Goal: Information Seeking & Learning: Learn about a topic

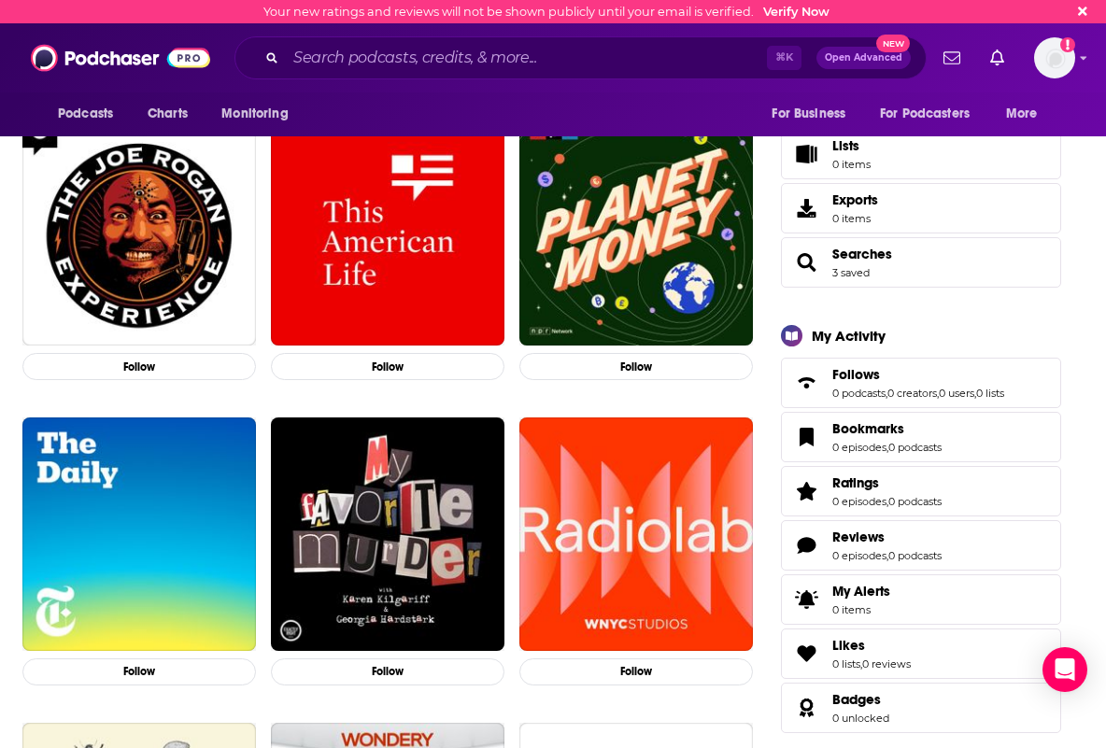
click at [851, 258] on span "Searches" at bounding box center [863, 254] width 60 height 17
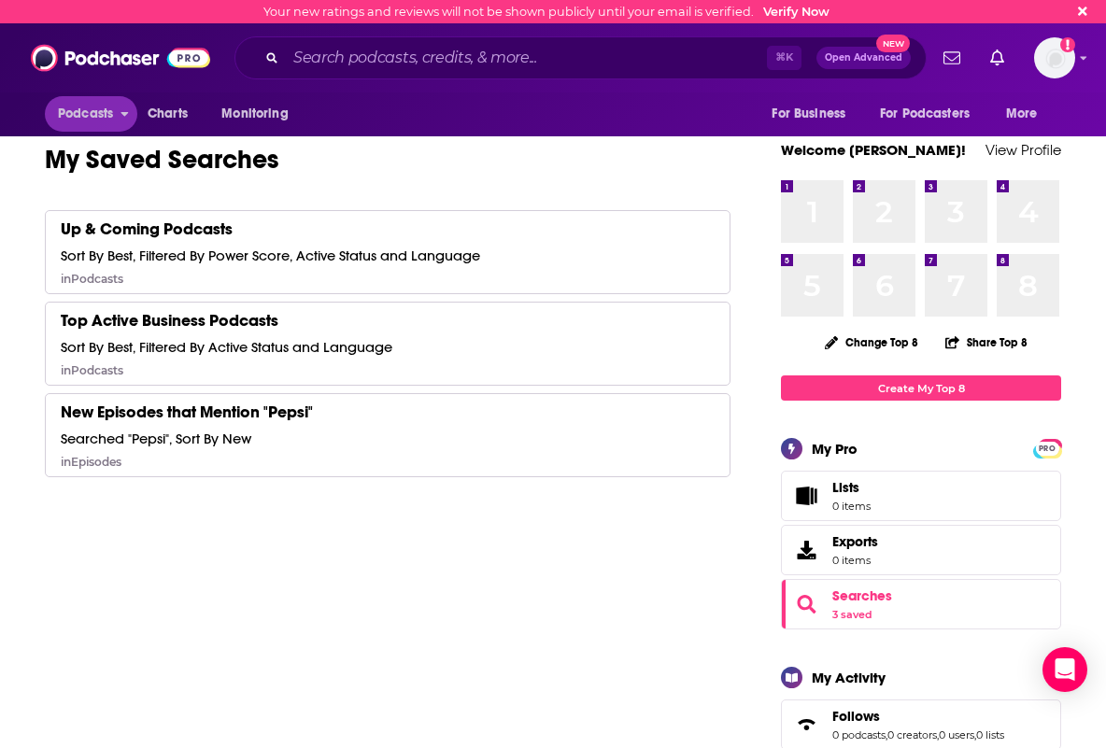
click at [90, 113] on span "Podcasts" at bounding box center [85, 114] width 55 height 26
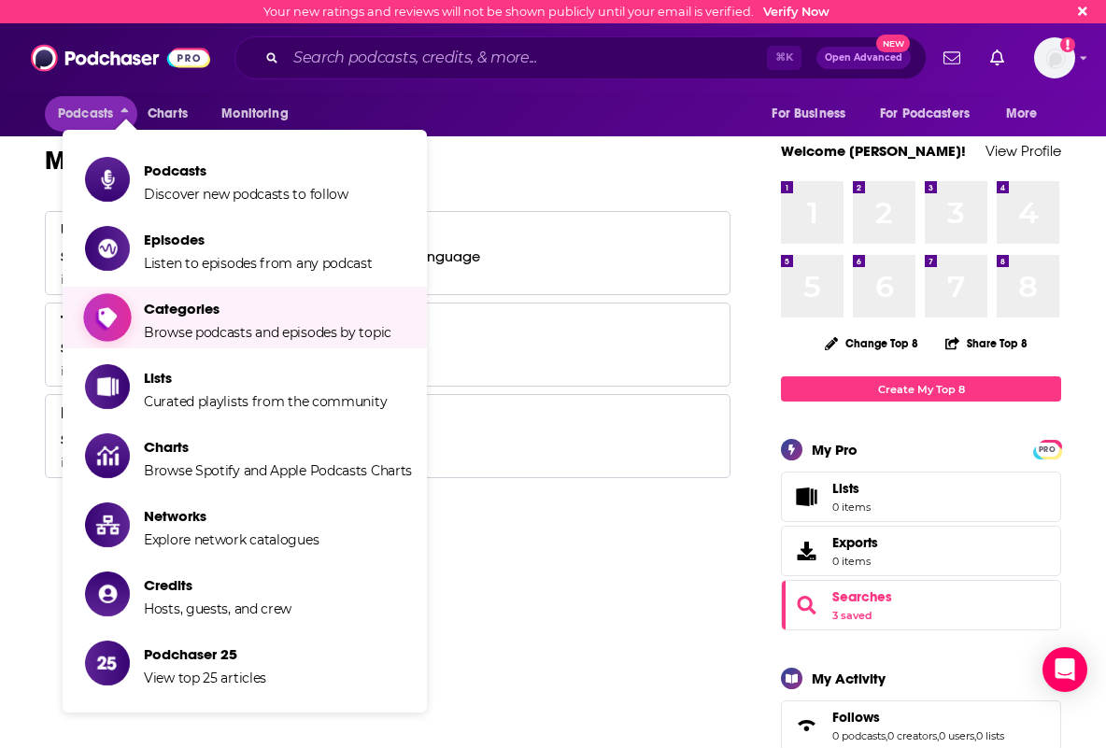
click at [200, 323] on span "Categories Browse podcasts and episodes by topic" at bounding box center [268, 317] width 248 height 47
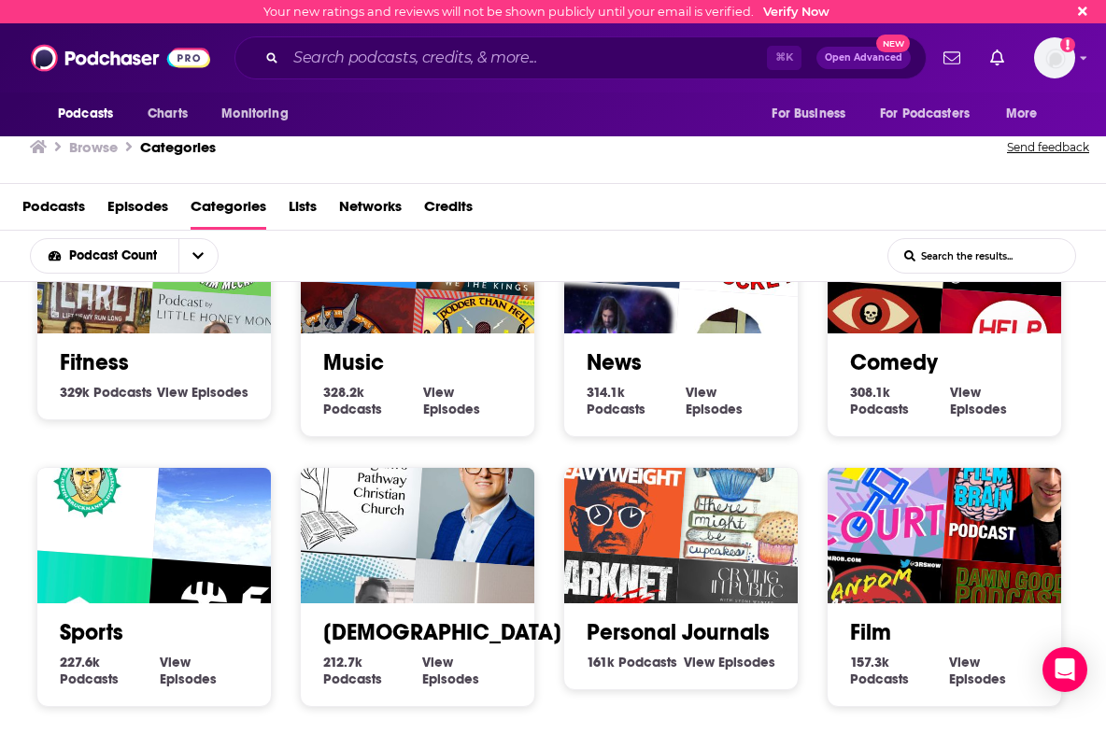
click at [95, 366] on link "Fitness" at bounding box center [94, 363] width 69 height 28
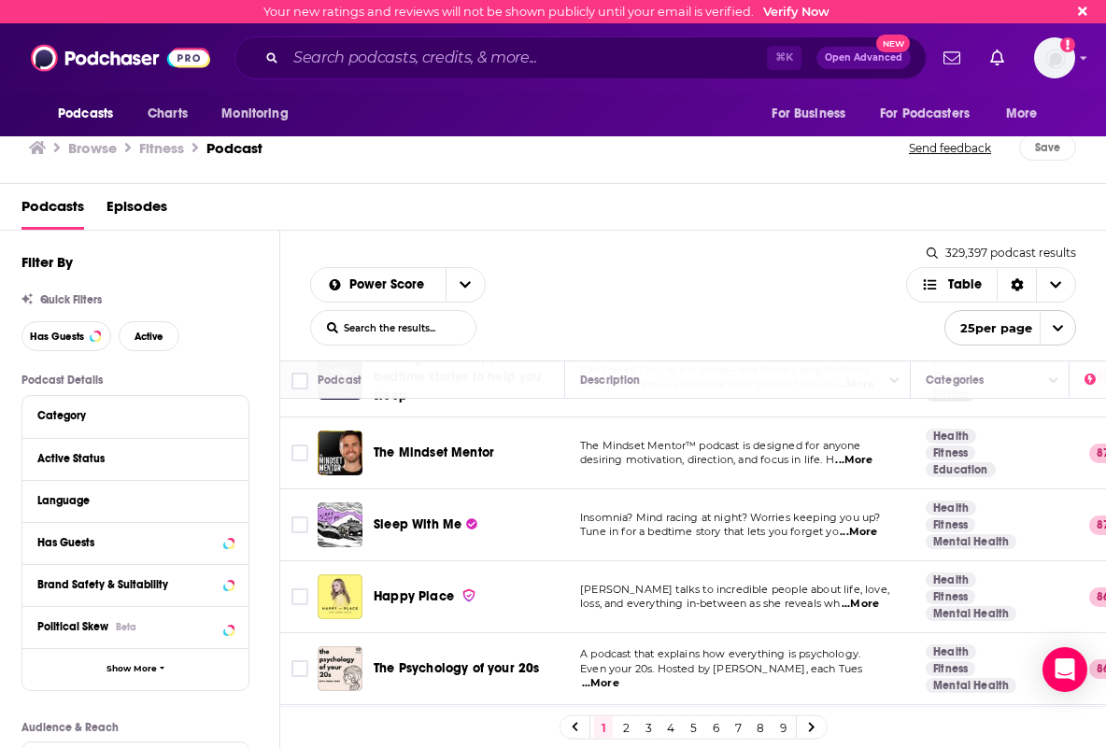
scroll to position [871, 0]
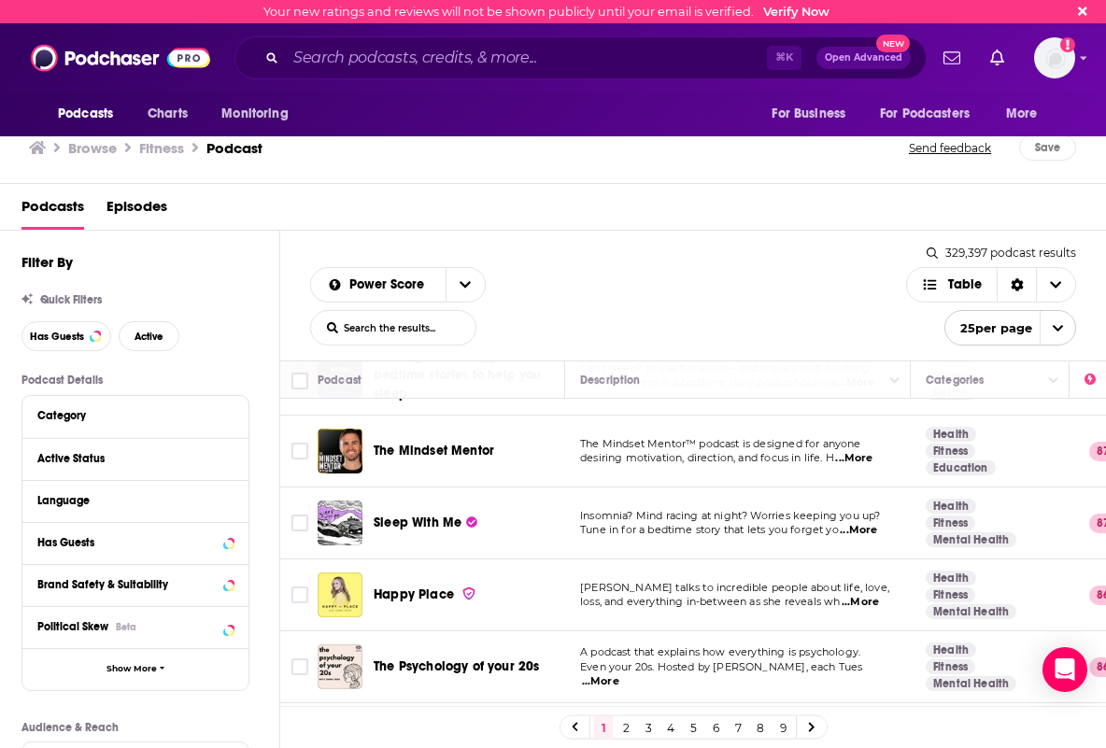
click at [864, 451] on span "...More" at bounding box center [853, 458] width 37 height 15
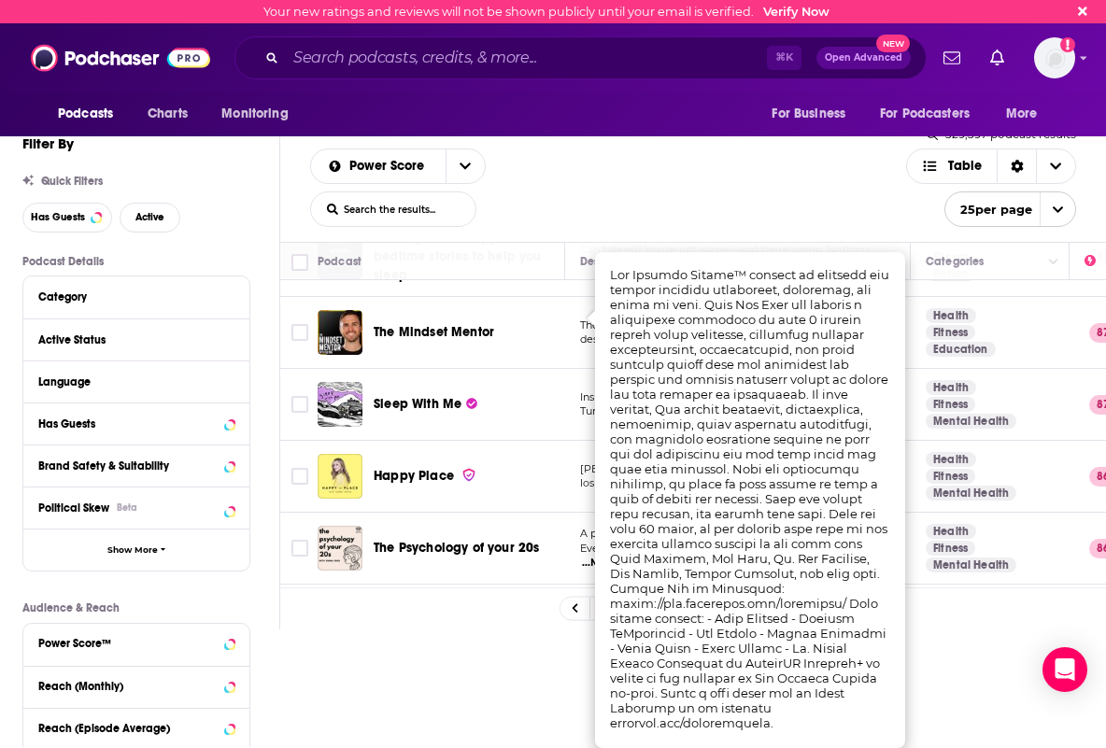
scroll to position [119, 1]
click at [438, 313] on div "Power Score List Search Input Search the results... Table 329,397 podcast resul…" at bounding box center [693, 486] width 826 height 748
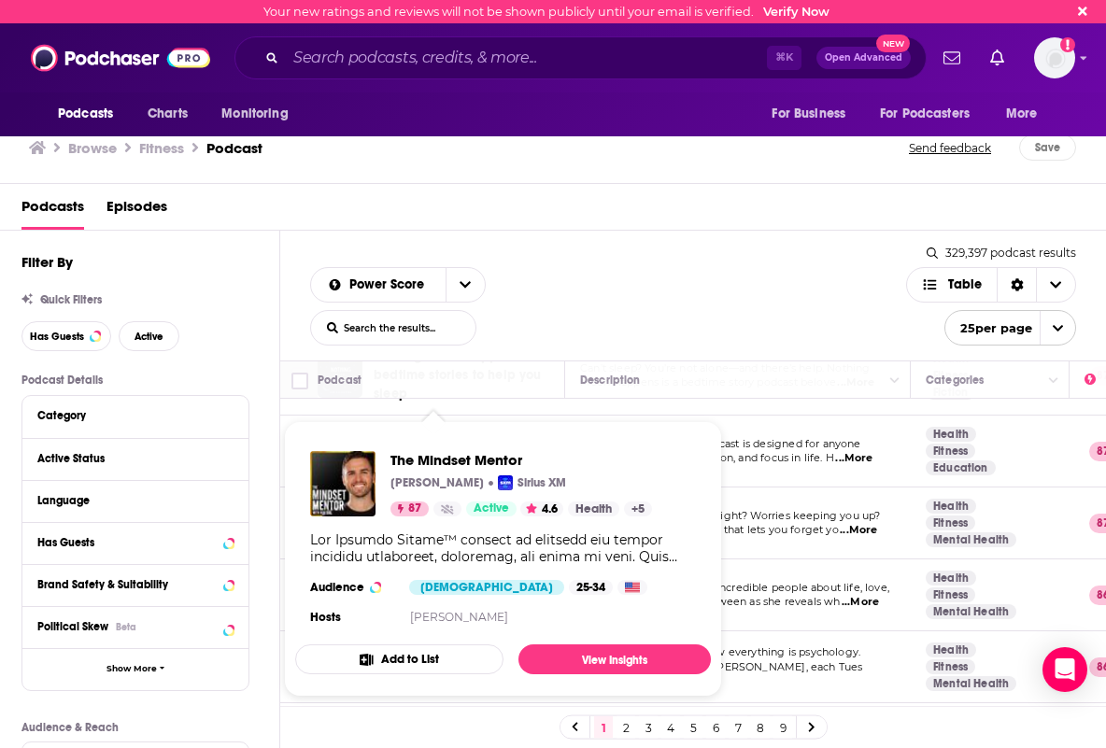
click at [468, 432] on span "The Mindset Mentor [PERSON_NAME] Sirius XM 87 Active 4.6 Health + 5 Audience [D…" at bounding box center [503, 559] width 416 height 276
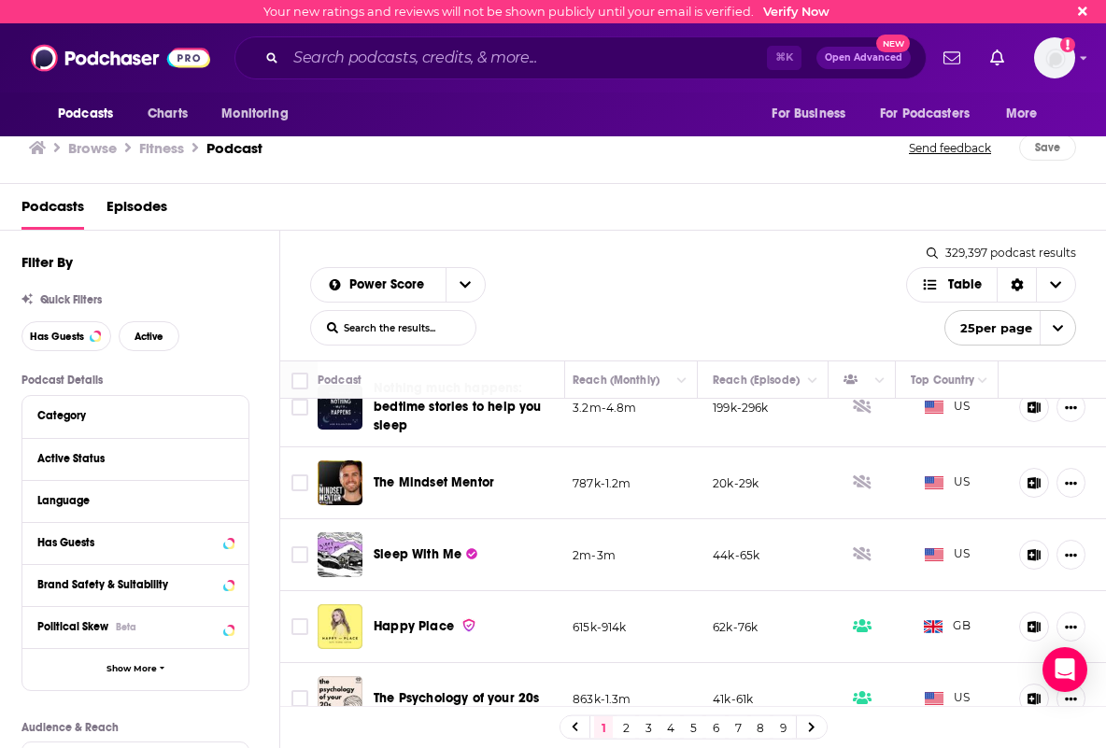
scroll to position [0, 2]
click at [1074, 483] on icon "Show More Button" at bounding box center [1072, 485] width 12 height 4
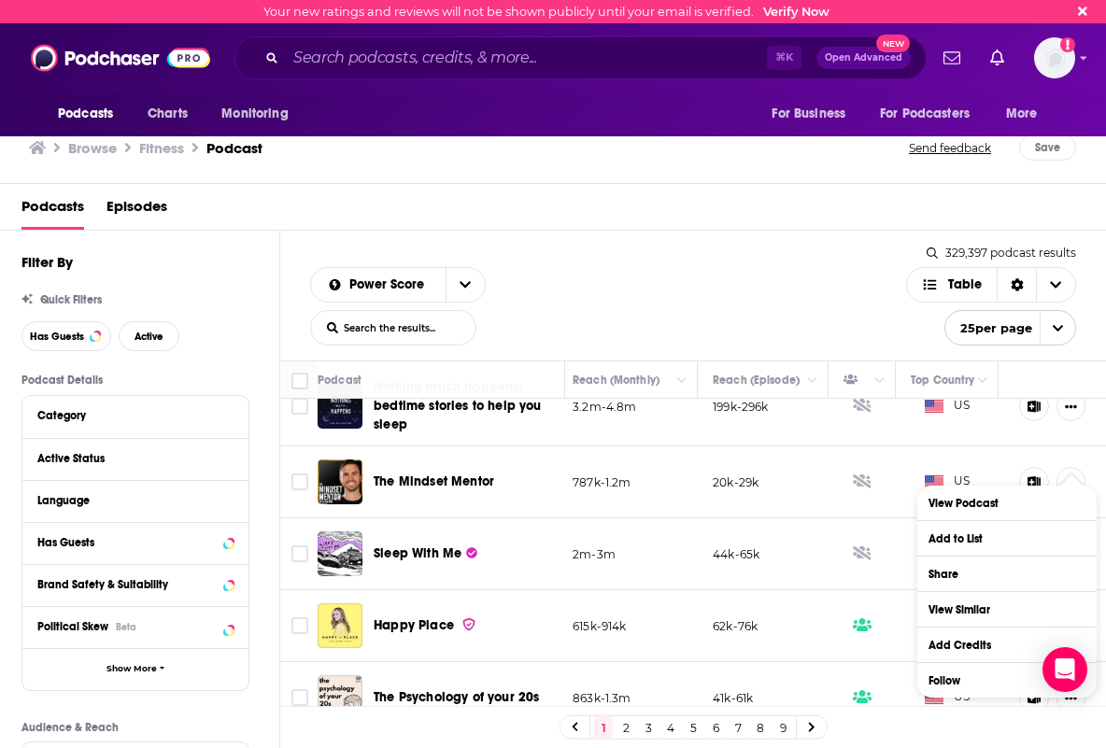
scroll to position [0, 4]
click at [952, 506] on link "View Podcast" at bounding box center [1007, 503] width 179 height 35
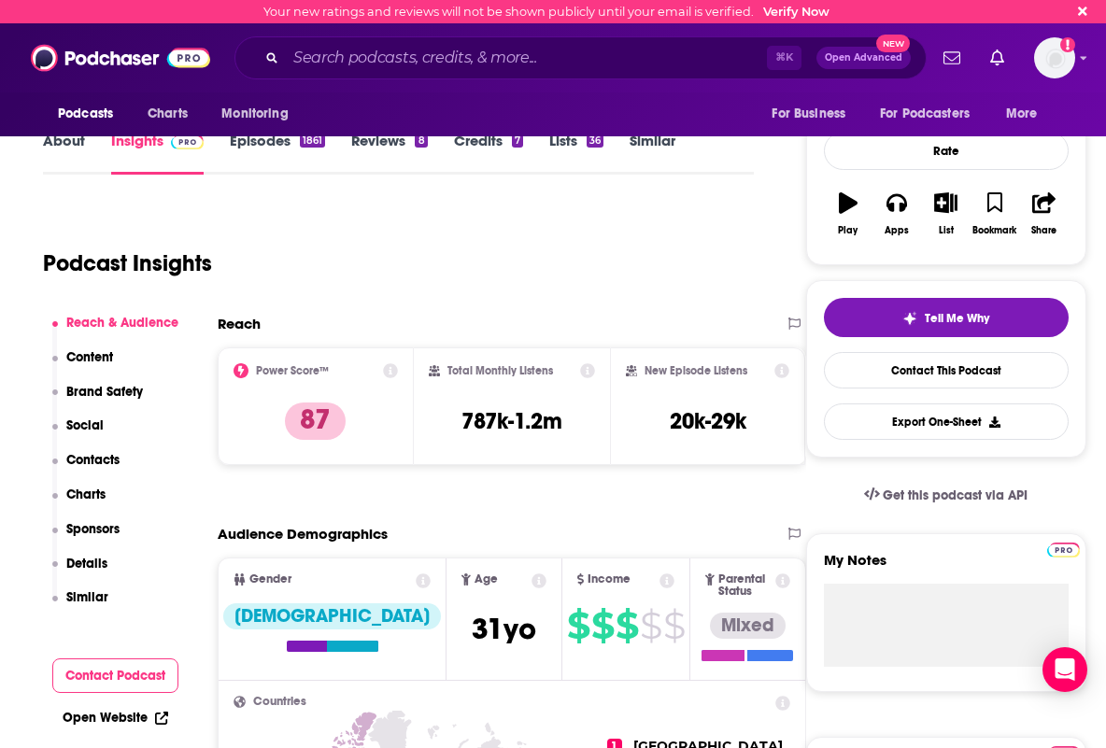
scroll to position [109, 2]
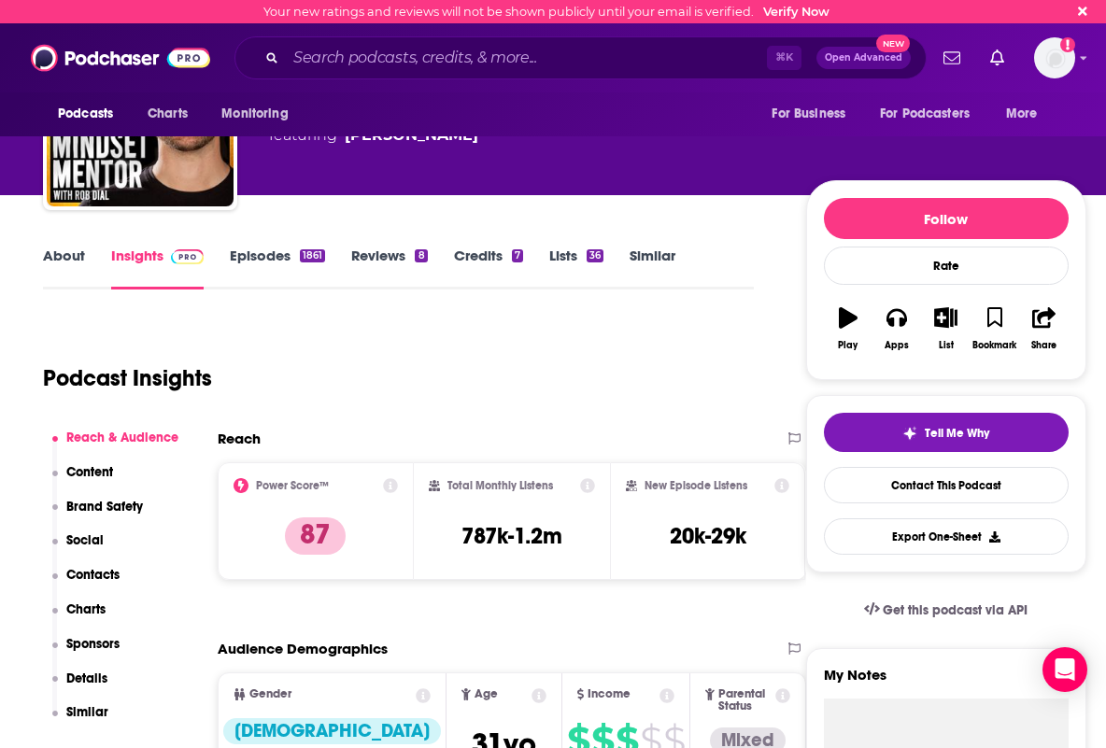
click at [262, 255] on link "Episodes 1861" at bounding box center [277, 268] width 95 height 43
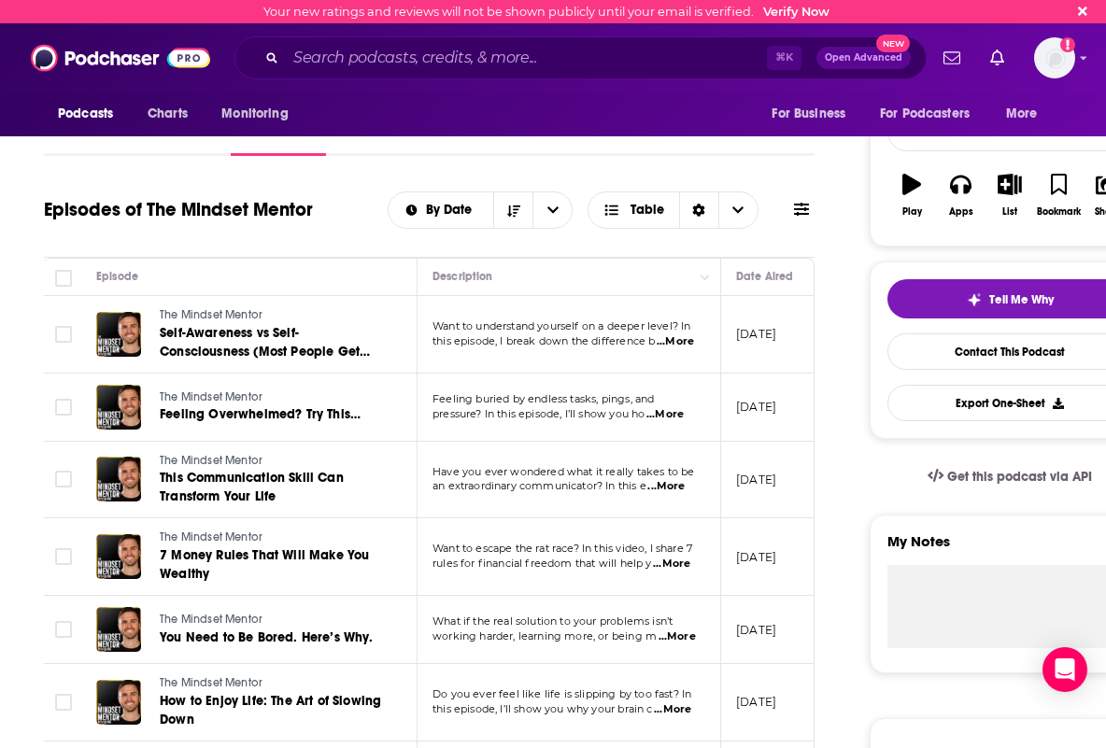
scroll to position [217, 1]
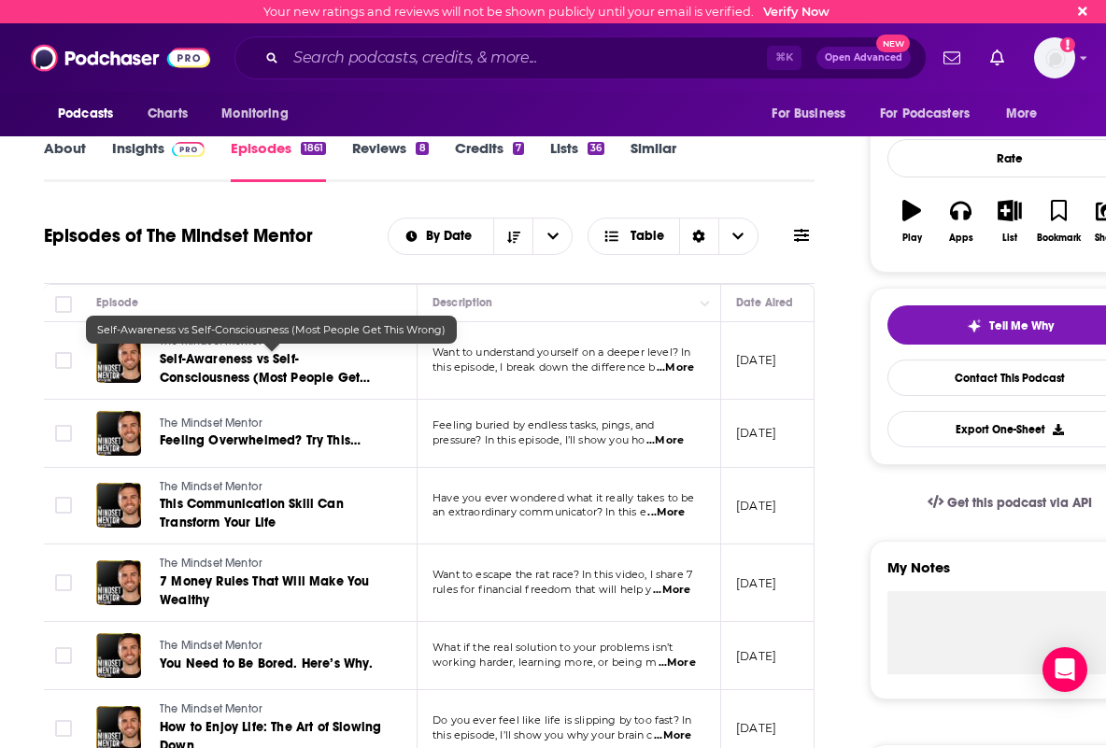
click at [242, 367] on link "Self-Awareness vs Self-Consciousness (Most People Get This Wrong)" at bounding box center [272, 368] width 224 height 37
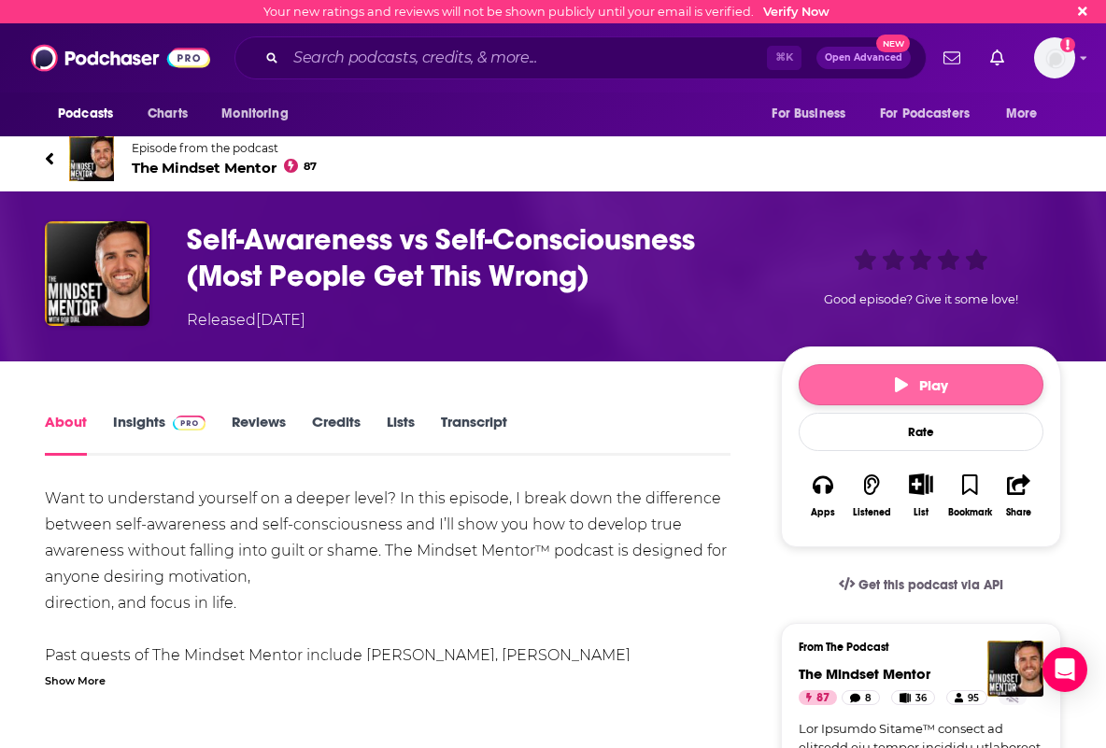
scroll to position [0, 1]
click at [892, 384] on button "Play" at bounding box center [921, 384] width 245 height 41
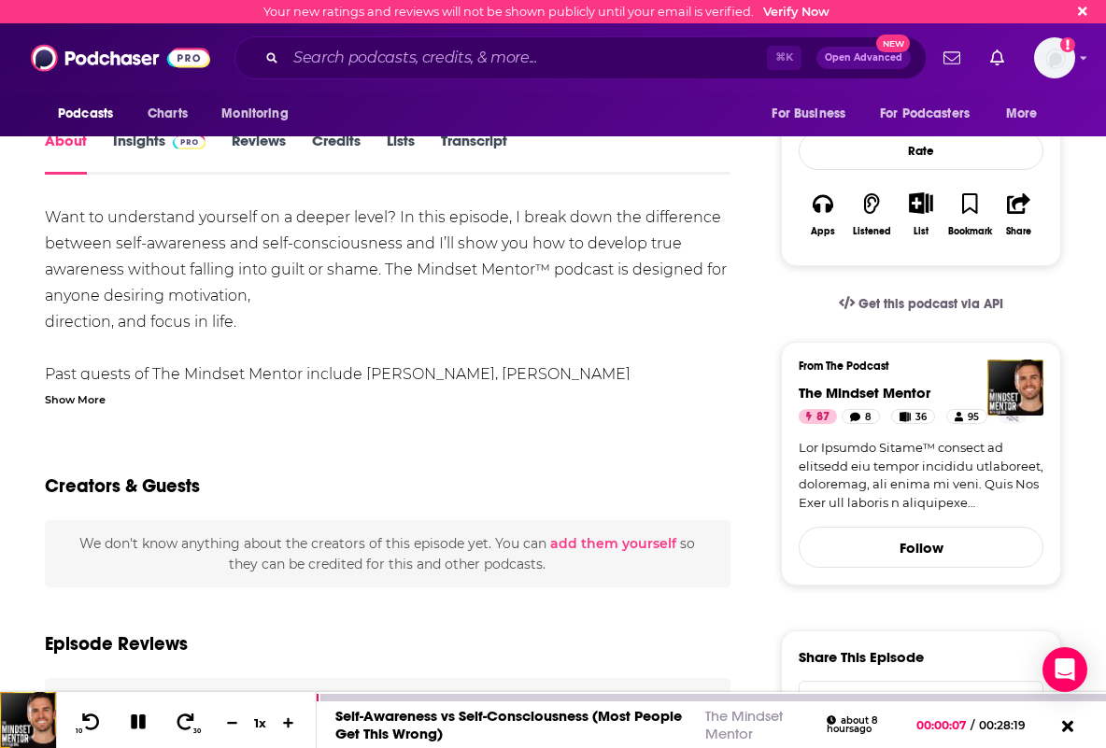
scroll to position [283, 0]
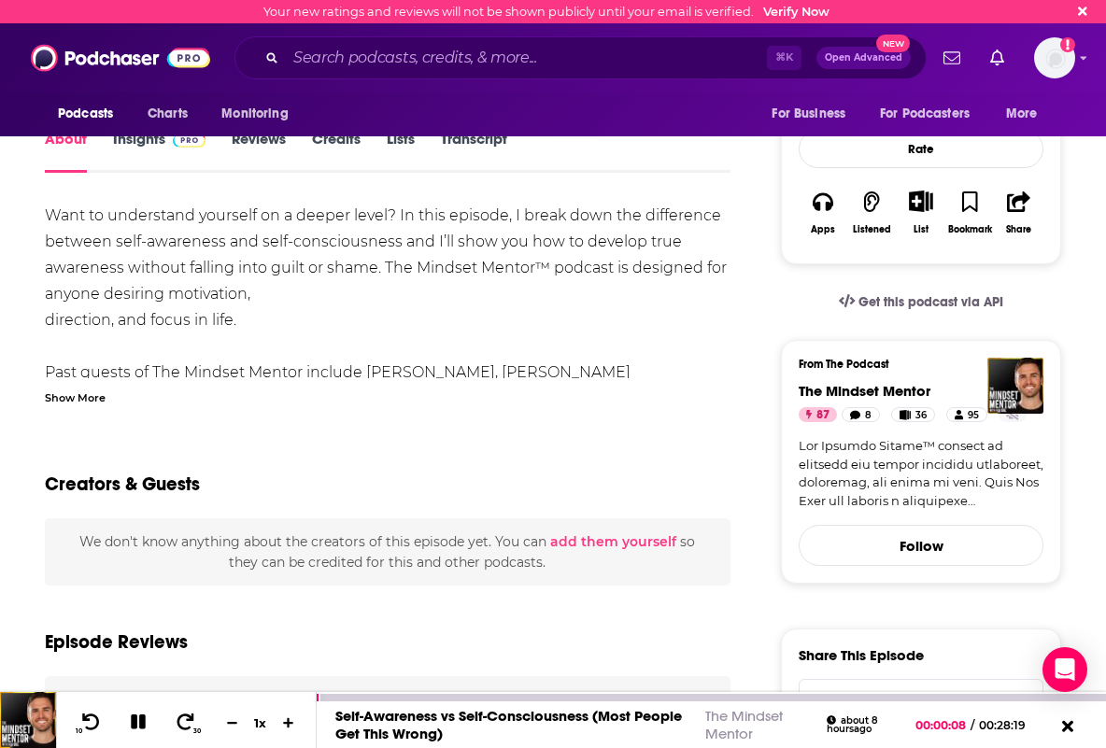
click at [183, 722] on icon at bounding box center [185, 722] width 21 height 17
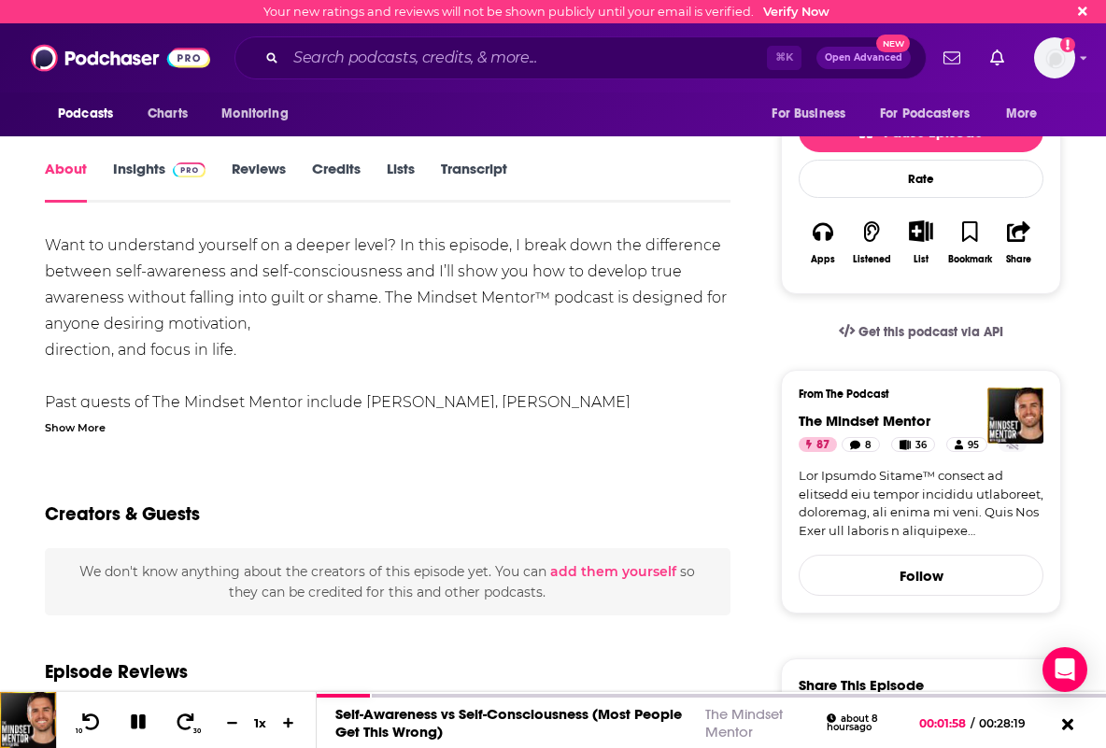
scroll to position [254, 0]
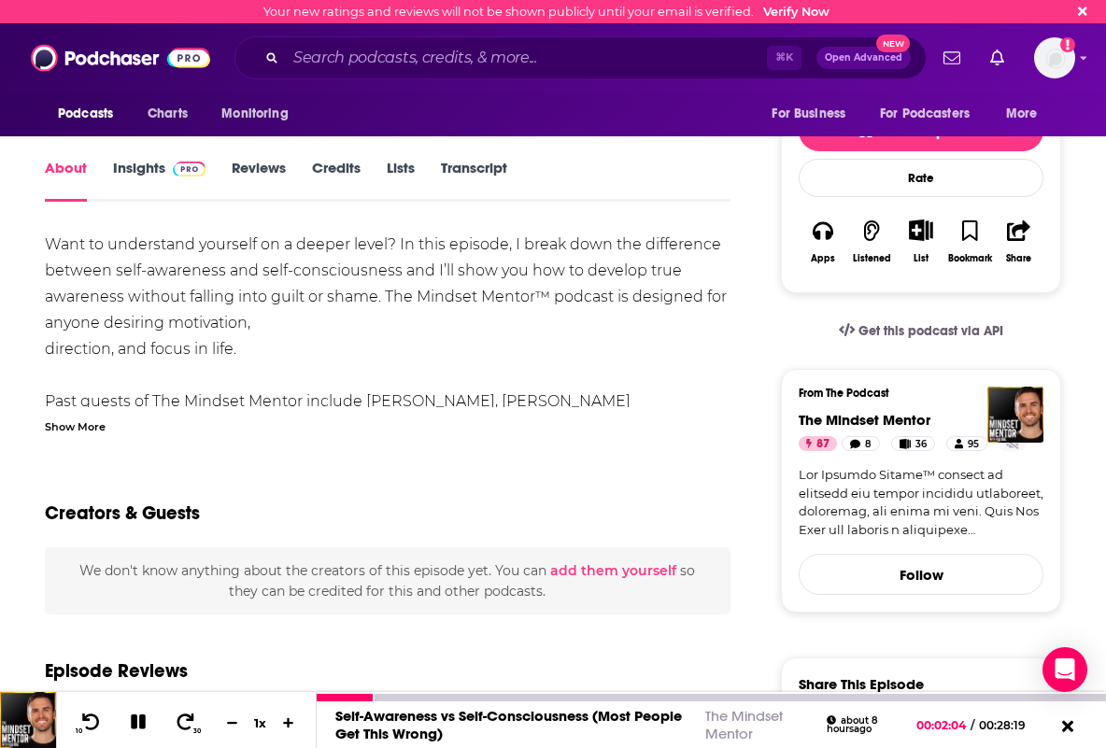
click at [190, 723] on icon at bounding box center [185, 722] width 21 height 17
click at [182, 720] on icon at bounding box center [185, 722] width 21 height 17
click at [180, 720] on icon at bounding box center [185, 722] width 21 height 17
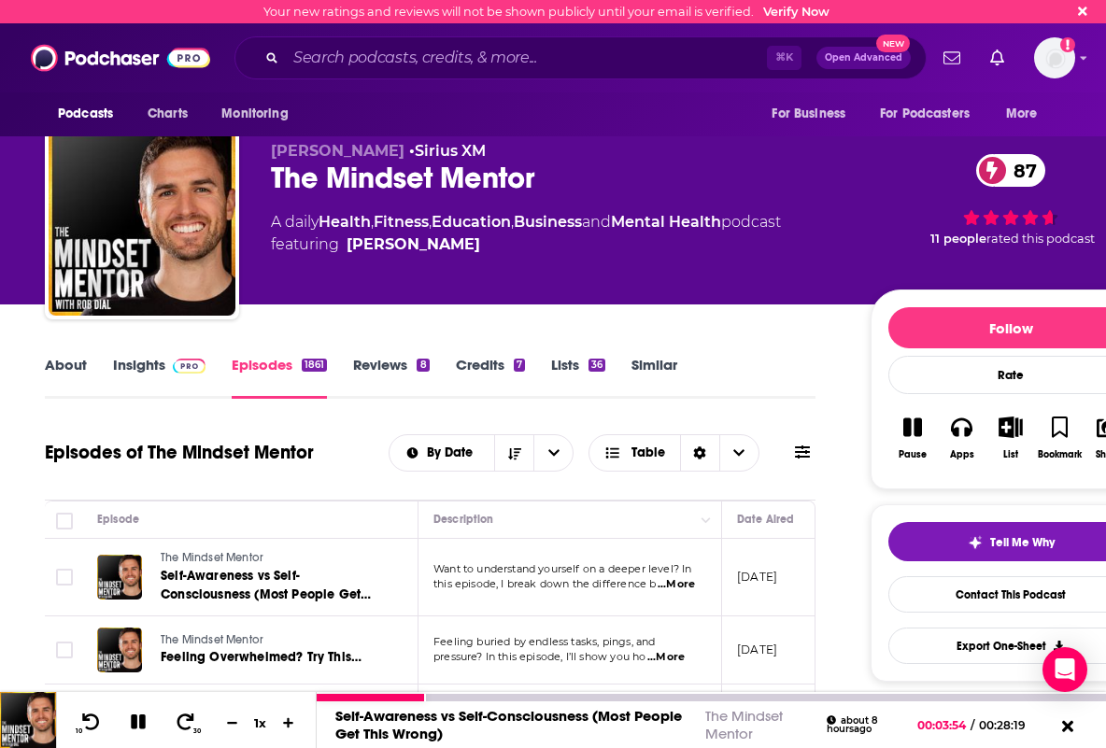
click at [136, 720] on icon at bounding box center [138, 722] width 15 height 15
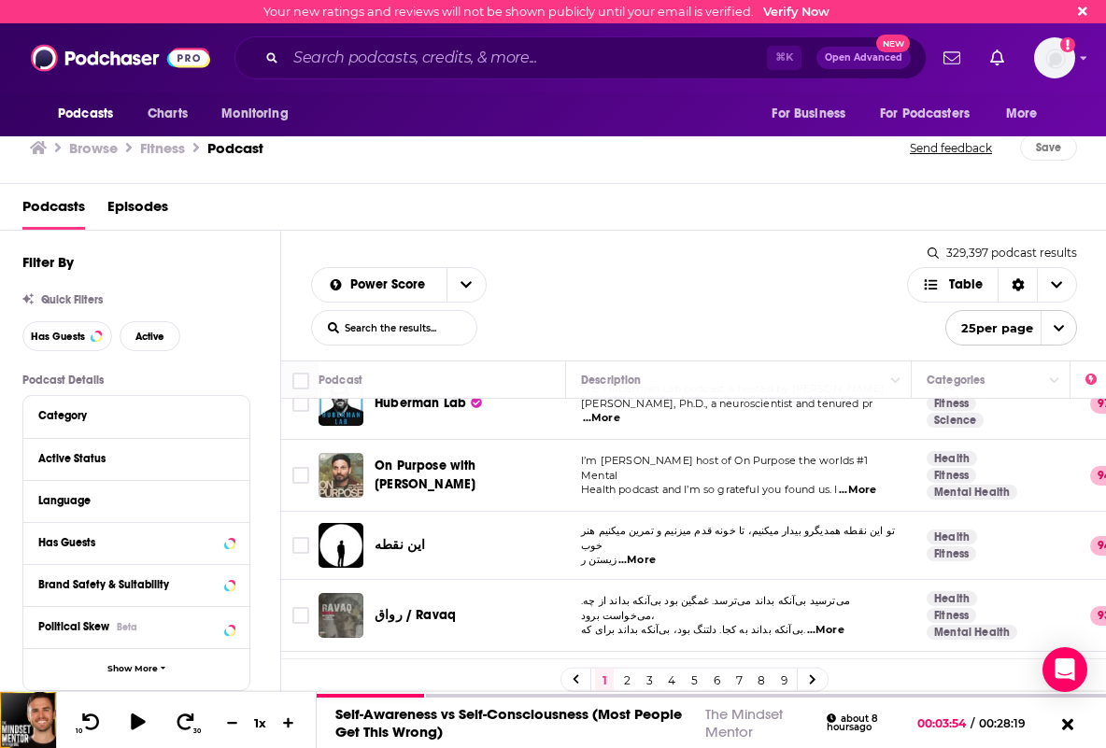
scroll to position [122, 0]
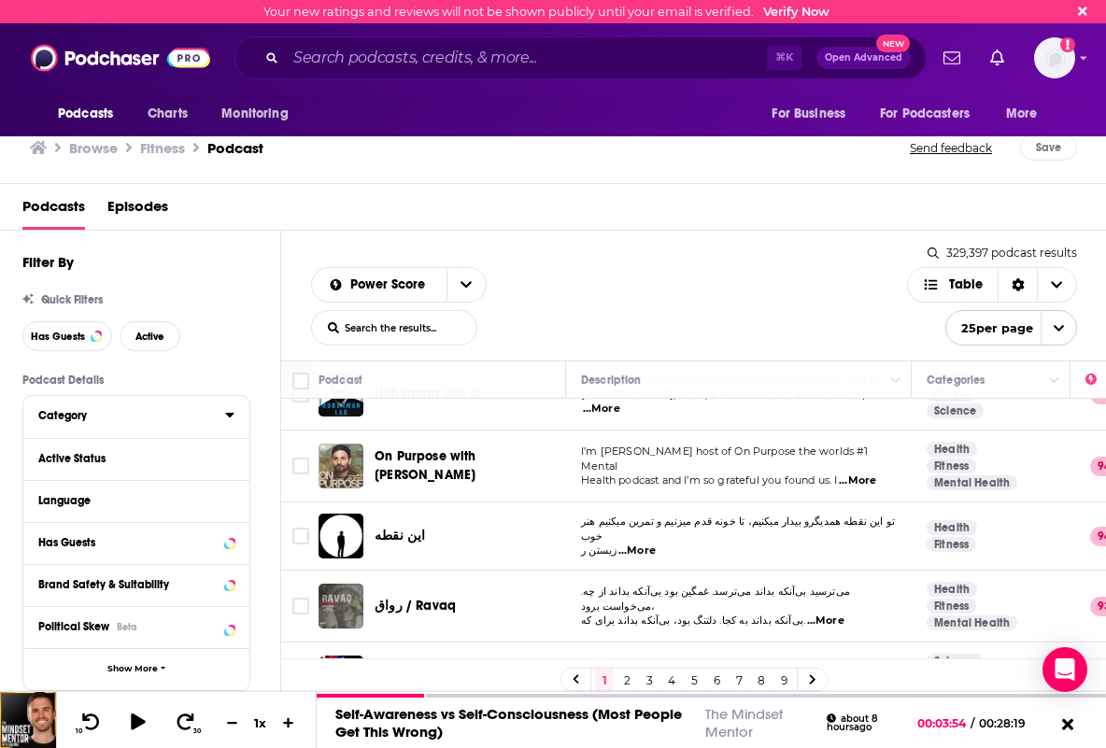
click at [225, 415] on icon at bounding box center [229, 414] width 9 height 15
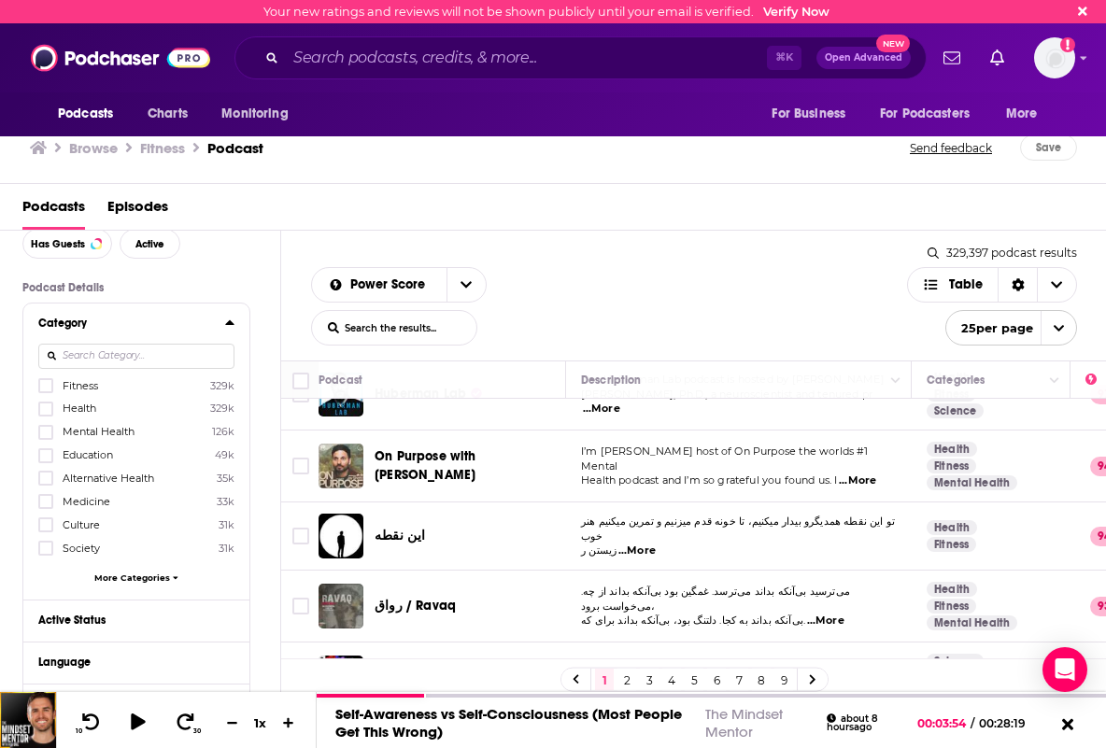
scroll to position [93, 0]
click at [153, 577] on span "More Categories" at bounding box center [132, 577] width 76 height 10
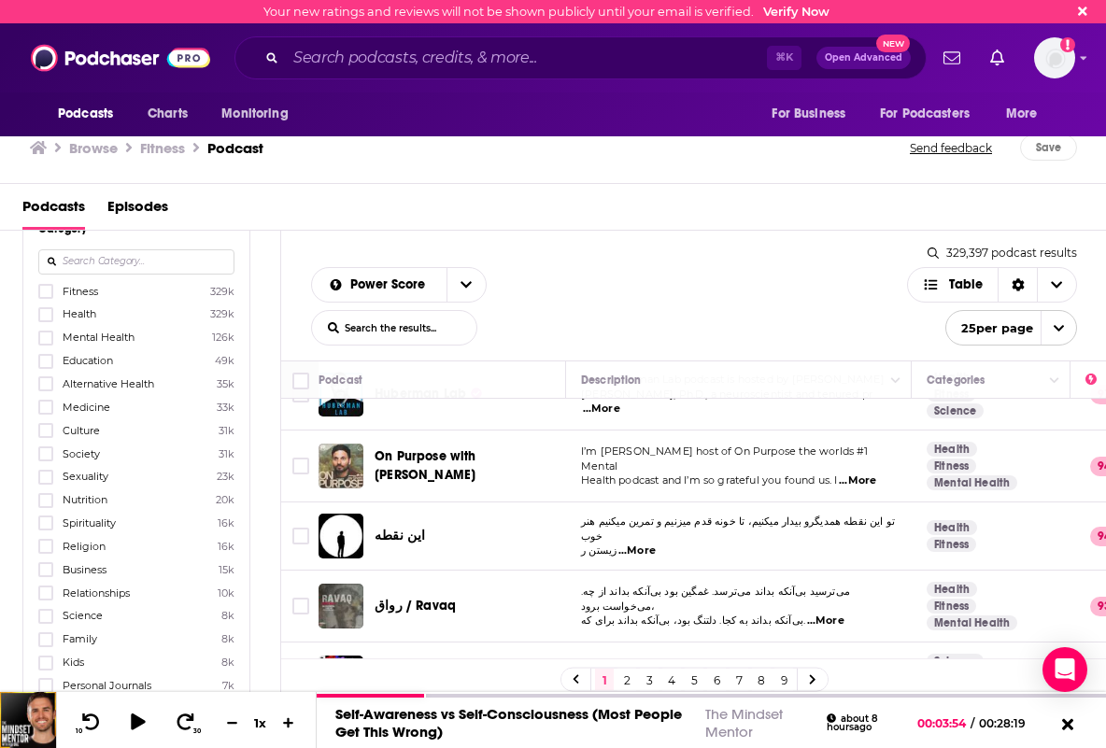
scroll to position [183, 0]
click at [47, 298] on icon at bounding box center [45, 295] width 11 height 11
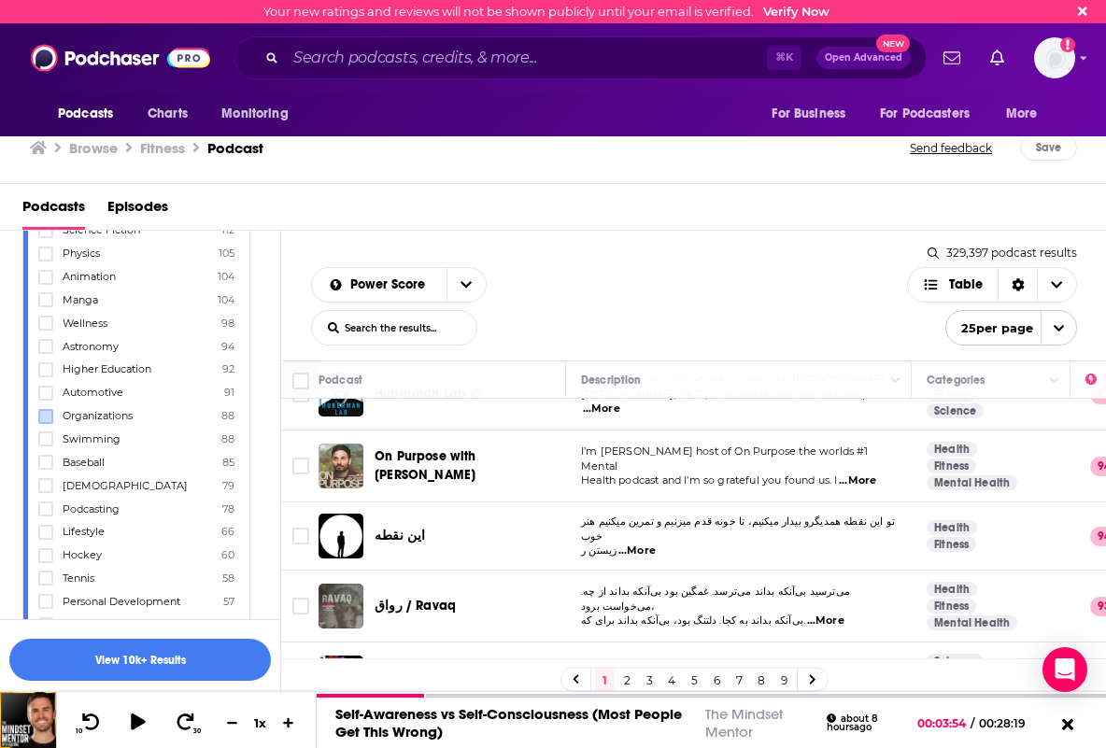
scroll to position [2061, 0]
click at [50, 437] on icon at bounding box center [45, 436] width 11 height 11
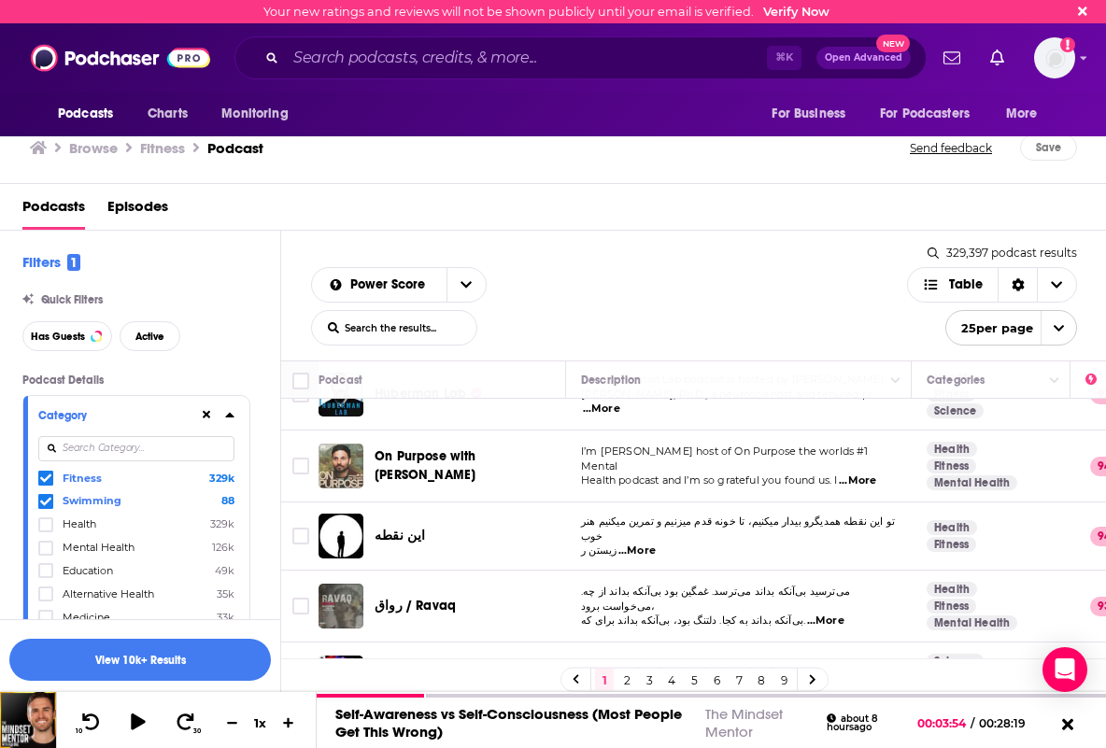
scroll to position [0, 0]
click at [122, 651] on button "View 10k+ Results" at bounding box center [140, 660] width 262 height 42
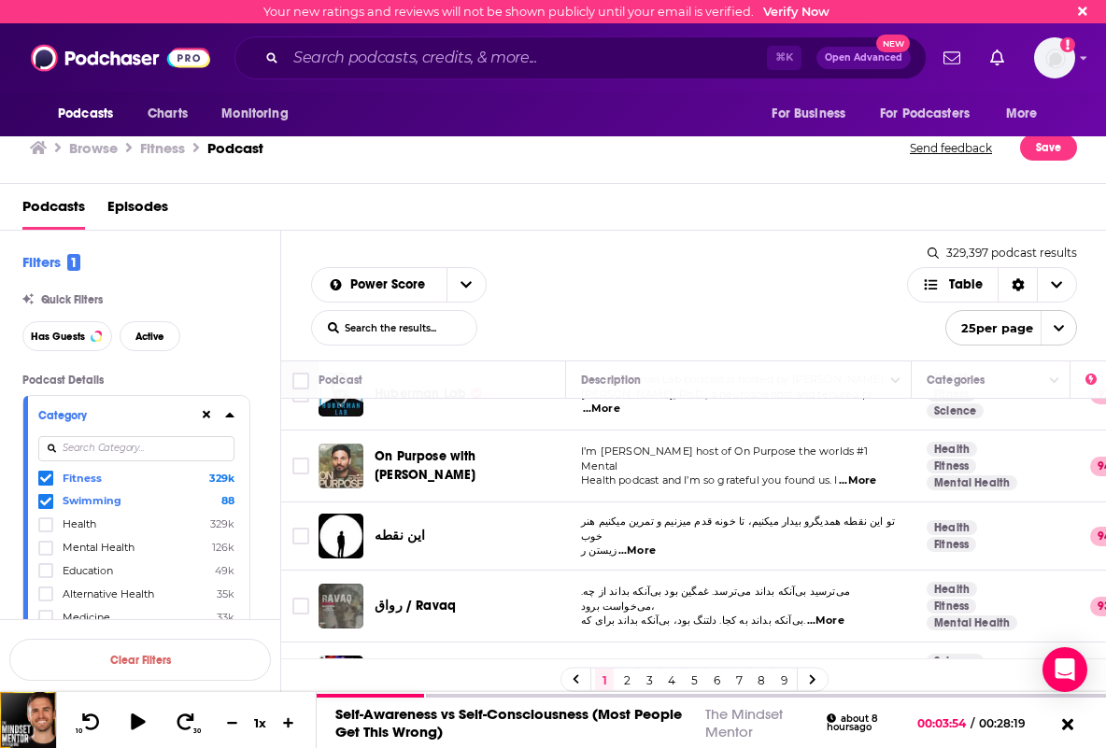
click at [74, 444] on input at bounding box center [136, 448] width 196 height 25
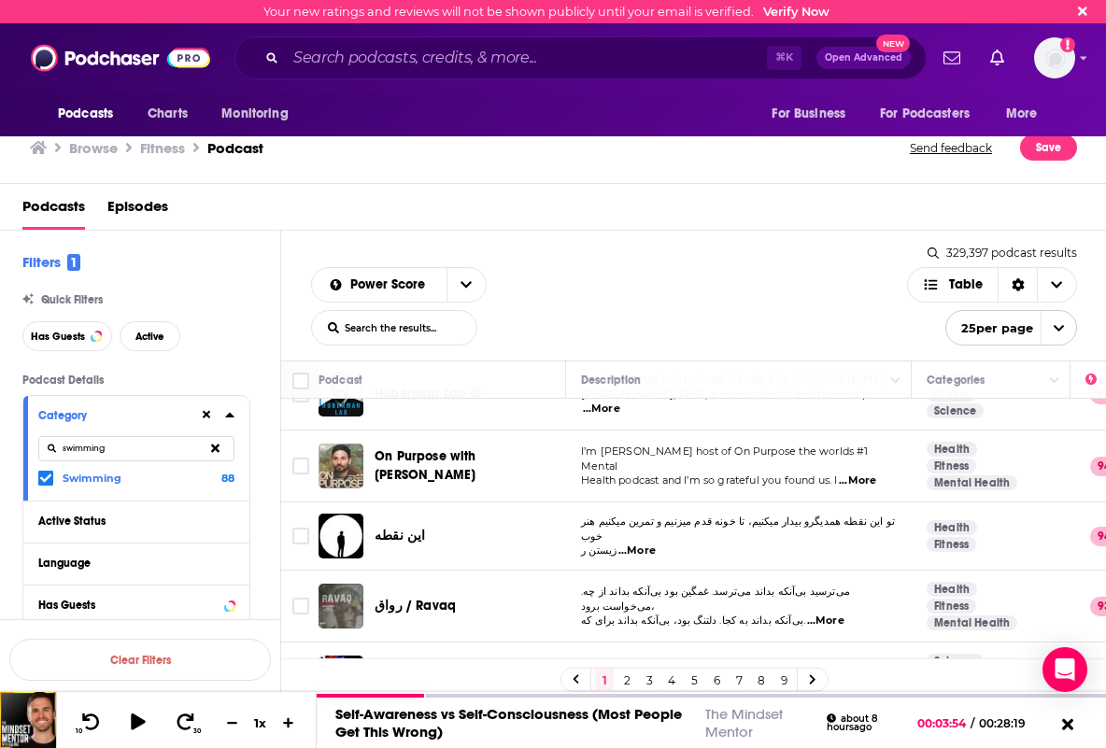
type input "swimming"
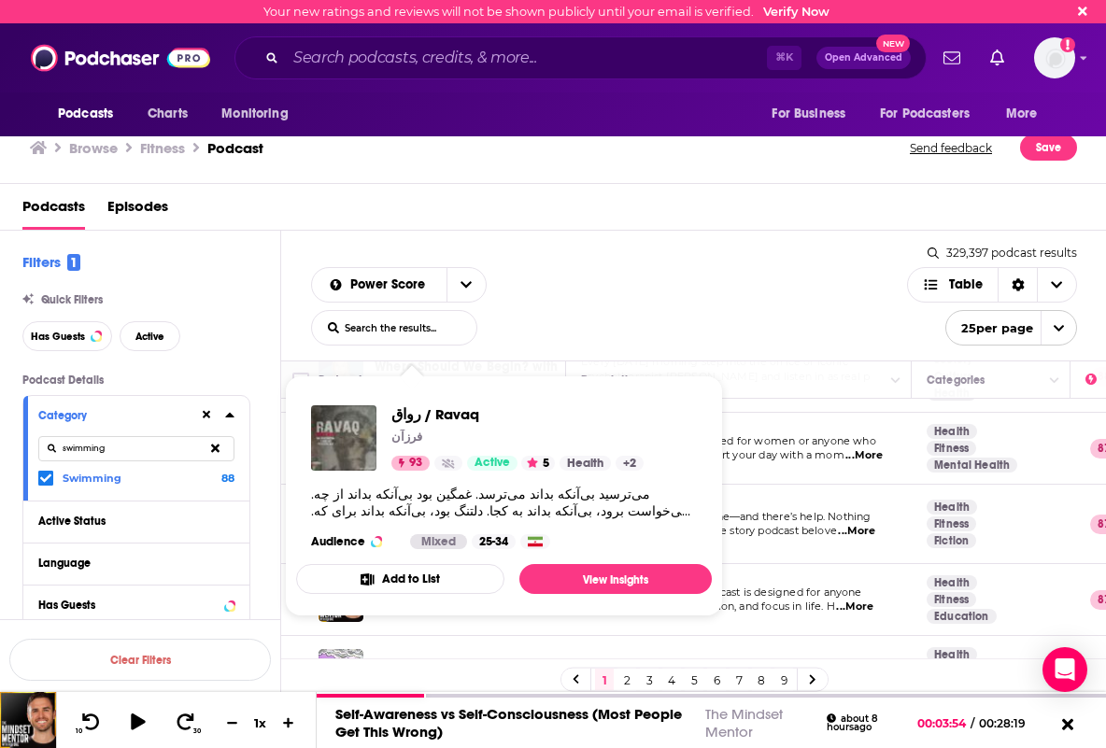
click at [602, 292] on div "Power Score List Search Input Search the results... Table" at bounding box center [609, 306] width 596 height 78
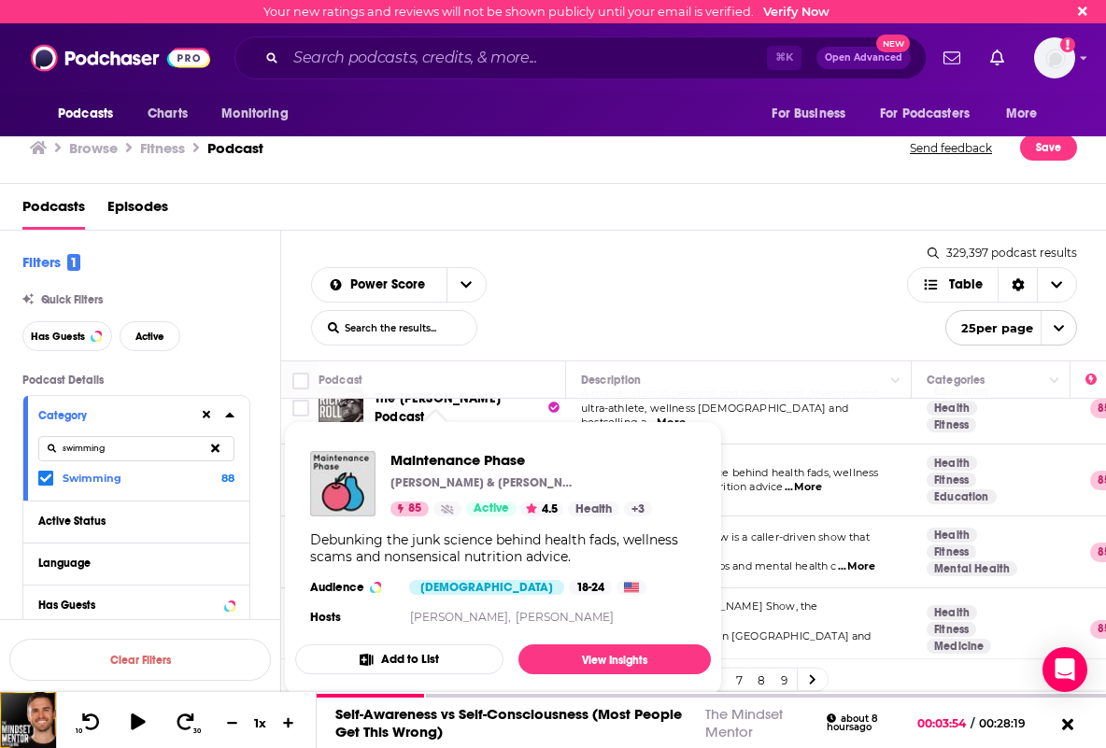
scroll to position [1489, 0]
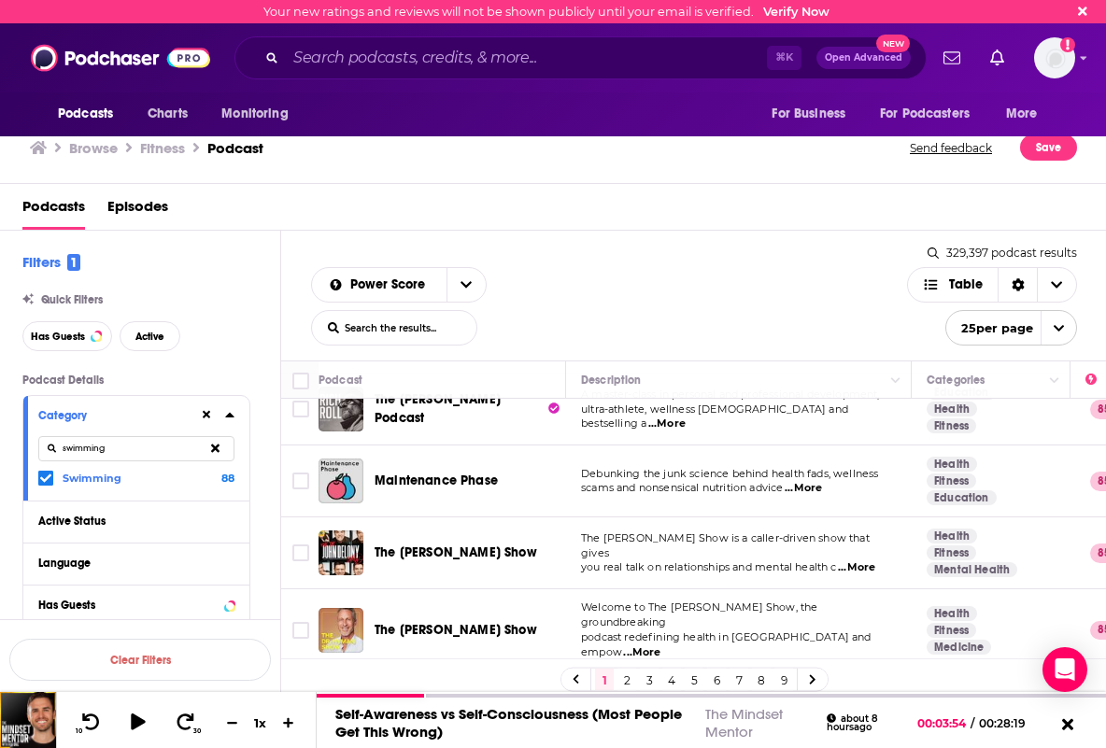
click at [818, 590] on td "Welcome to The [PERSON_NAME] Show, the groundbreaking podcast redefining health…" at bounding box center [739, 631] width 346 height 82
click at [630, 680] on link "2" at bounding box center [627, 680] width 19 height 22
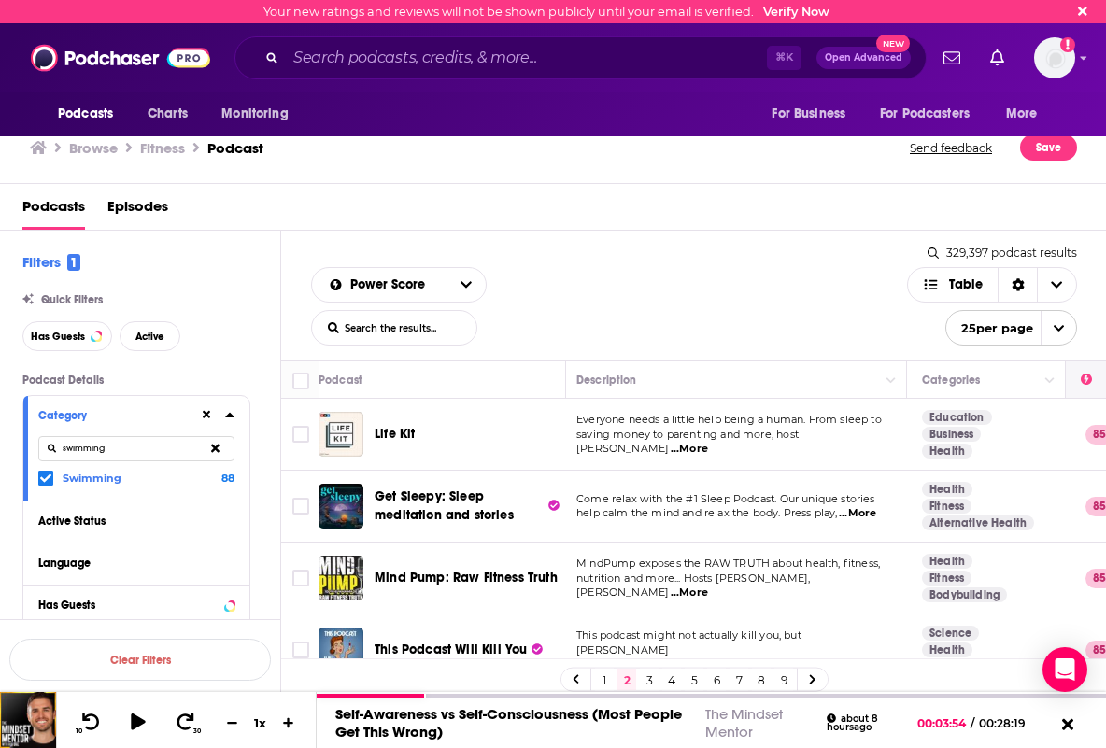
scroll to position [0, 7]
click at [1064, 327] on icon "open menu" at bounding box center [1059, 328] width 12 height 12
click at [1007, 425] on button "100 per page" at bounding box center [1012, 422] width 130 height 29
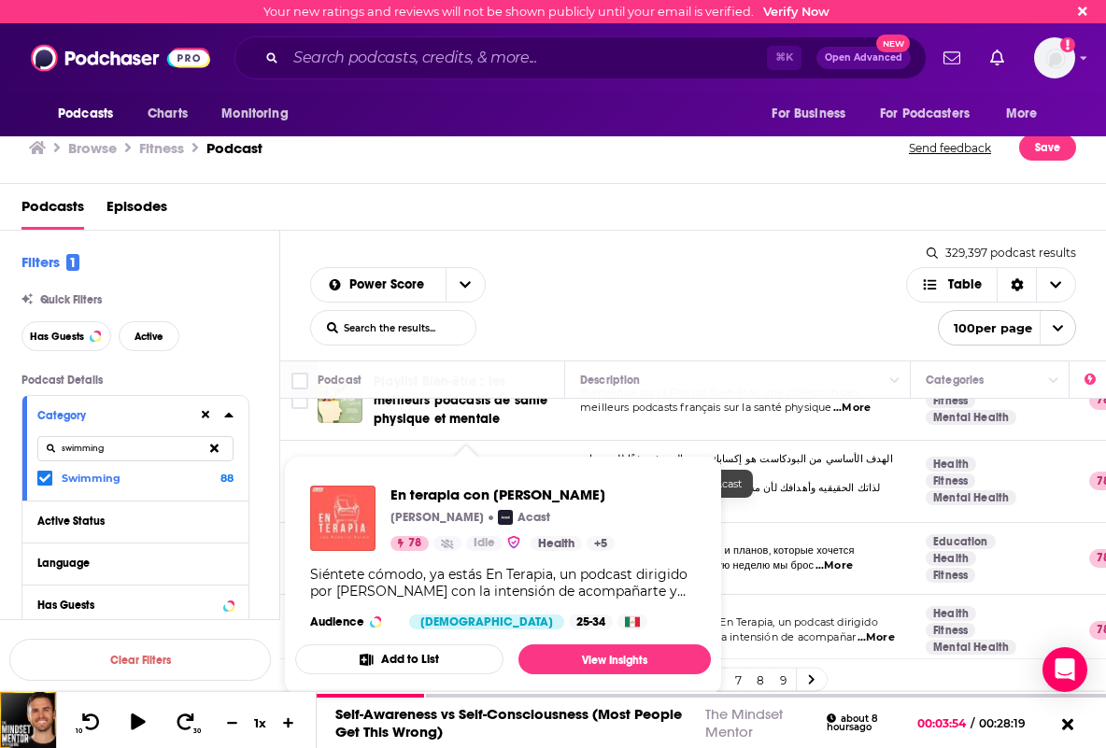
scroll to position [0, 4]
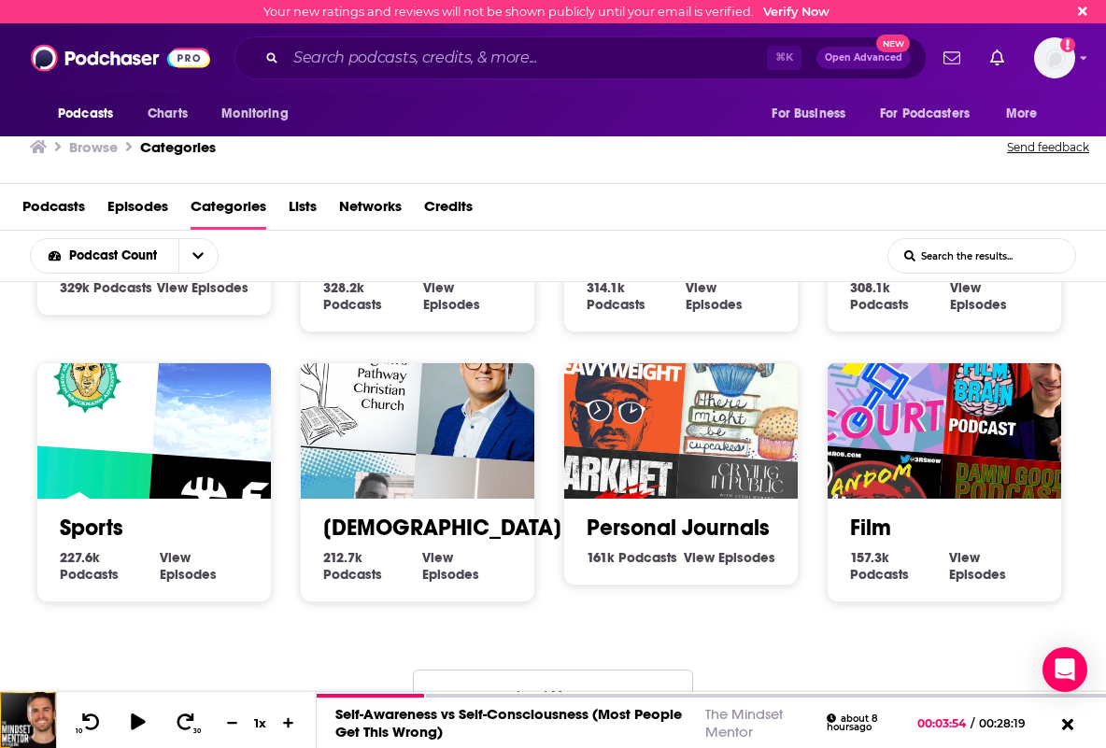
scroll to position [753, 0]
click at [89, 540] on link "Sports" at bounding box center [92, 528] width 64 height 28
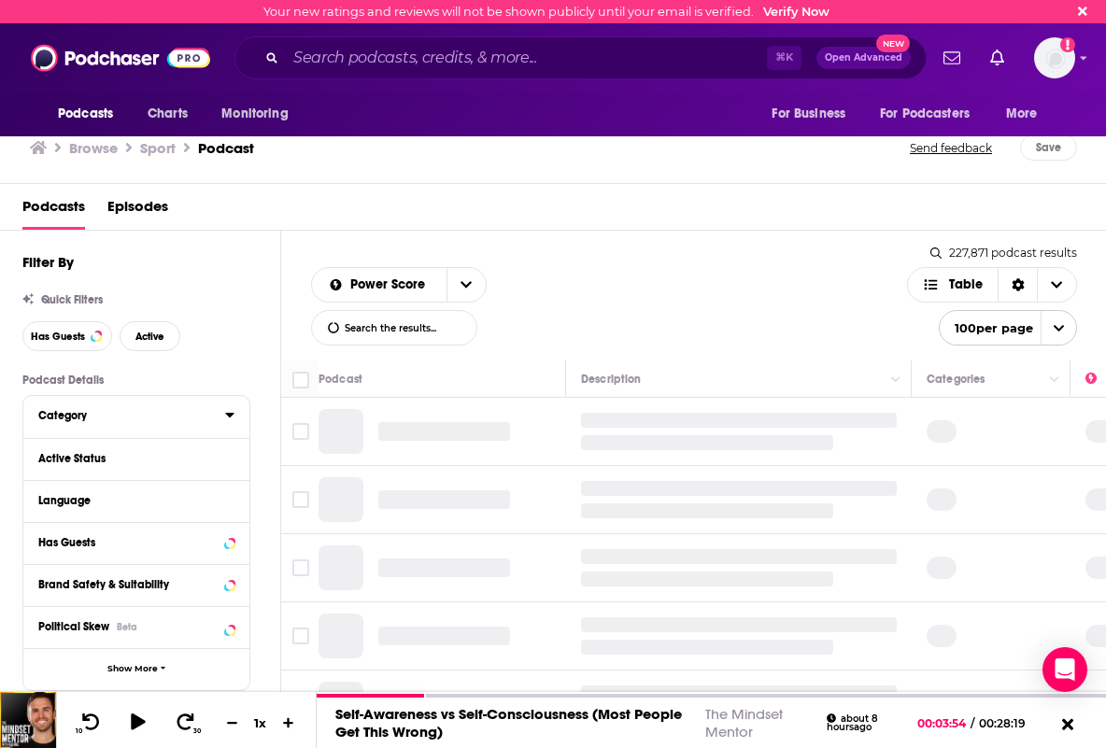
click at [130, 420] on div "Category" at bounding box center [125, 415] width 175 height 13
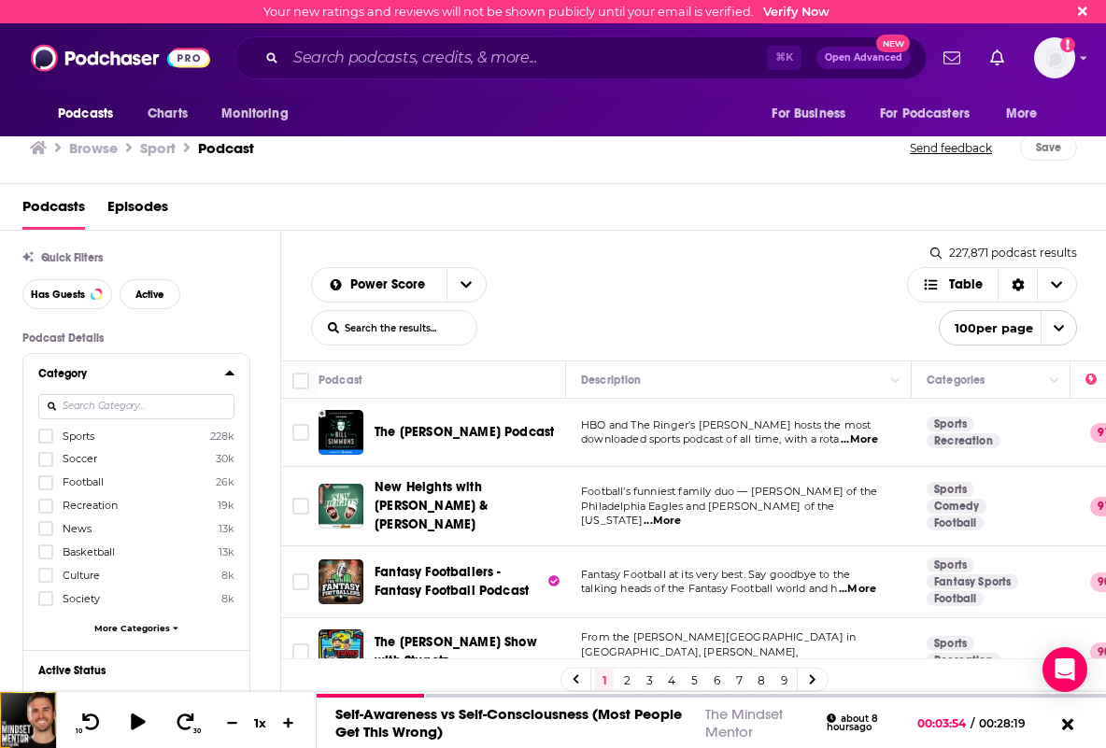
scroll to position [47, 0]
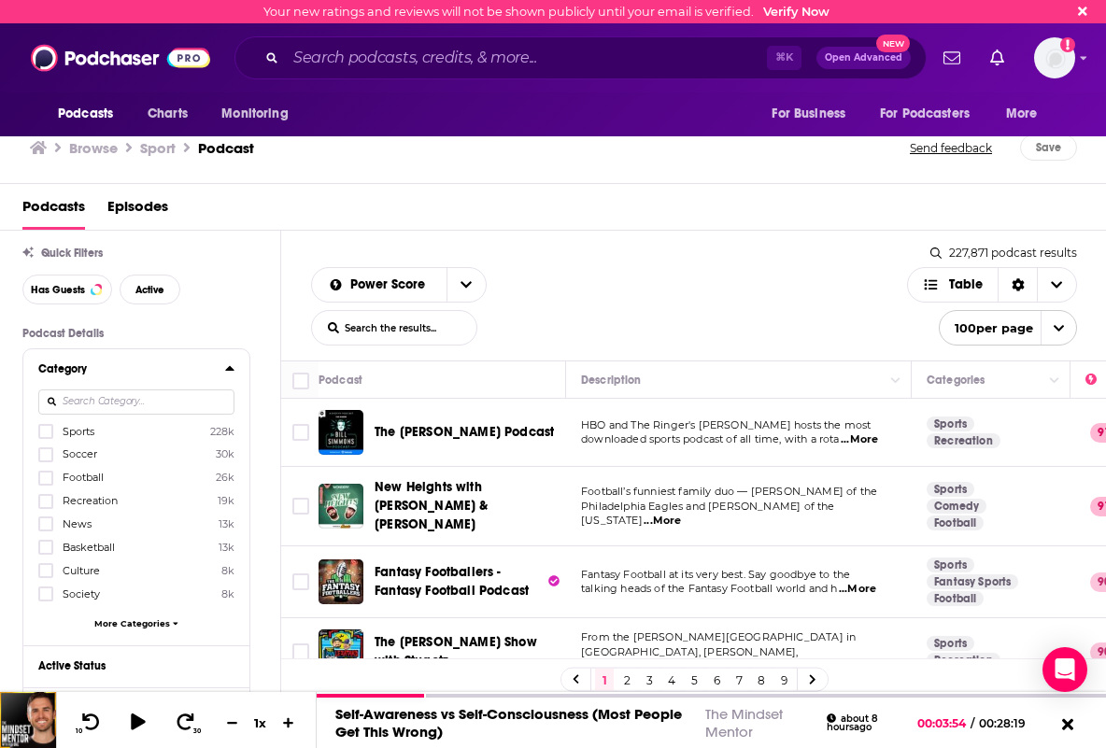
click at [162, 623] on span "More Categories" at bounding box center [132, 624] width 76 height 10
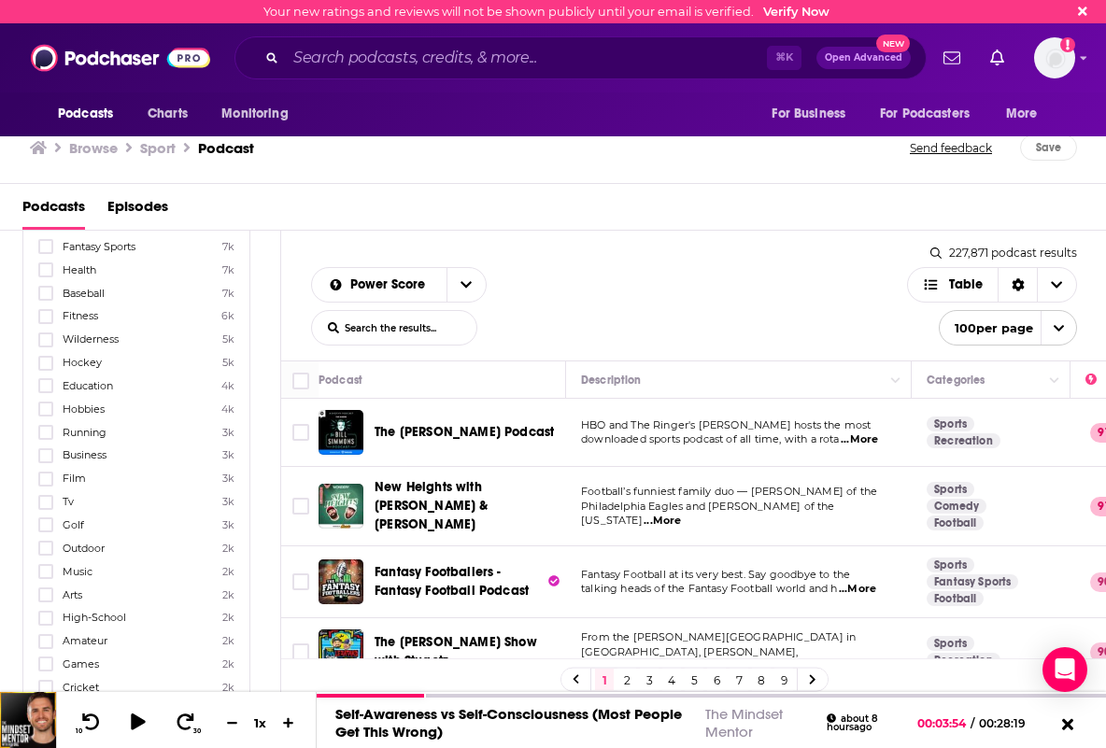
scroll to position [494, 0]
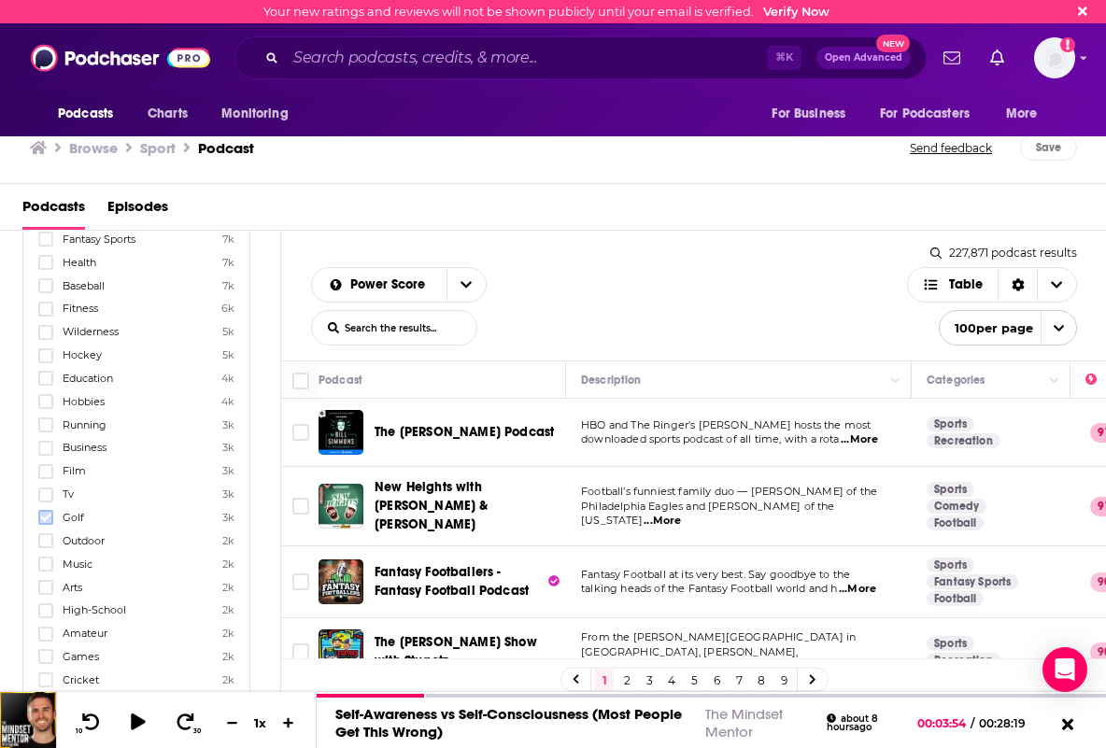
click at [46, 520] on icon at bounding box center [45, 518] width 11 height 8
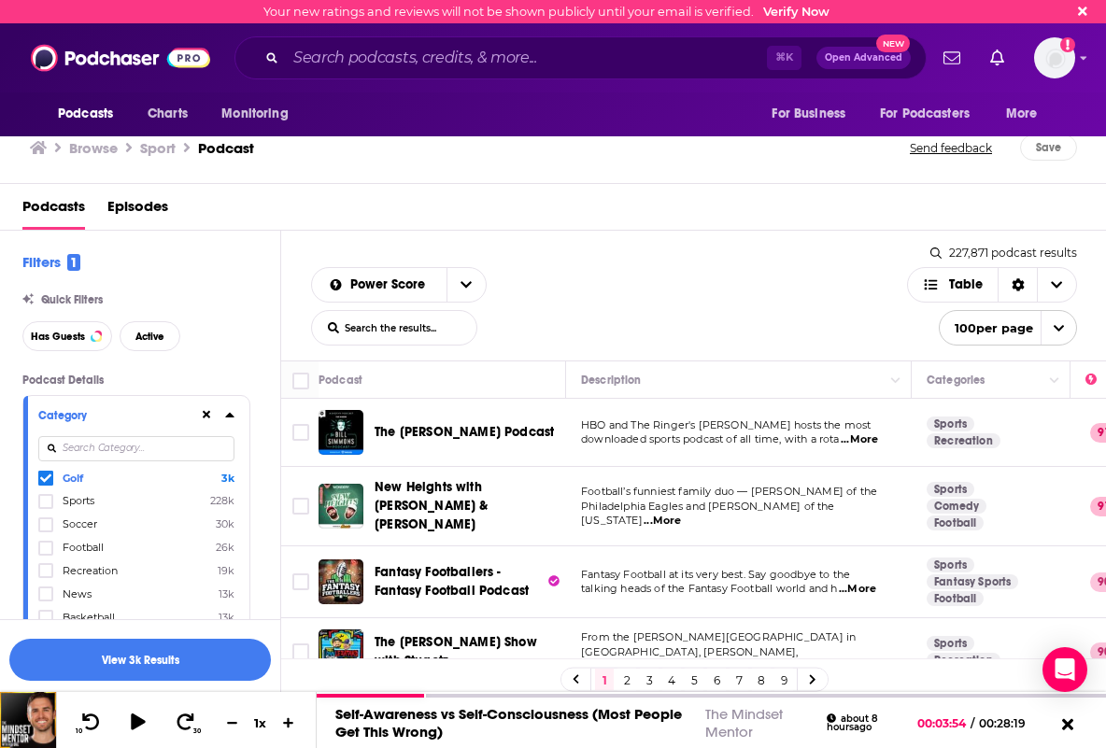
scroll to position [0, 0]
click at [145, 663] on button "View 3k Results" at bounding box center [140, 660] width 262 height 42
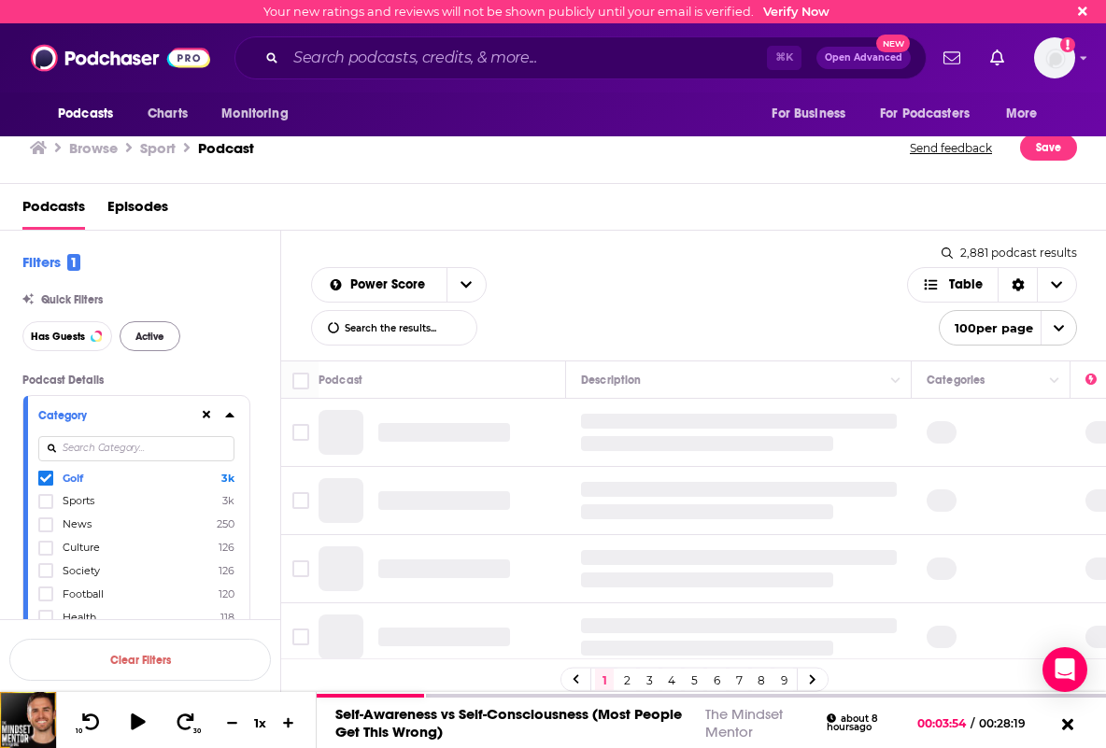
scroll to position [0, 2]
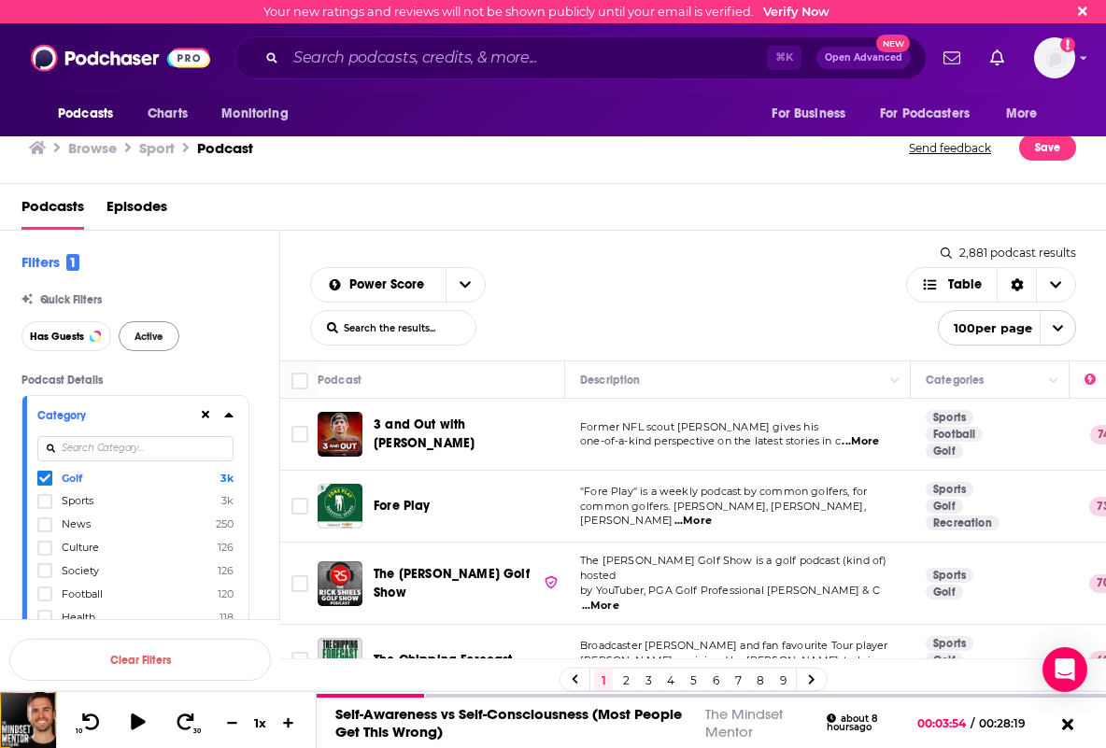
click at [141, 336] on span "Active" at bounding box center [149, 337] width 29 height 10
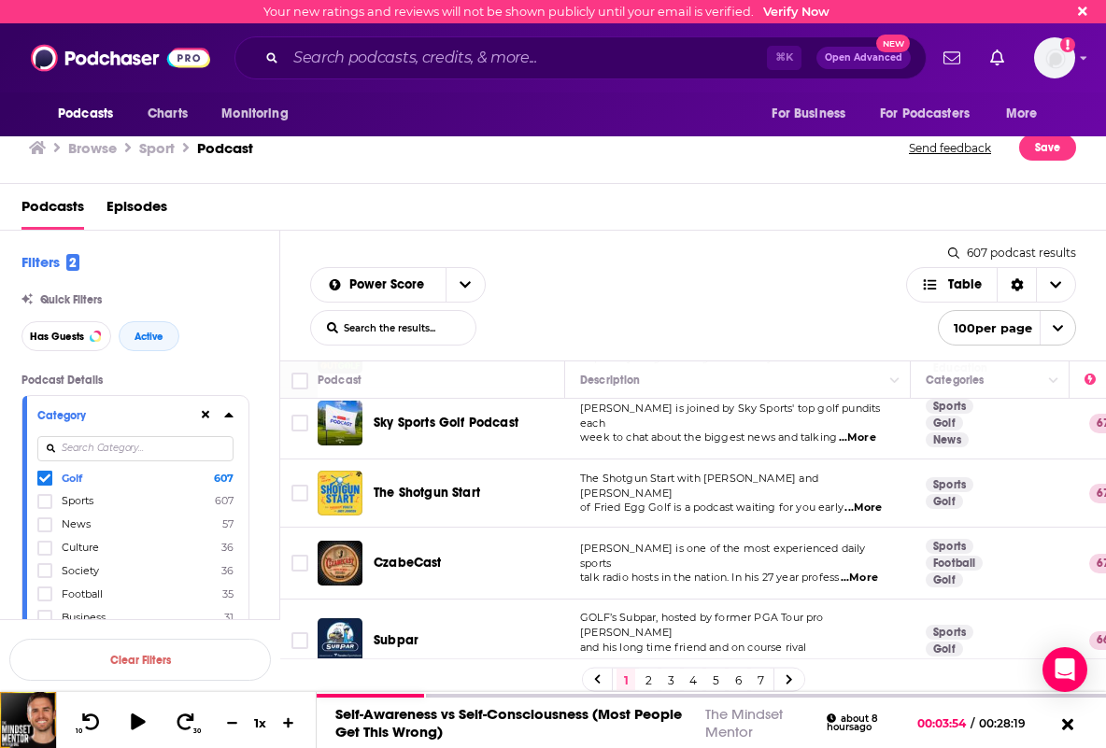
scroll to position [596, 0]
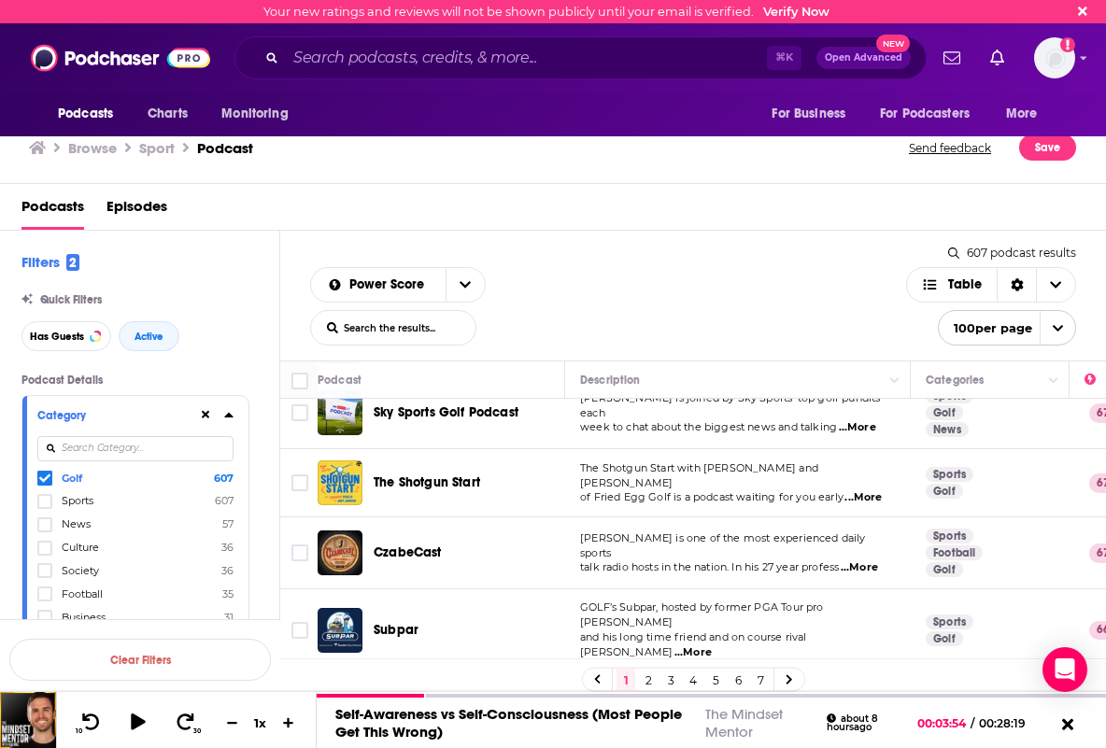
click at [877, 491] on span "...More" at bounding box center [863, 498] width 37 height 15
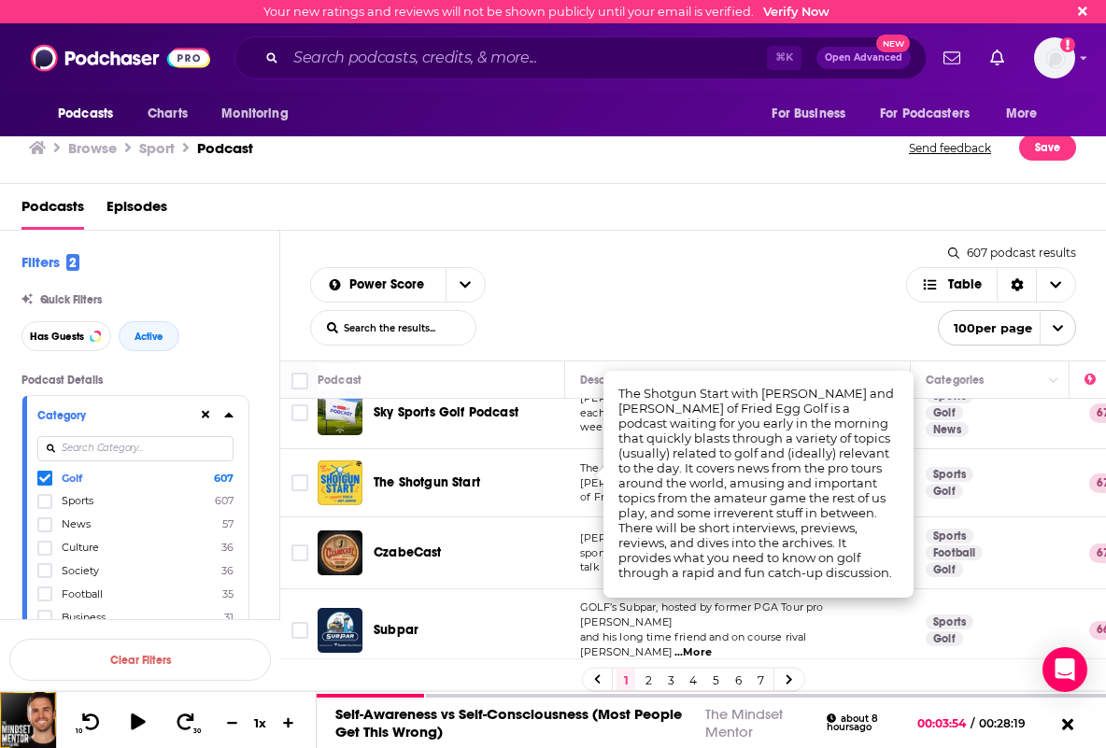
scroll to position [0, 1]
click at [594, 489] on td "The Shotgun Start with [PERSON_NAME] and [PERSON_NAME] of Fried Egg Golf is a p…" at bounding box center [738, 483] width 346 height 68
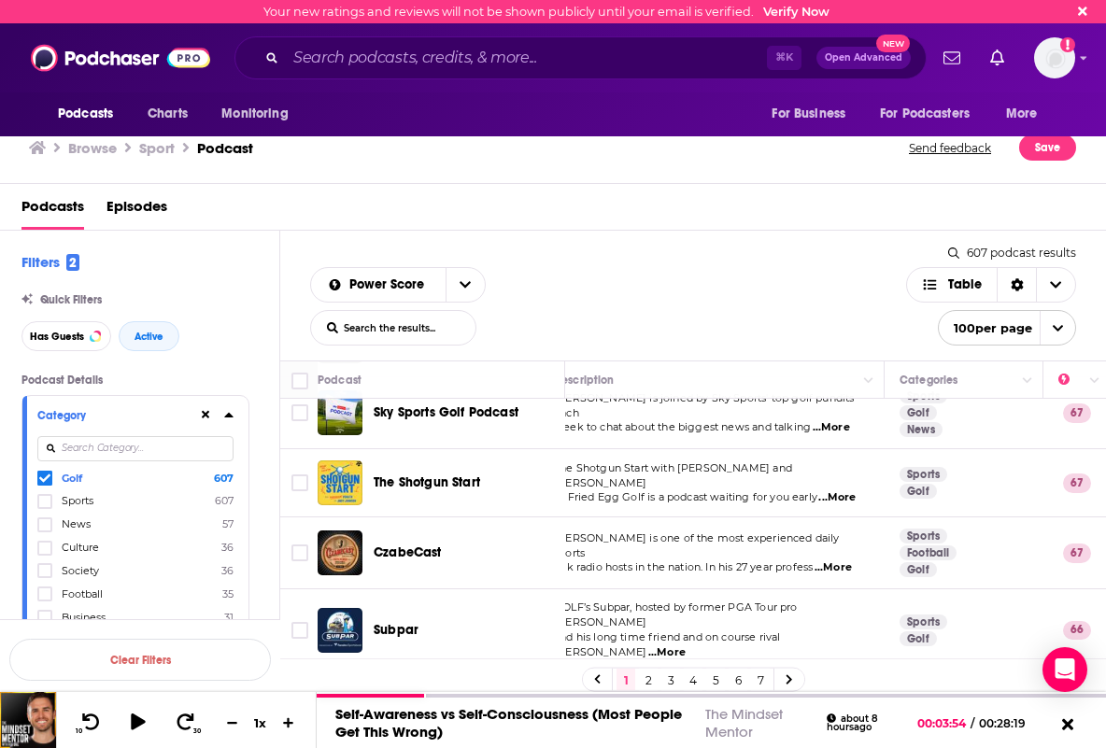
scroll to position [596, 0]
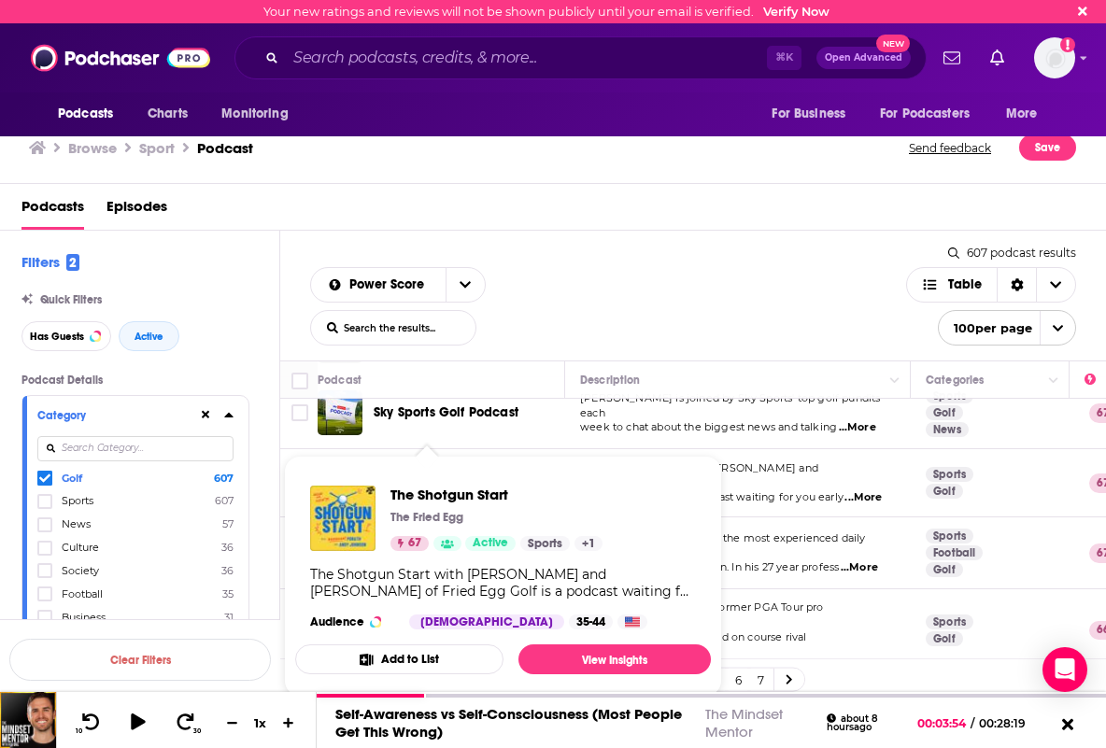
click at [421, 467] on span "The Shotgun Start The Fried Egg 67 Active Sports + 1 The Shotgun Start with [PE…" at bounding box center [503, 576] width 416 height 241
click at [601, 663] on link "View Insights" at bounding box center [615, 660] width 192 height 30
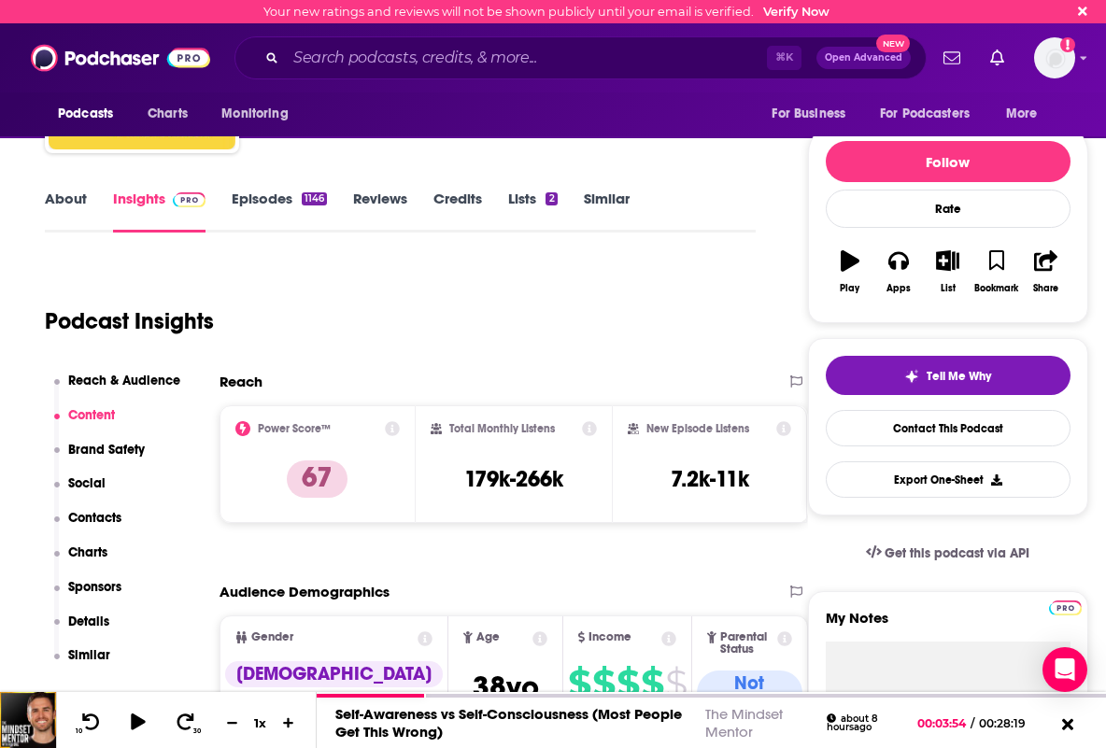
scroll to position [168, 0]
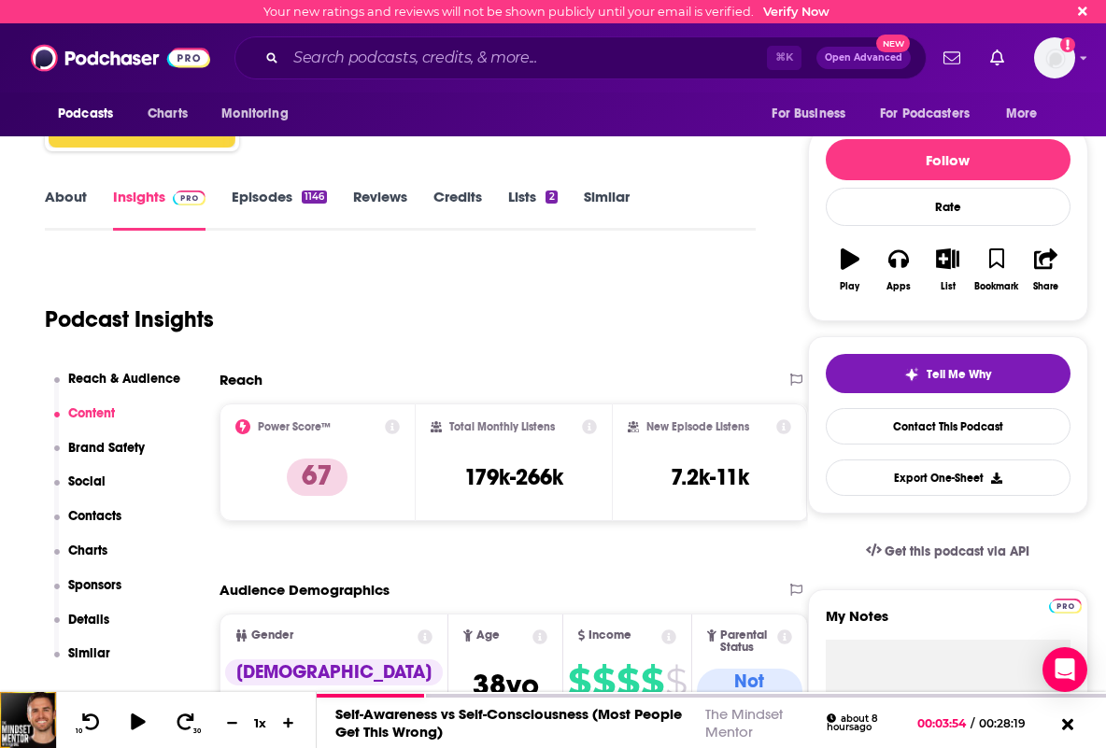
click at [276, 195] on link "Episodes 1146" at bounding box center [279, 209] width 95 height 43
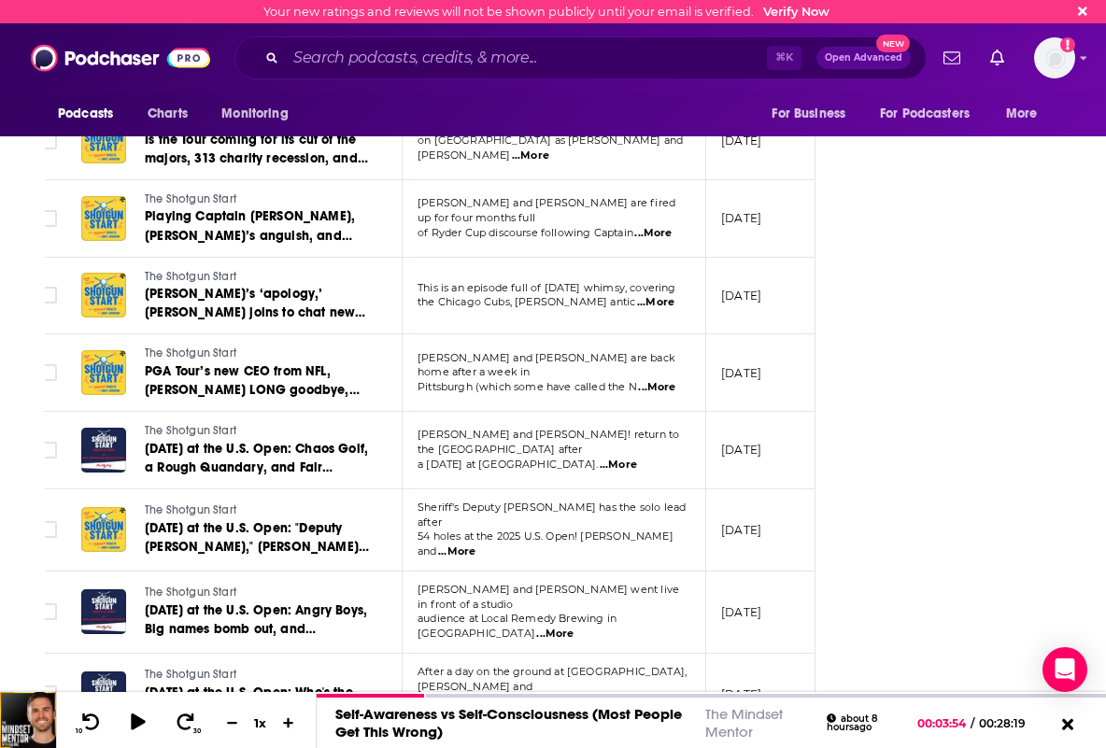
scroll to position [3258, 0]
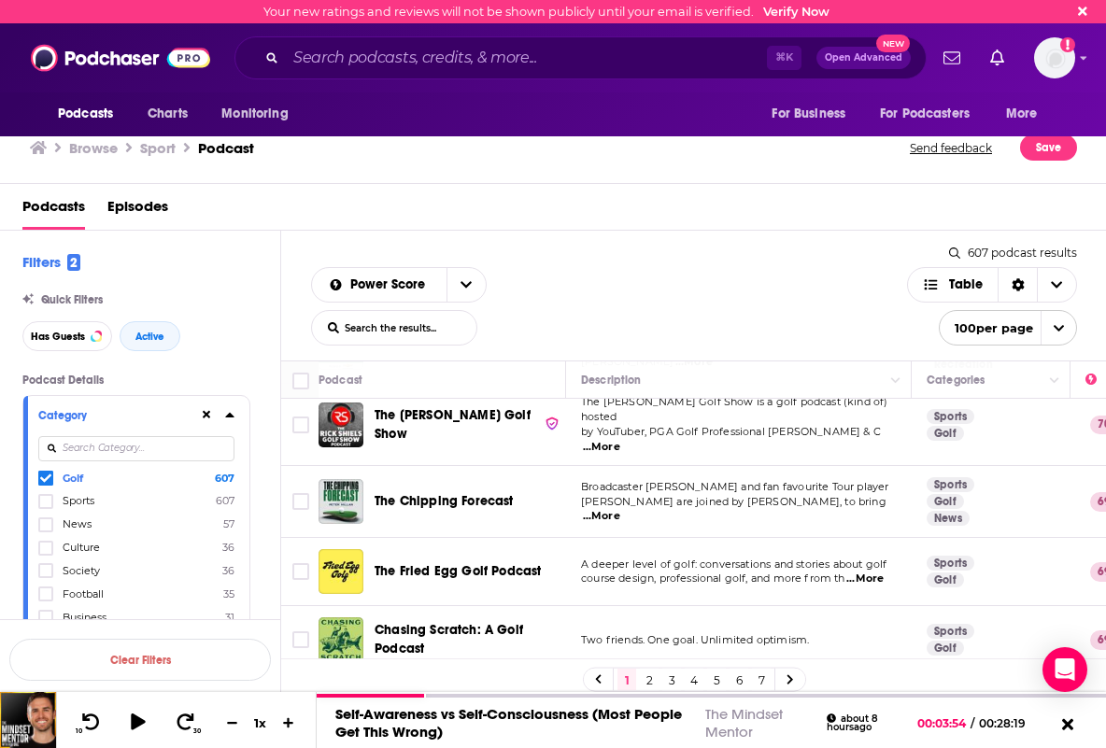
scroll to position [161, 0]
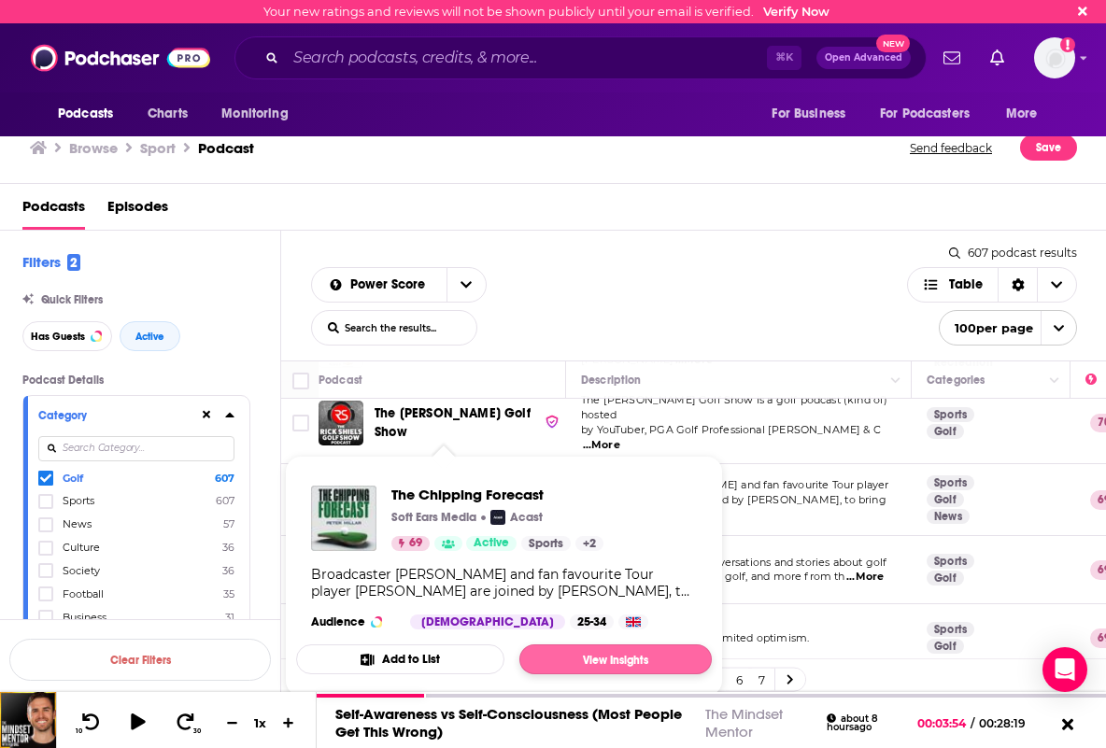
click at [592, 659] on link "View Insights" at bounding box center [616, 660] width 192 height 30
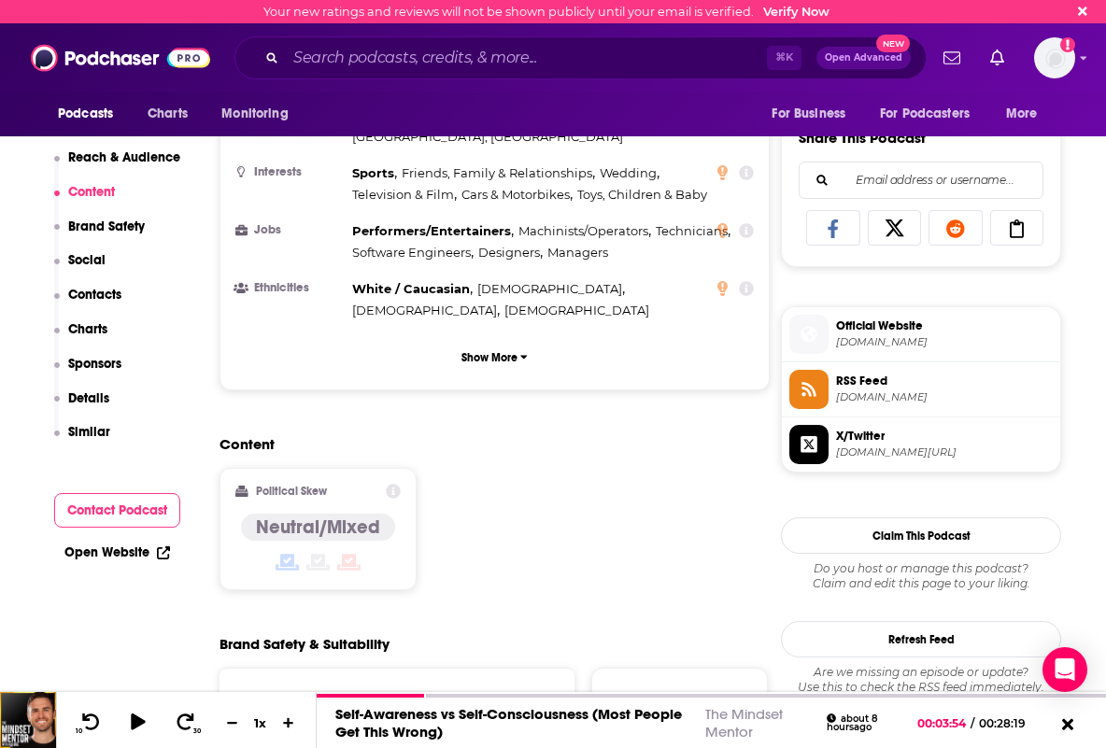
scroll to position [1144, 0]
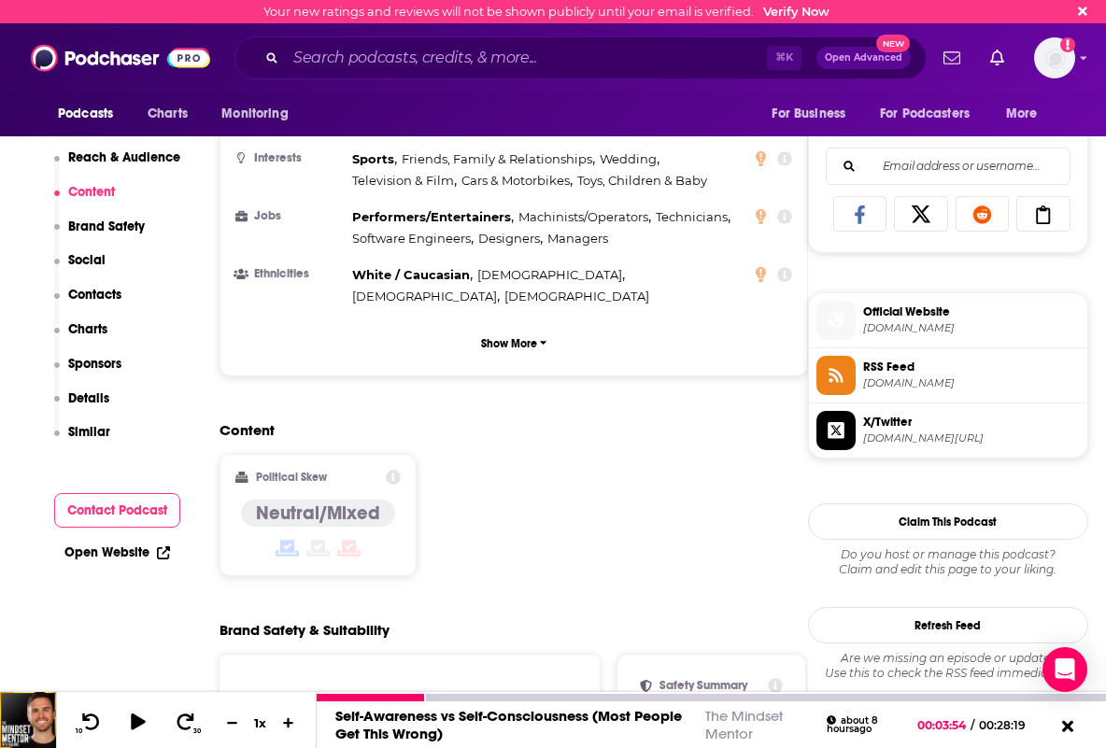
click at [1076, 727] on icon at bounding box center [1068, 727] width 21 height 17
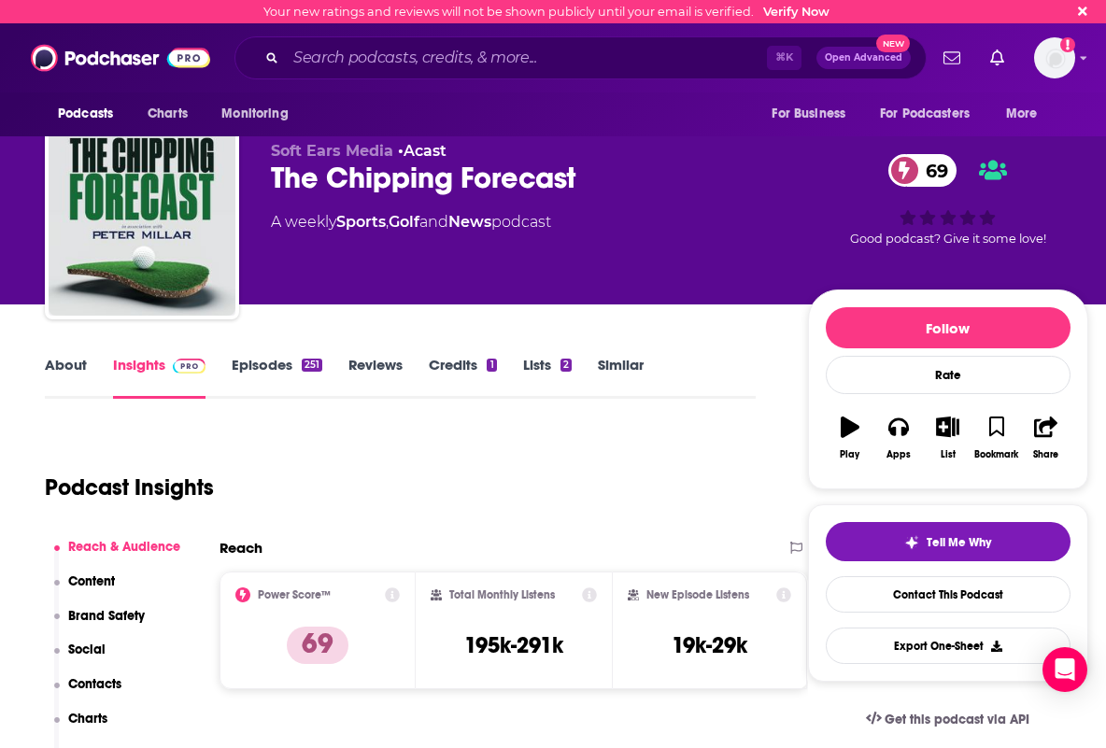
scroll to position [0, 0]
click at [269, 364] on link "Episodes 251" at bounding box center [277, 377] width 91 height 43
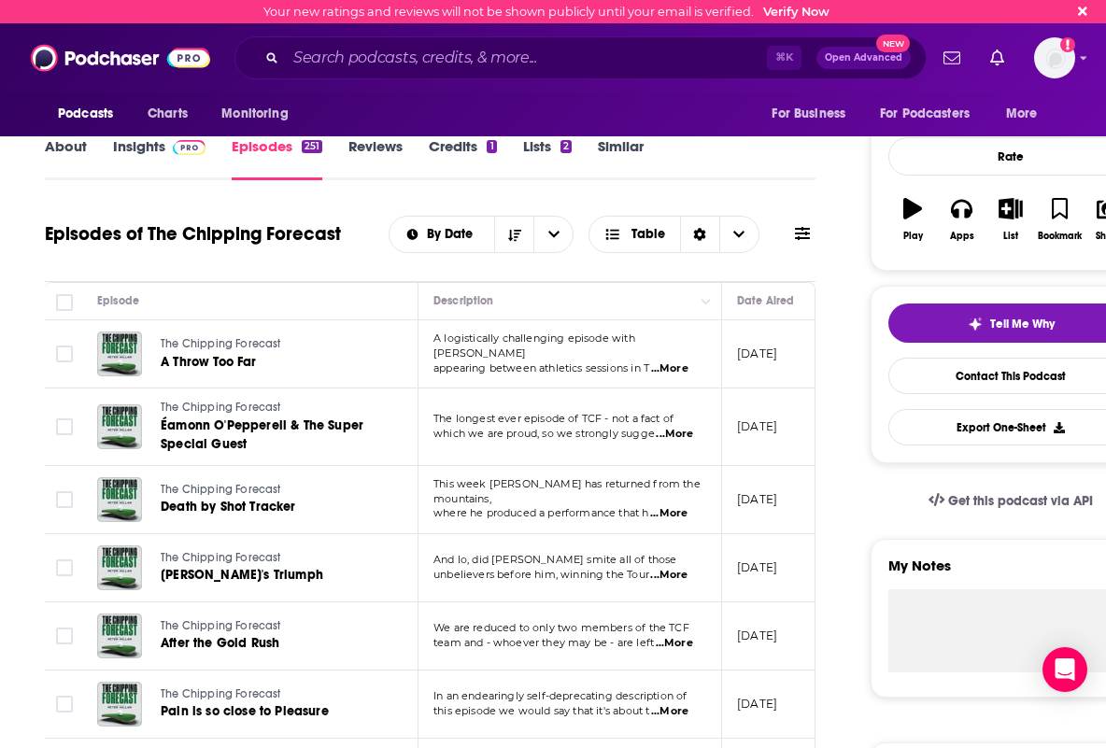
scroll to position [164, 0]
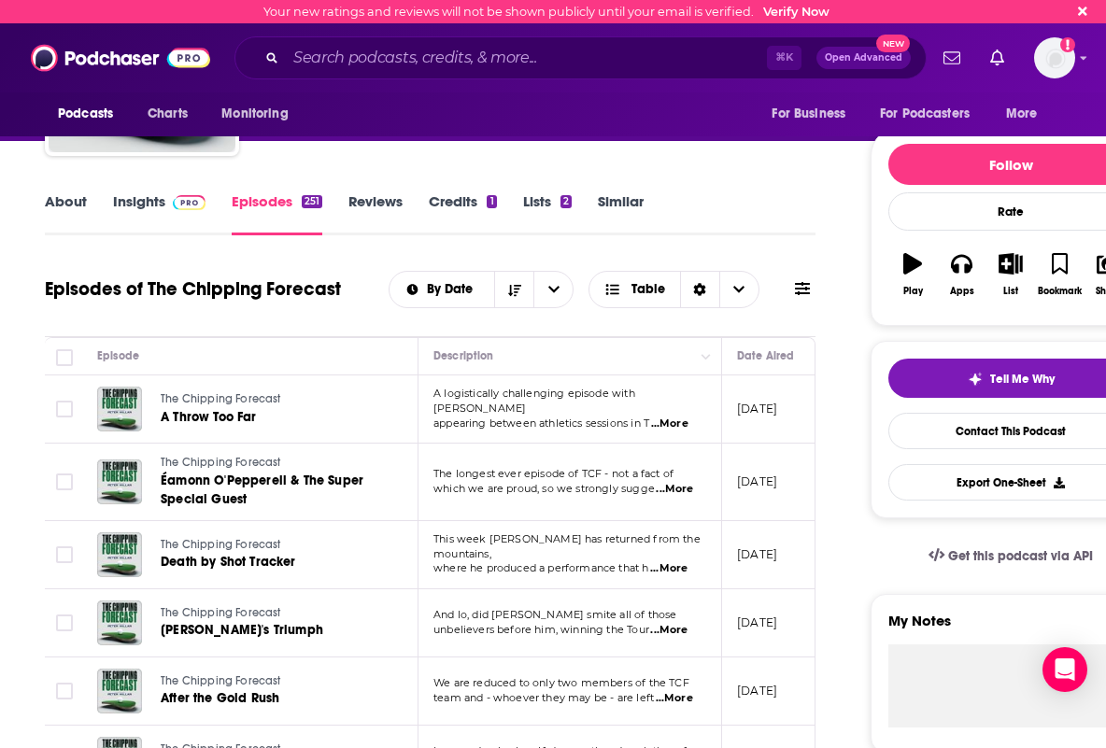
click at [673, 417] on span "...More" at bounding box center [669, 424] width 37 height 15
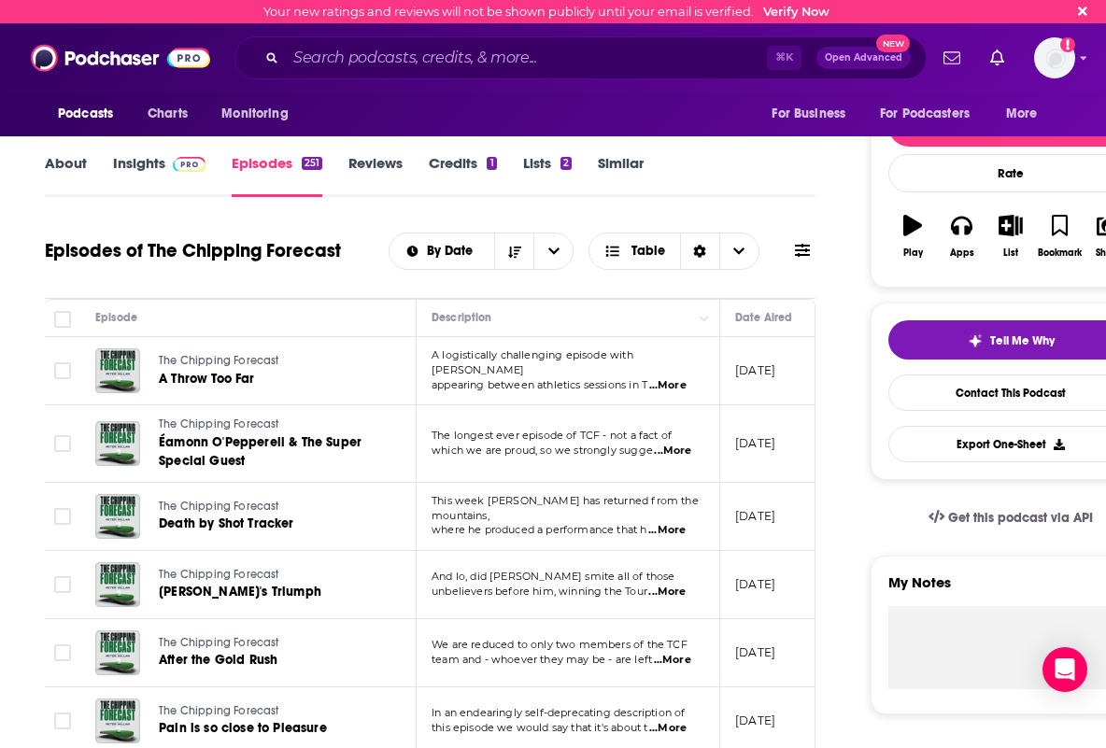
scroll to position [0, 6]
click at [780, 469] on td "[DATE]" at bounding box center [778, 445] width 121 height 78
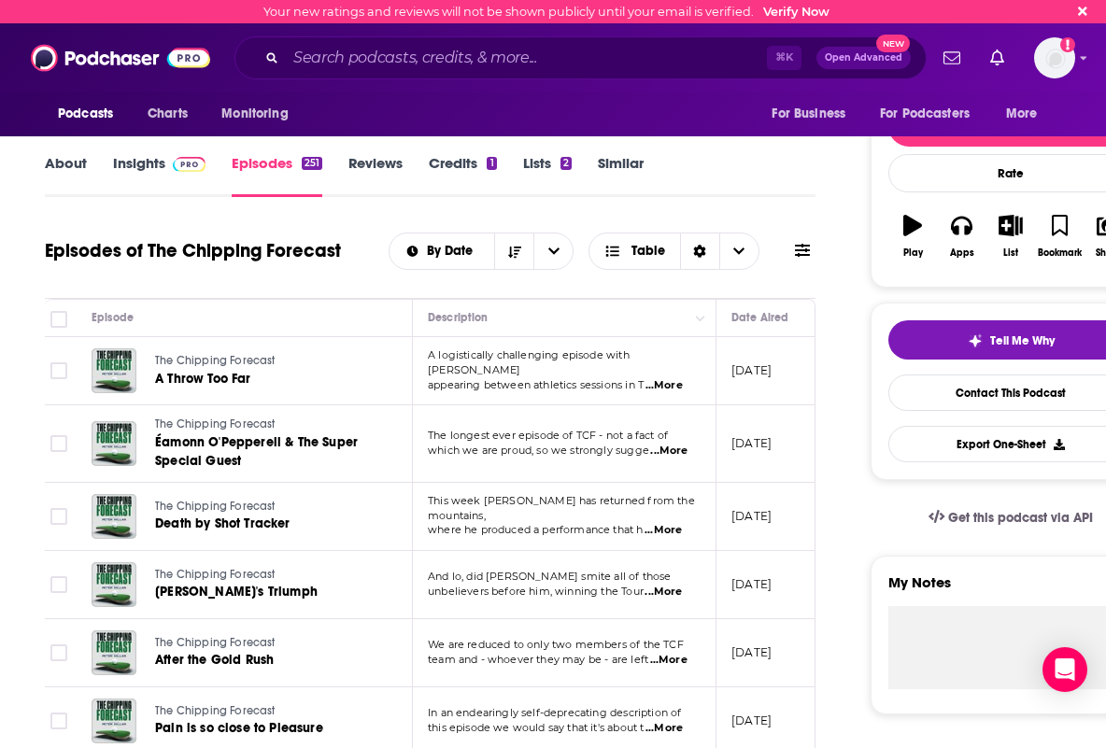
click at [679, 449] on span "...More" at bounding box center [668, 451] width 37 height 15
click at [736, 485] on td "[DATE]" at bounding box center [777, 517] width 121 height 68
click at [670, 523] on span "...More" at bounding box center [663, 530] width 37 height 15
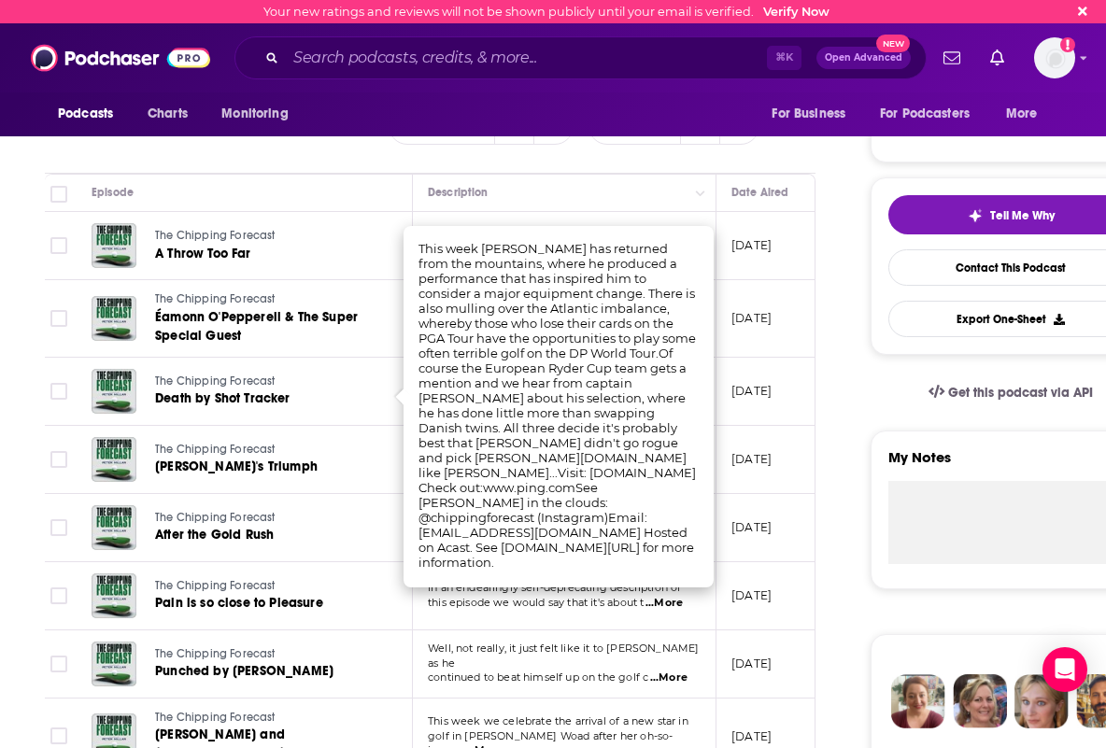
scroll to position [328, 0]
click at [715, 596] on td "In an endearingly self-deprecating description of this episode we would say tha…" at bounding box center [565, 596] width 304 height 68
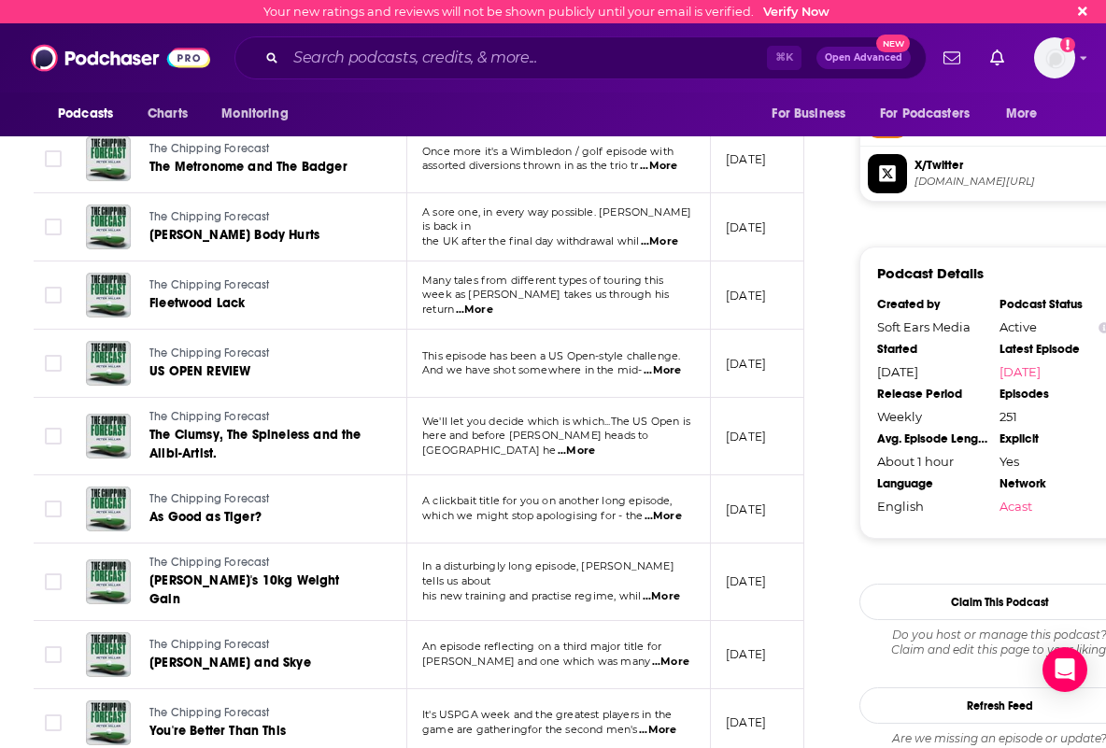
scroll to position [1403, 11]
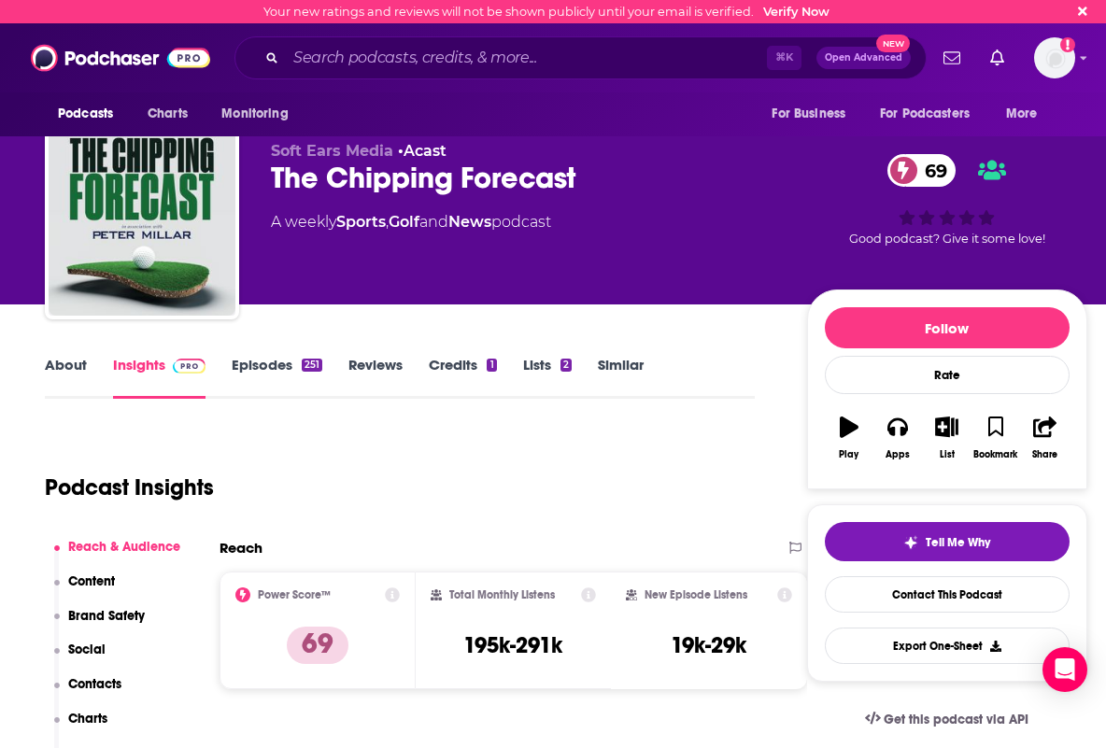
click at [65, 367] on link "About" at bounding box center [66, 377] width 42 height 43
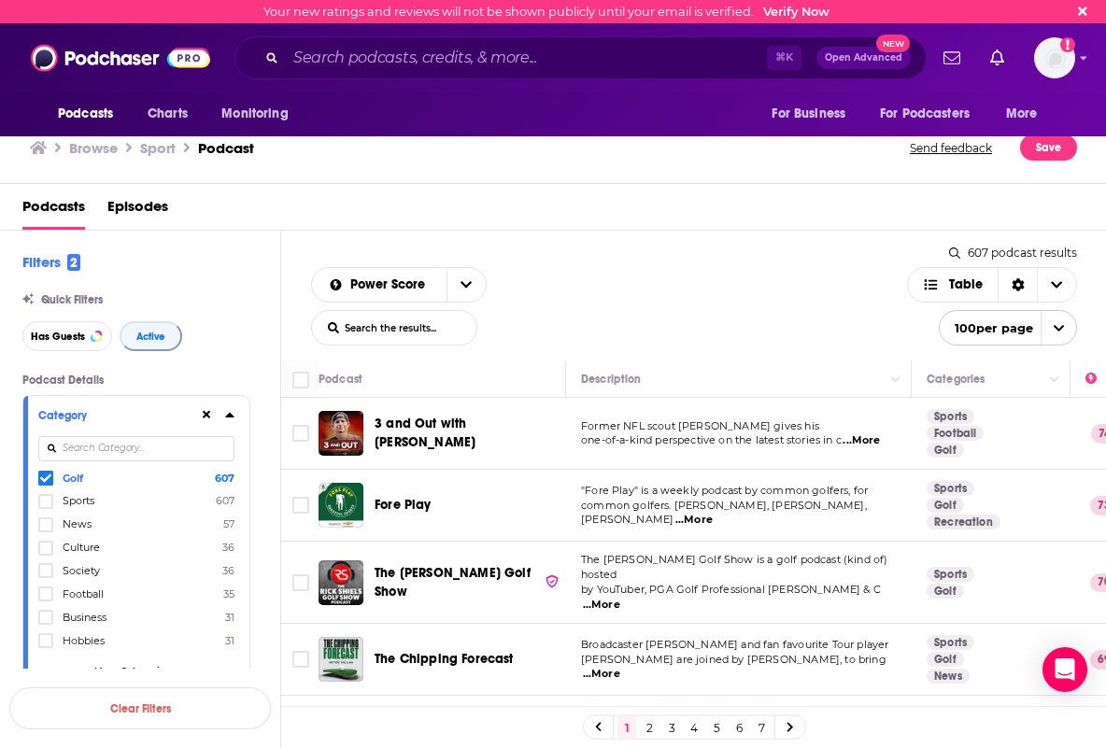
click at [84, 452] on input at bounding box center [136, 448] width 196 height 25
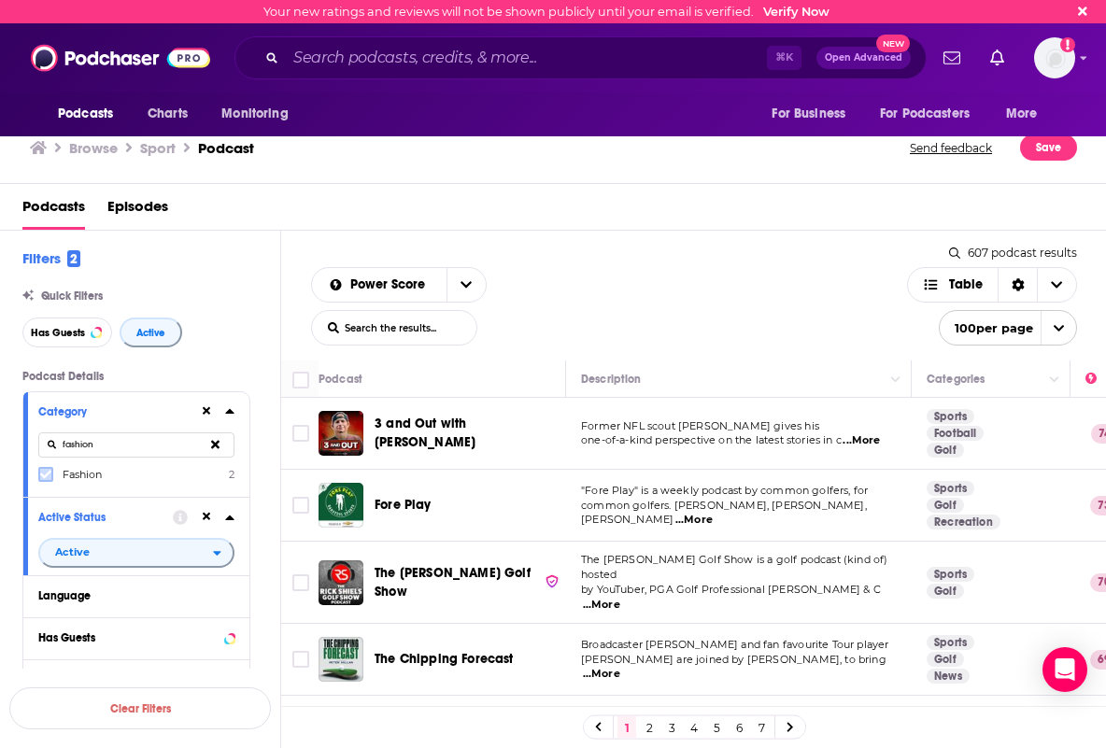
type input "fashion"
click at [47, 476] on icon at bounding box center [45, 474] width 11 height 11
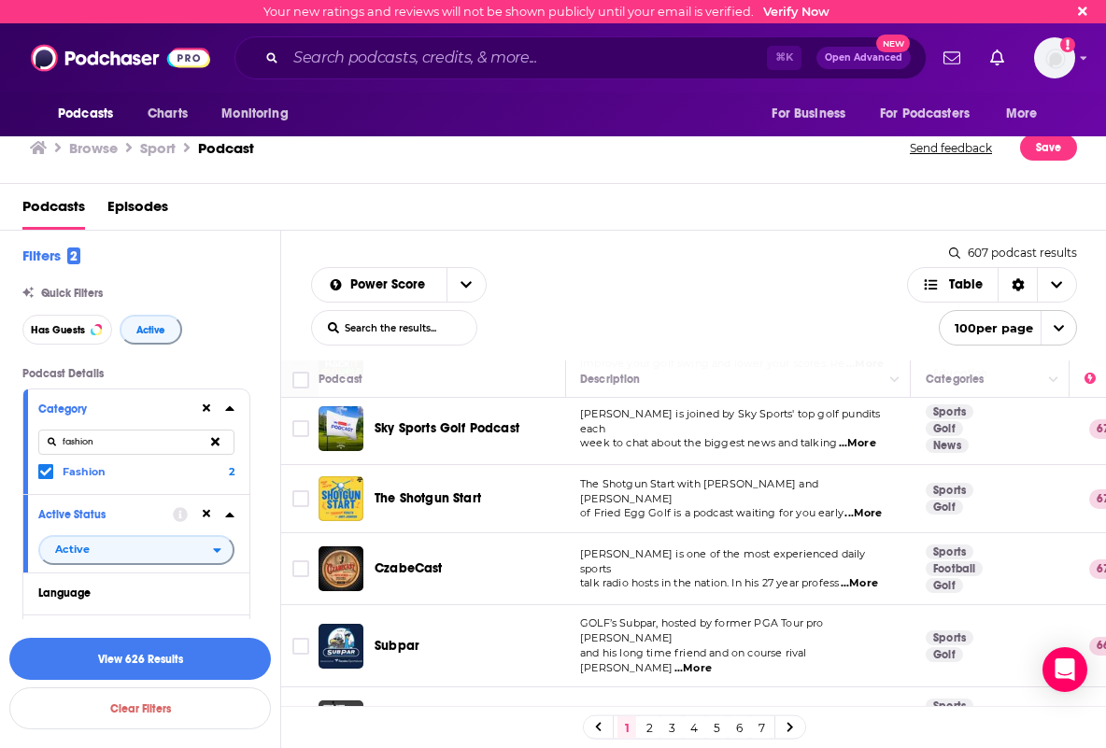
scroll to position [582, 1]
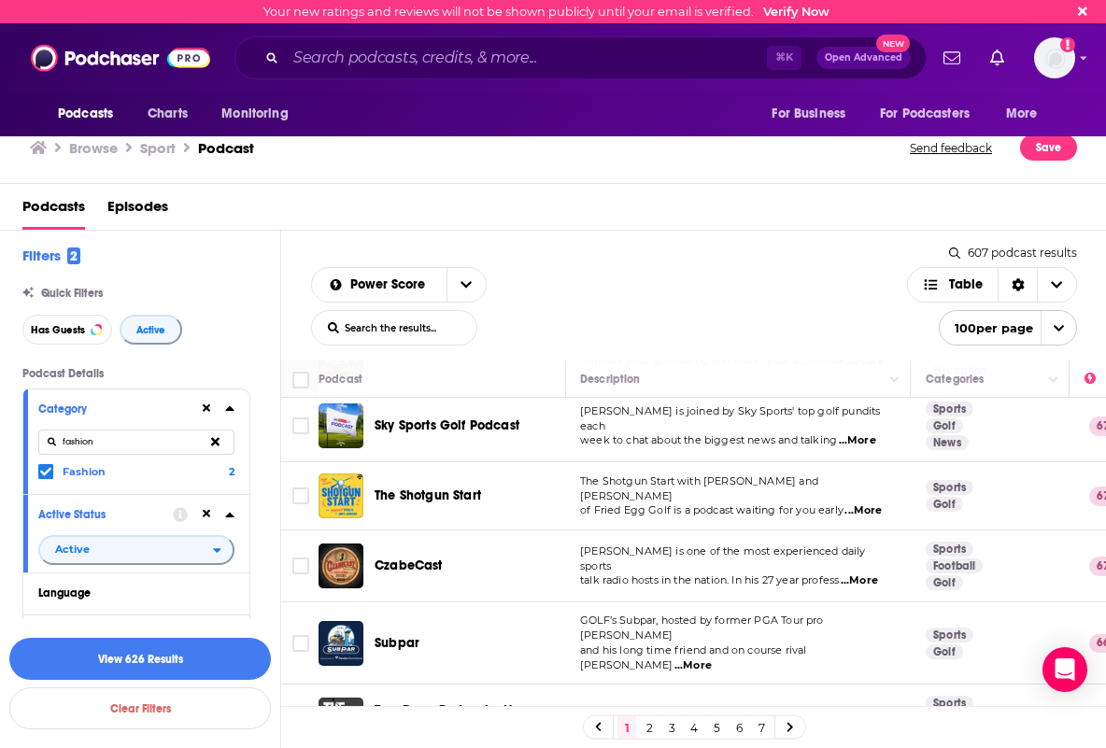
click at [871, 574] on span "...More" at bounding box center [859, 581] width 37 height 15
click at [894, 716] on div "1 2 3 4 5 6 7" at bounding box center [694, 727] width 826 height 42
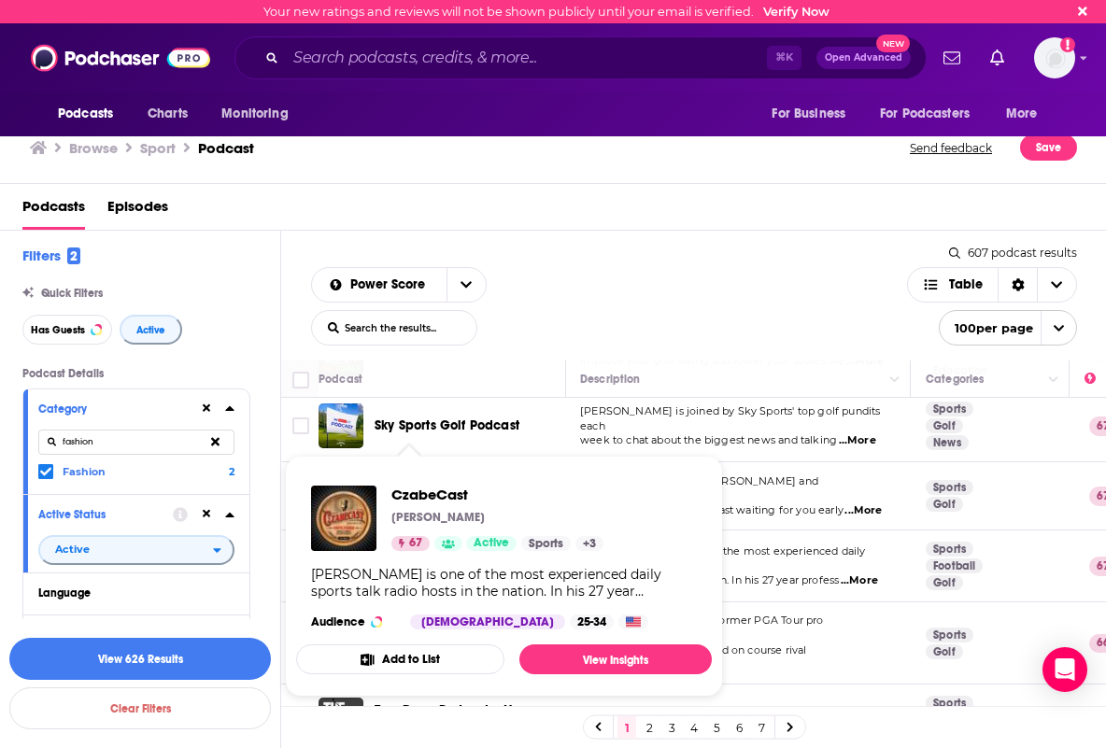
click at [409, 552] on div "CzabeCast Steve Czaban 67 Active Sports + 3 Steve Czaban is one of the most exp…" at bounding box center [504, 558] width 416 height 174
click at [606, 663] on link "View Insights" at bounding box center [616, 660] width 192 height 30
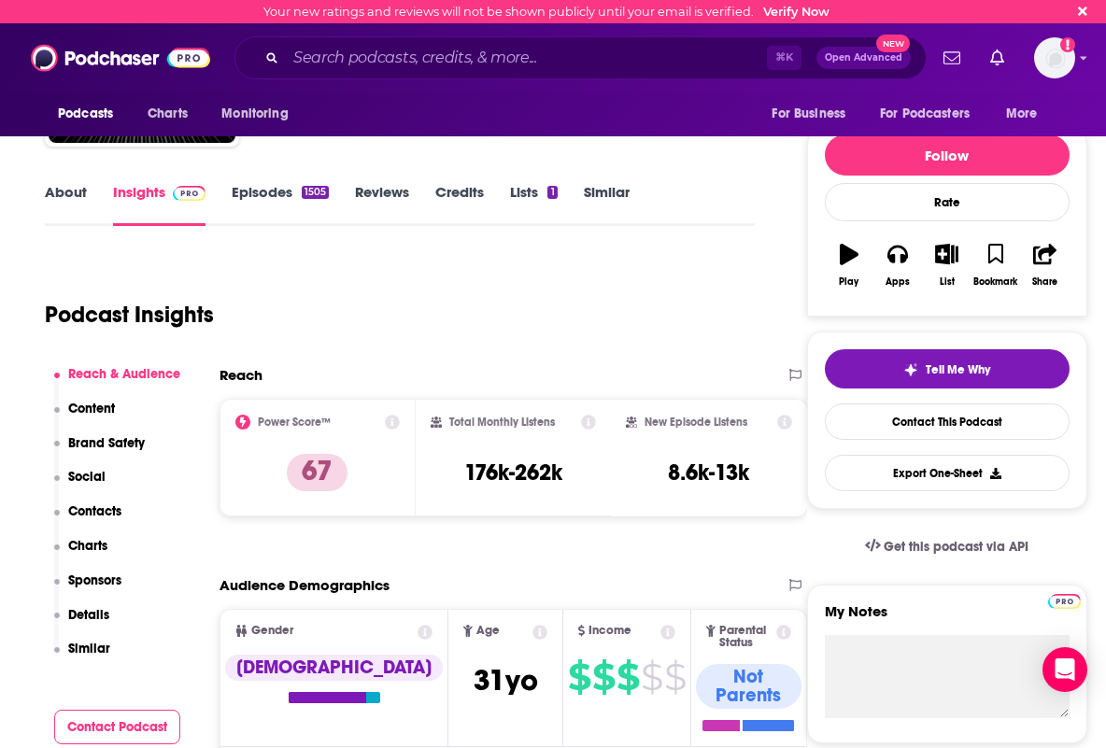
scroll to position [172, 0]
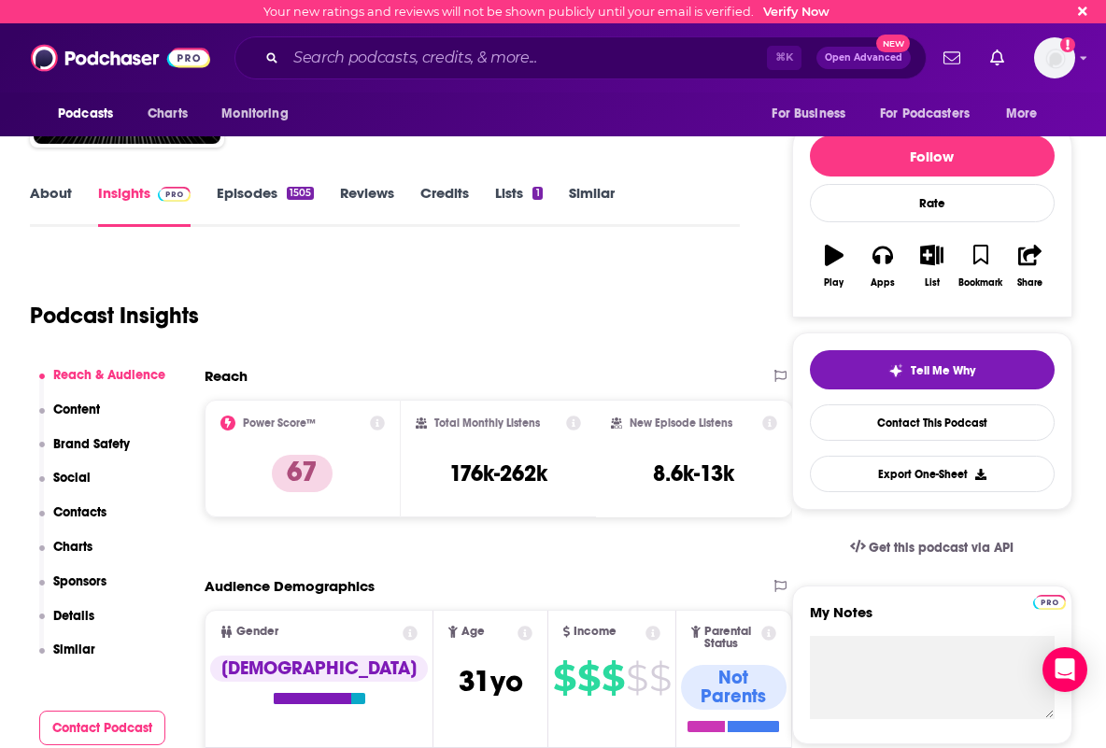
click at [270, 190] on link "Episodes 1505" at bounding box center [265, 205] width 97 height 43
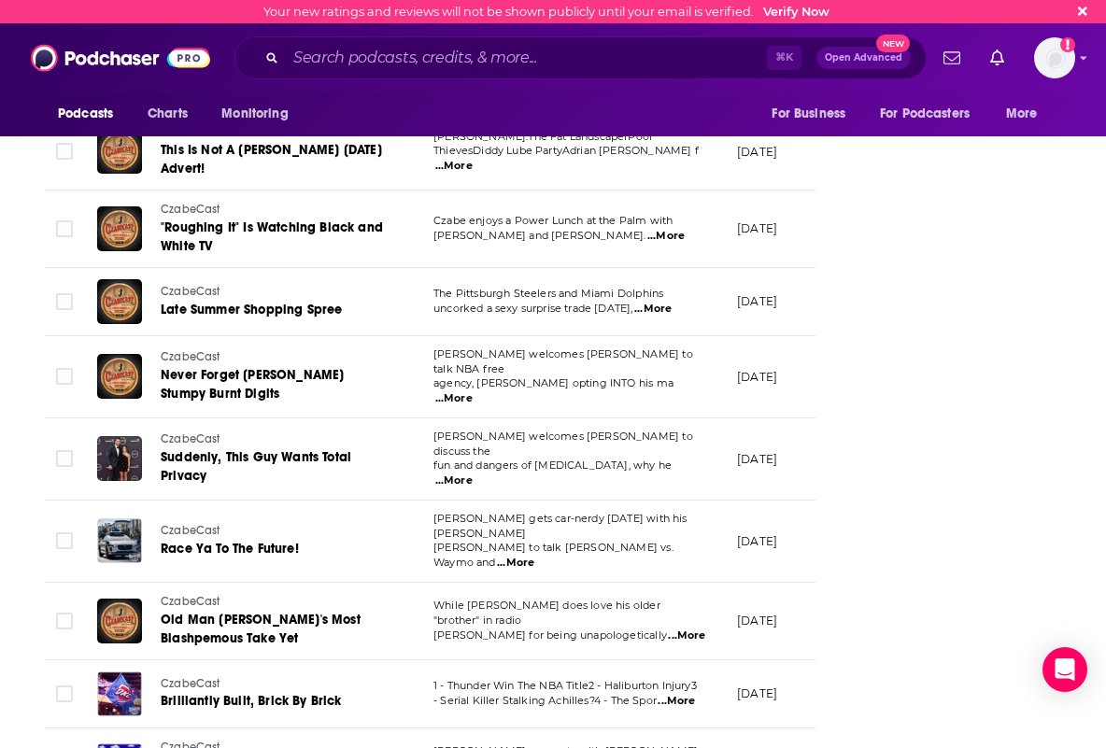
scroll to position [0, 1]
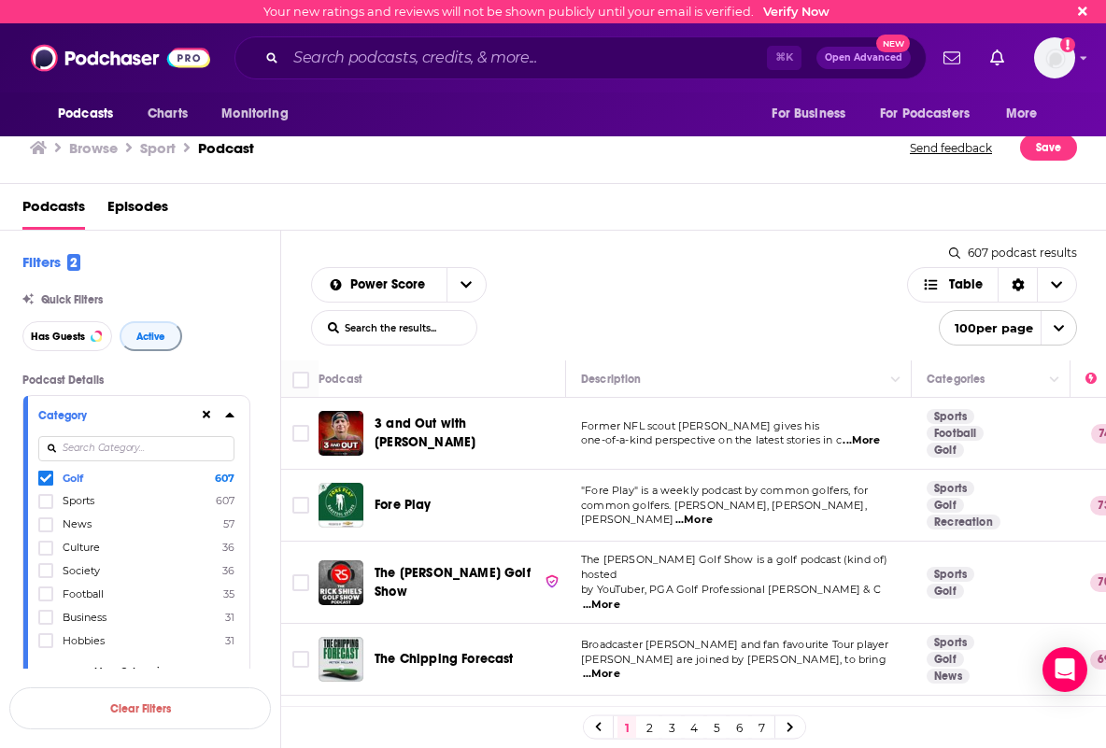
scroll to position [4, 0]
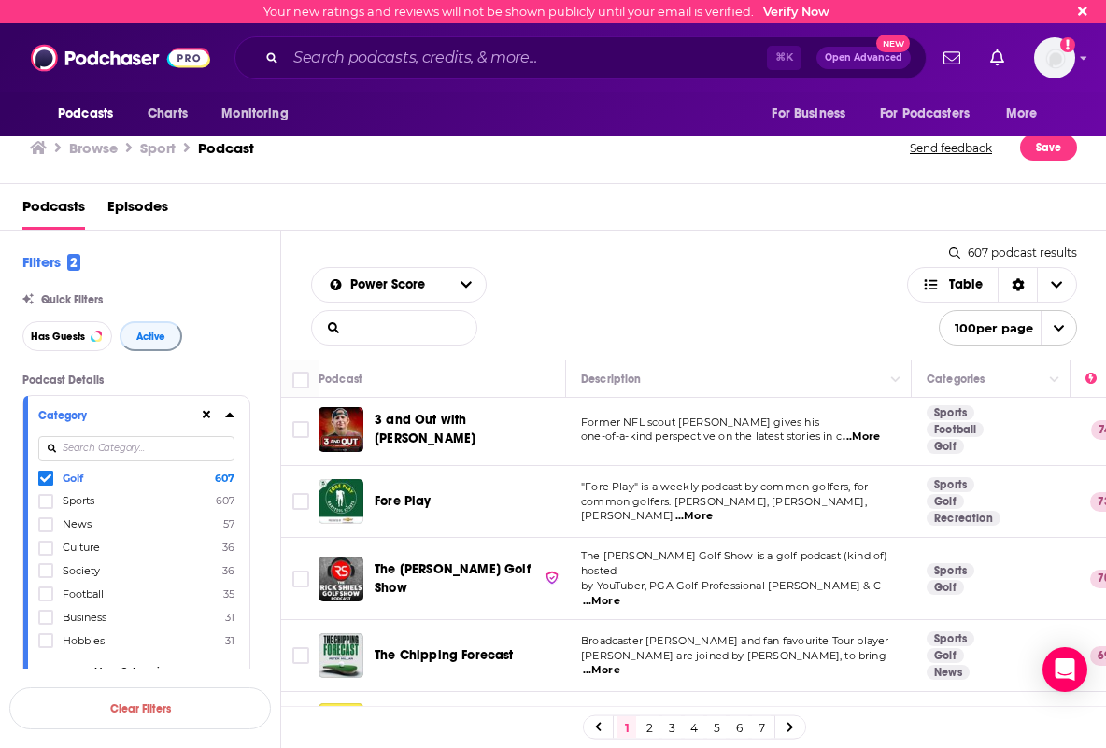
click at [355, 325] on input "List Search Input" at bounding box center [394, 328] width 164 height 34
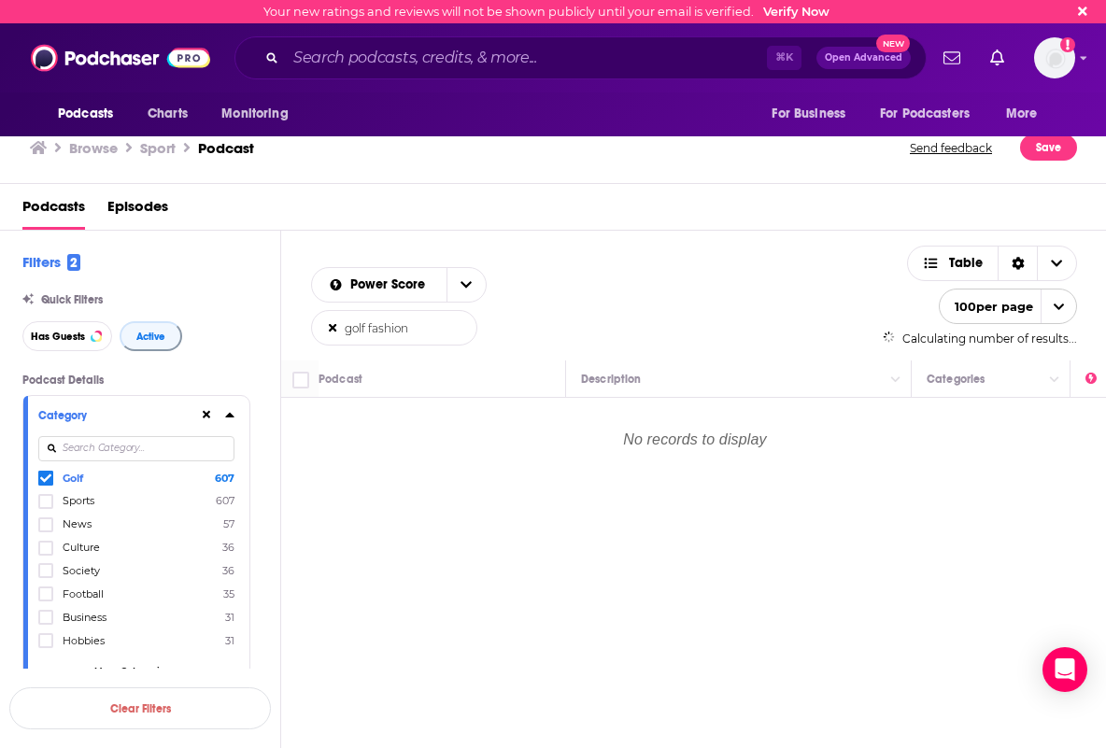
scroll to position [0, 0]
type input "golf fashion"
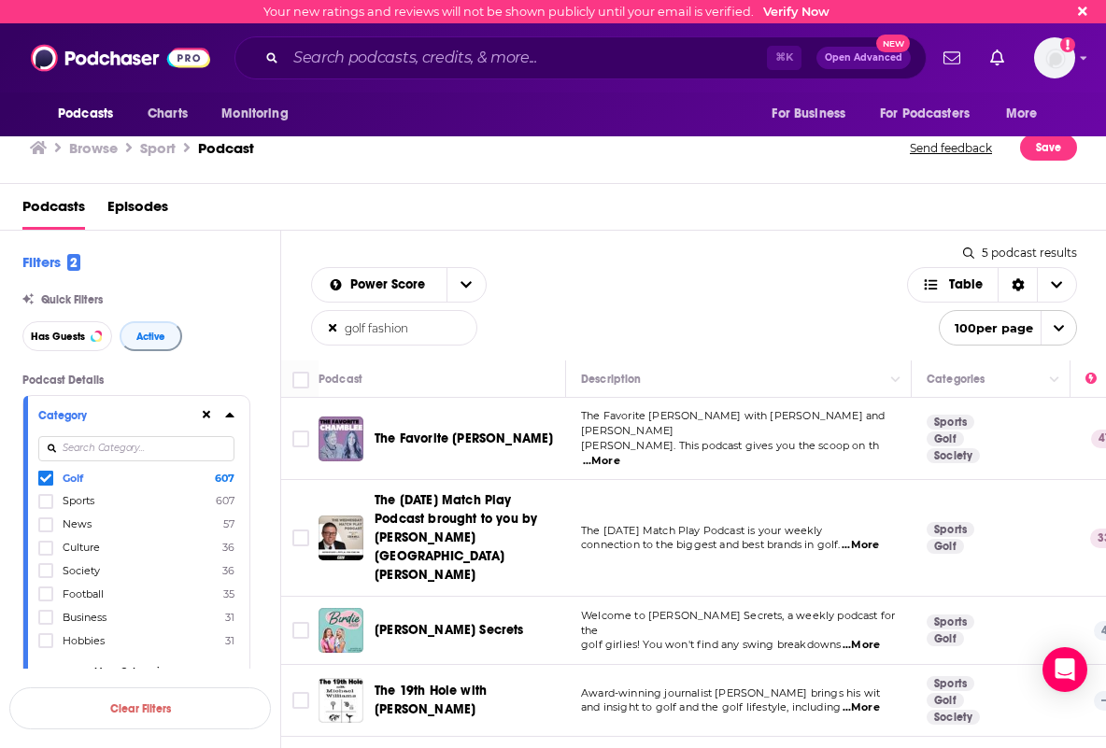
scroll to position [0, 1]
click at [620, 454] on span "...More" at bounding box center [600, 461] width 37 height 15
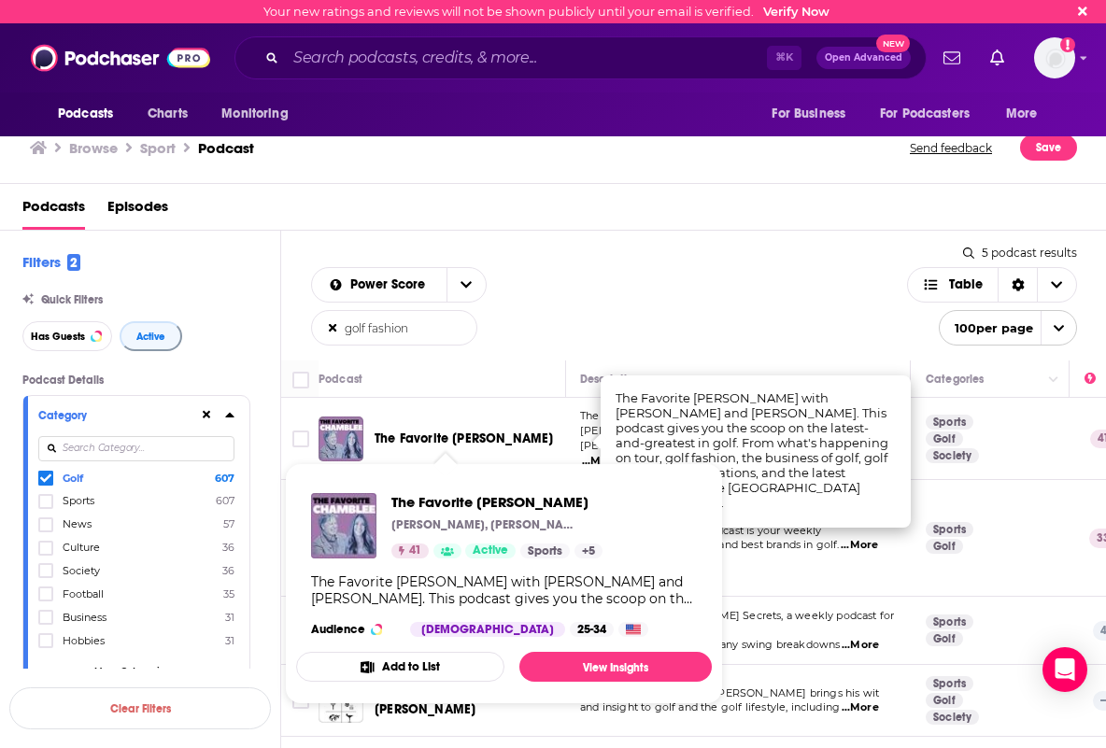
click at [440, 433] on span "The Favorite Chamblee" at bounding box center [464, 439] width 178 height 16
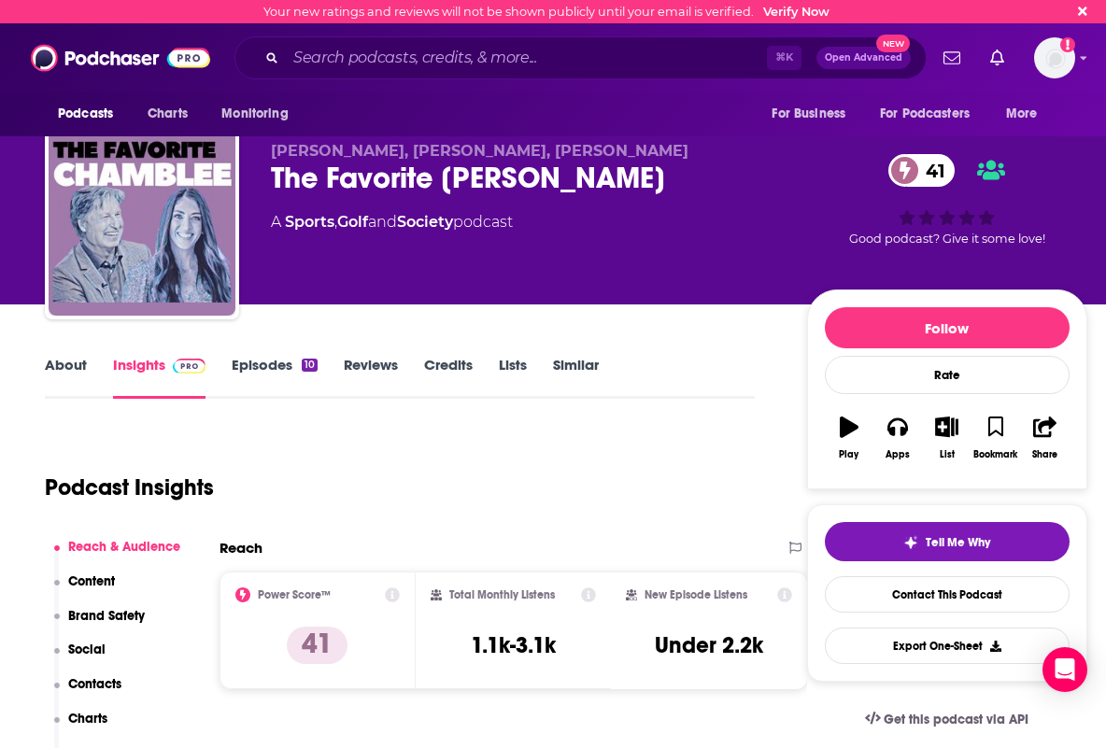
click at [276, 364] on link "Episodes 10" at bounding box center [275, 377] width 86 height 43
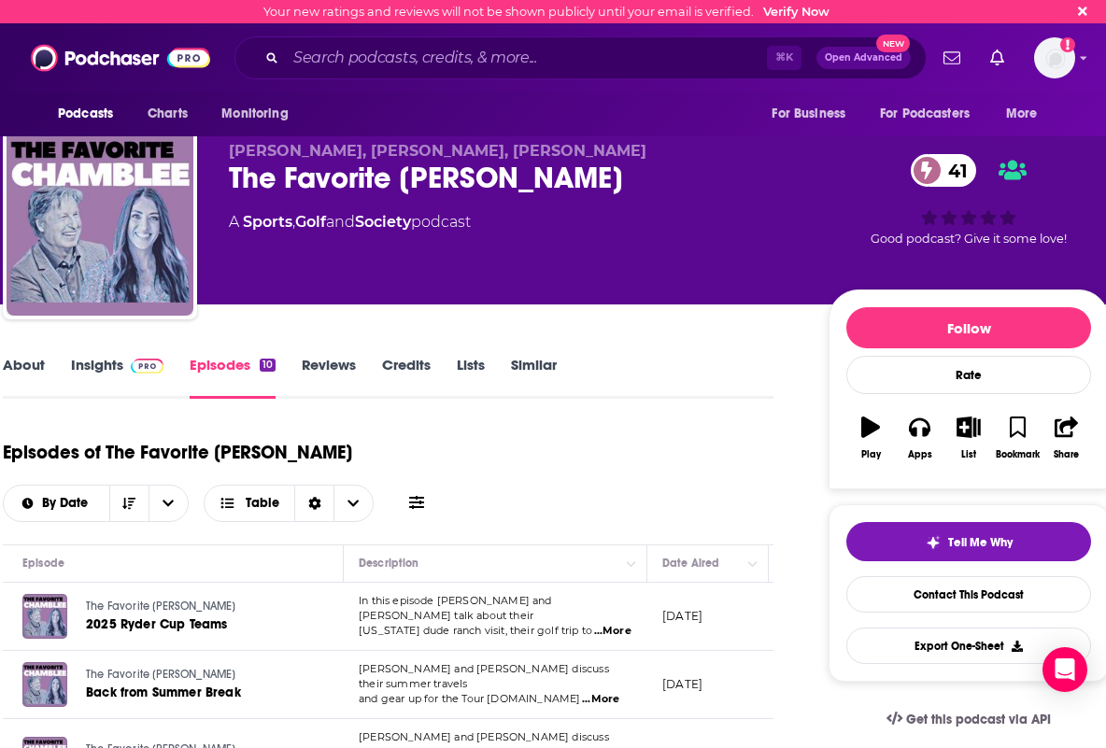
scroll to position [0, 47]
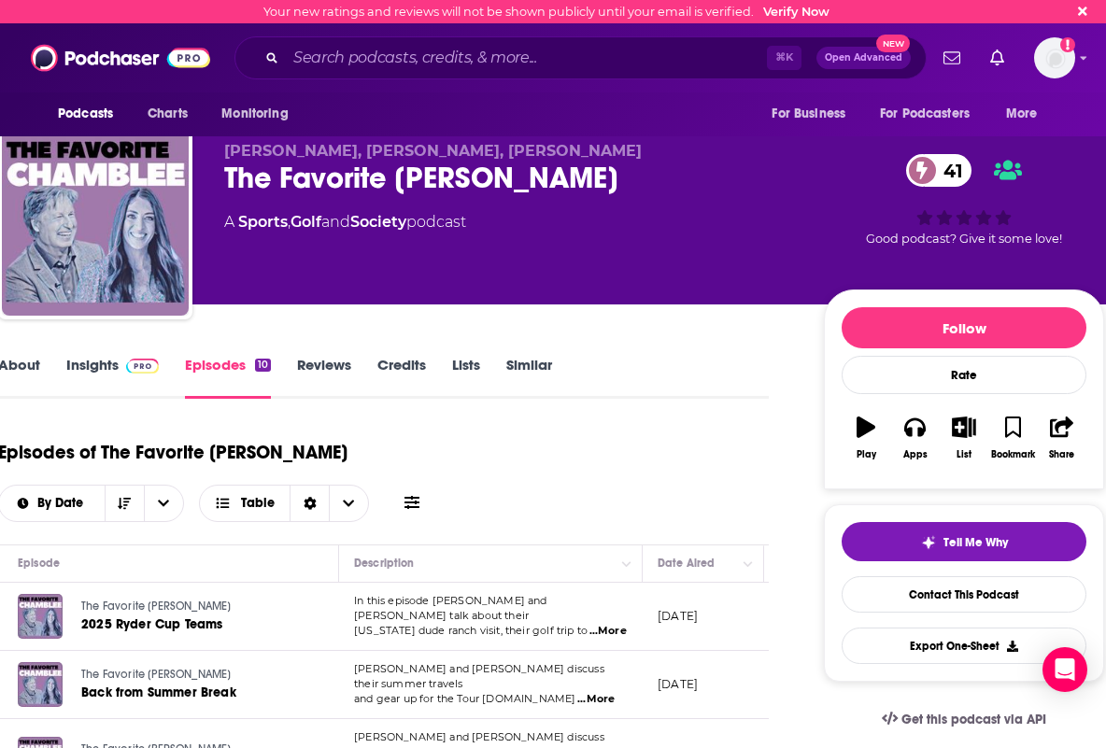
click at [34, 365] on link "About" at bounding box center [19, 377] width 42 height 43
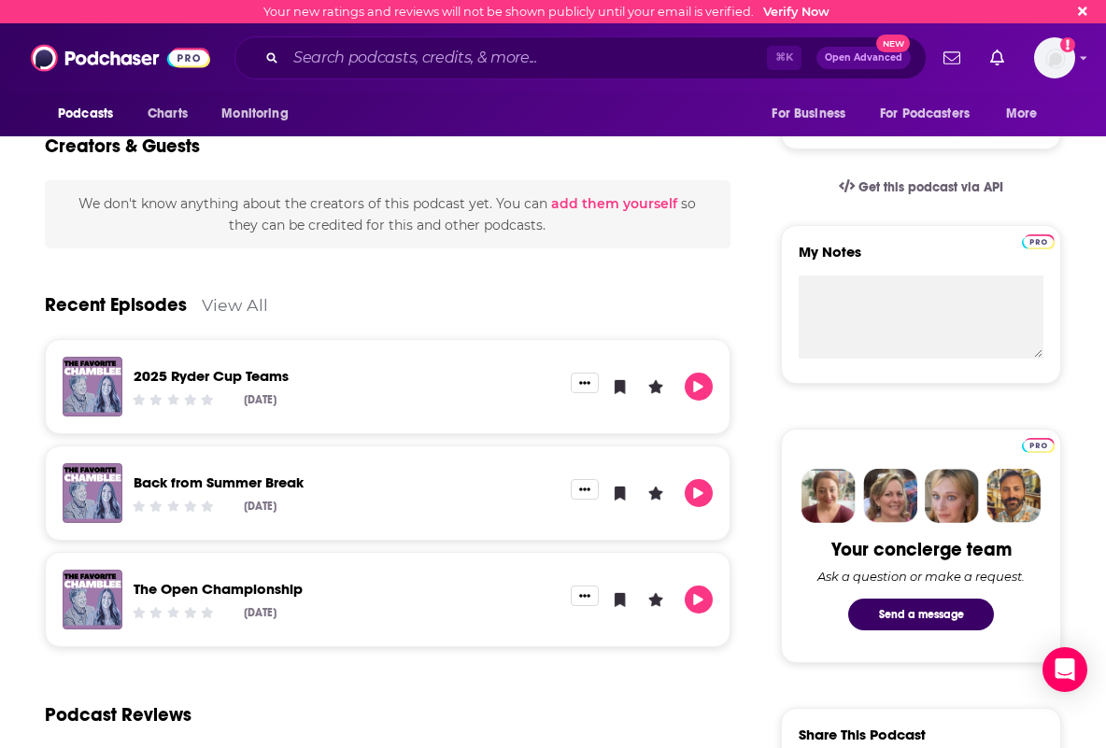
scroll to position [498, 0]
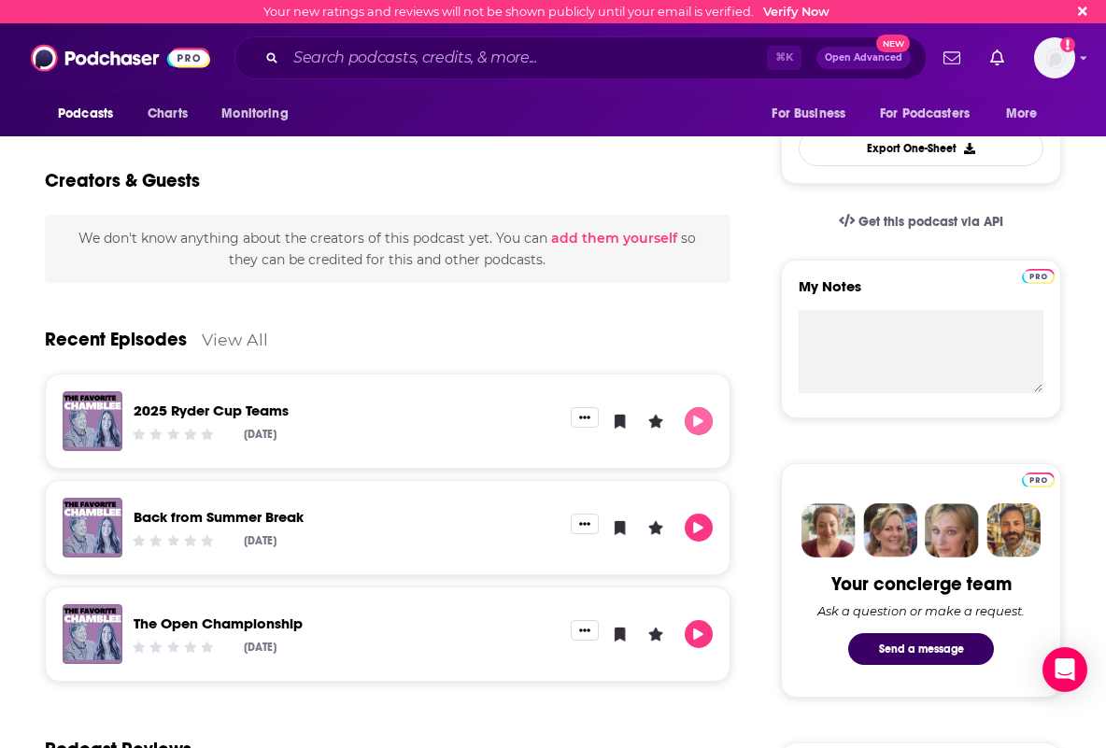
click at [703, 422] on icon "Play" at bounding box center [698, 422] width 15 height 12
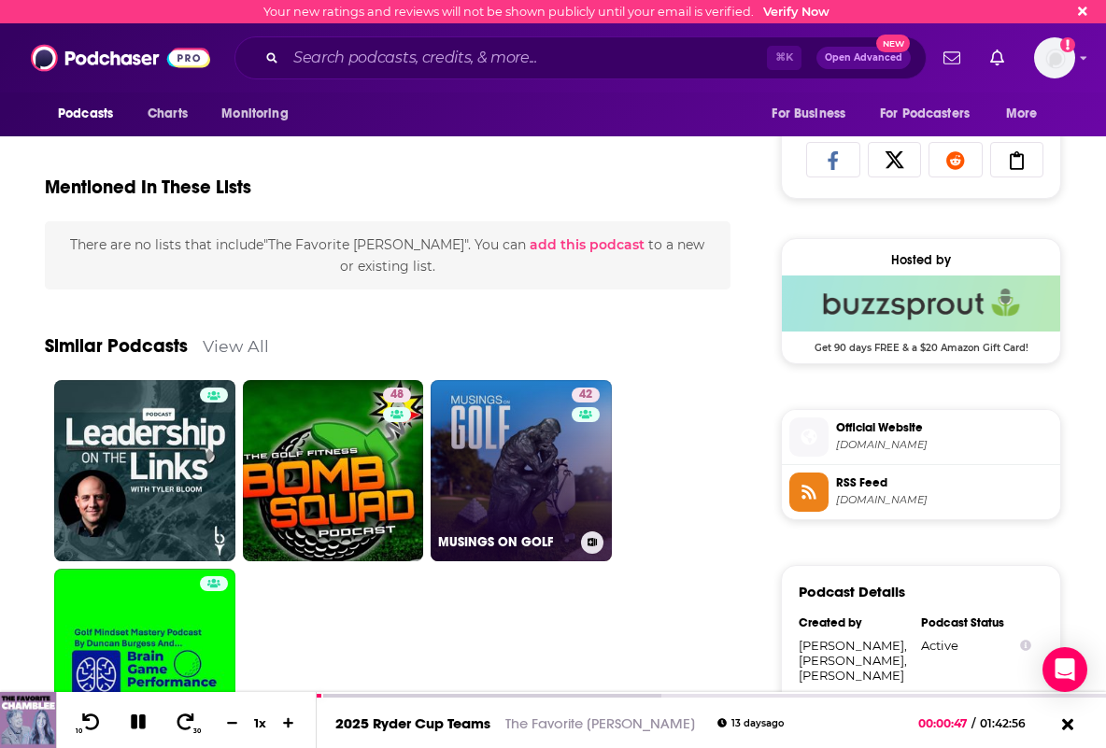
scroll to position [1198, 0]
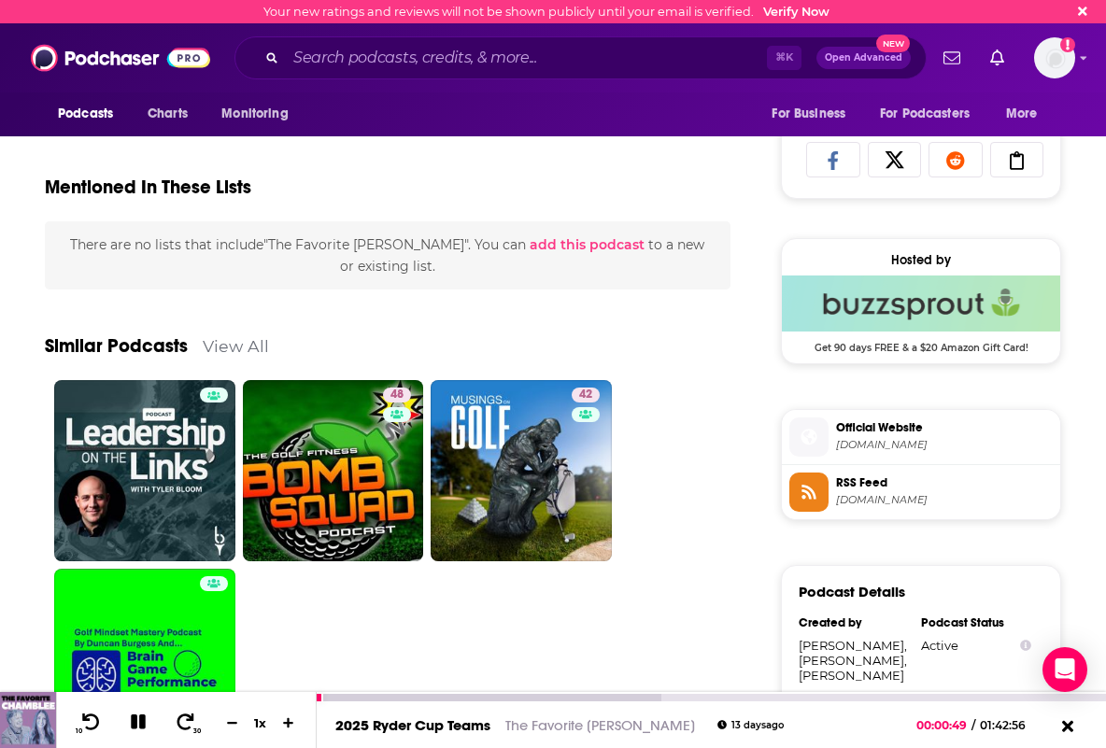
click at [137, 721] on icon at bounding box center [138, 722] width 21 height 17
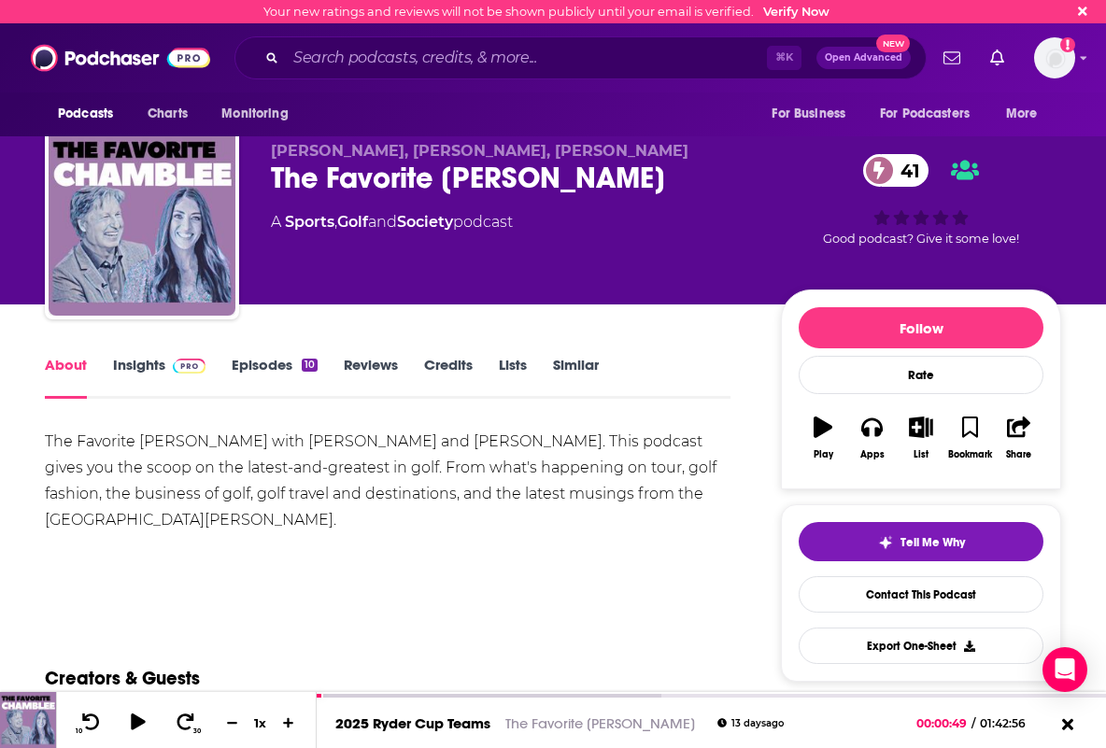
scroll to position [-5, 0]
click at [364, 365] on link "Reviews" at bounding box center [371, 377] width 54 height 43
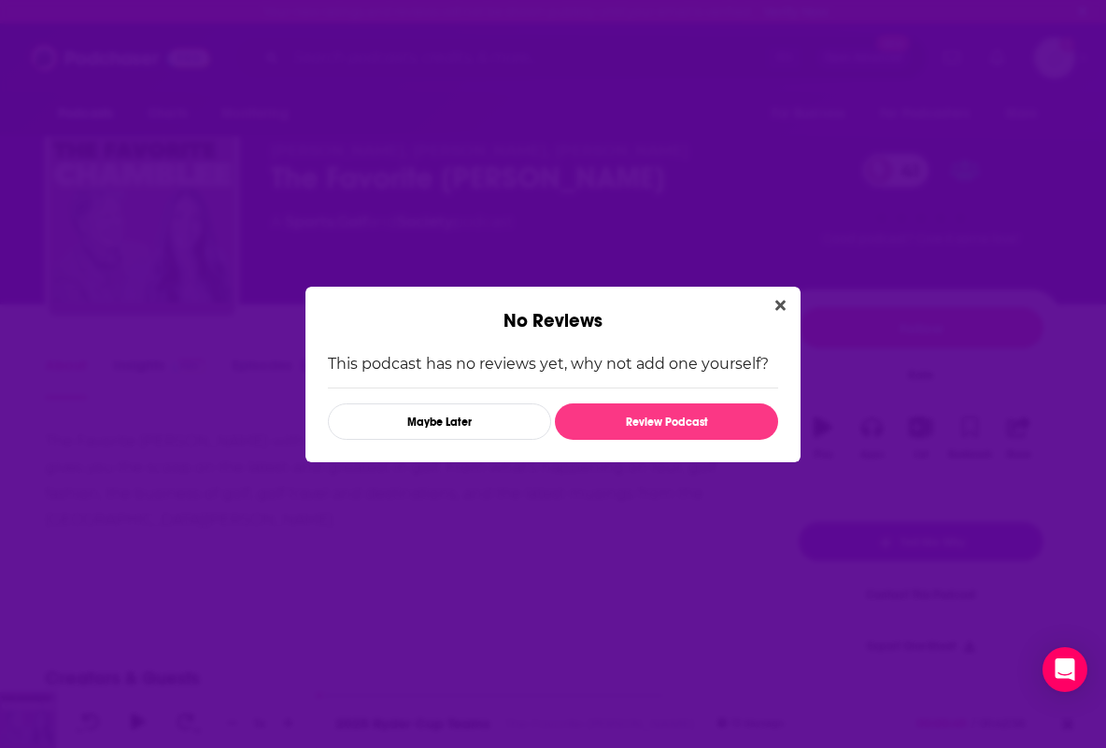
click at [780, 307] on icon "Close" at bounding box center [781, 305] width 10 height 10
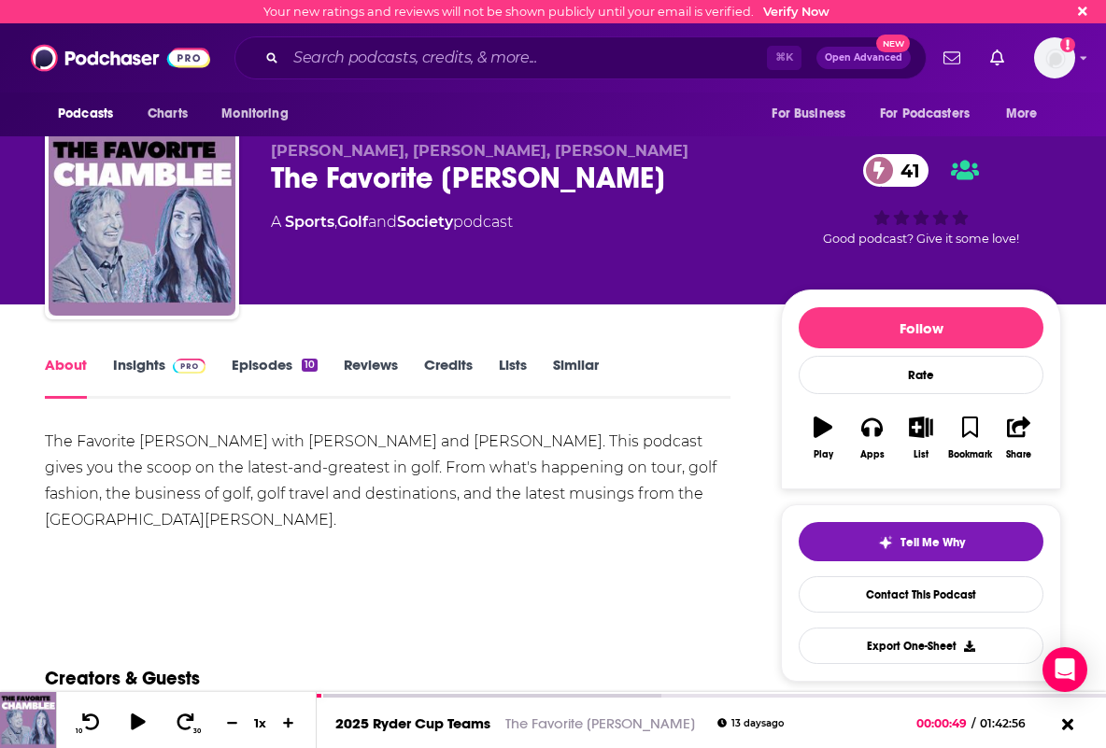
click at [139, 364] on link "Insights" at bounding box center [159, 377] width 93 height 43
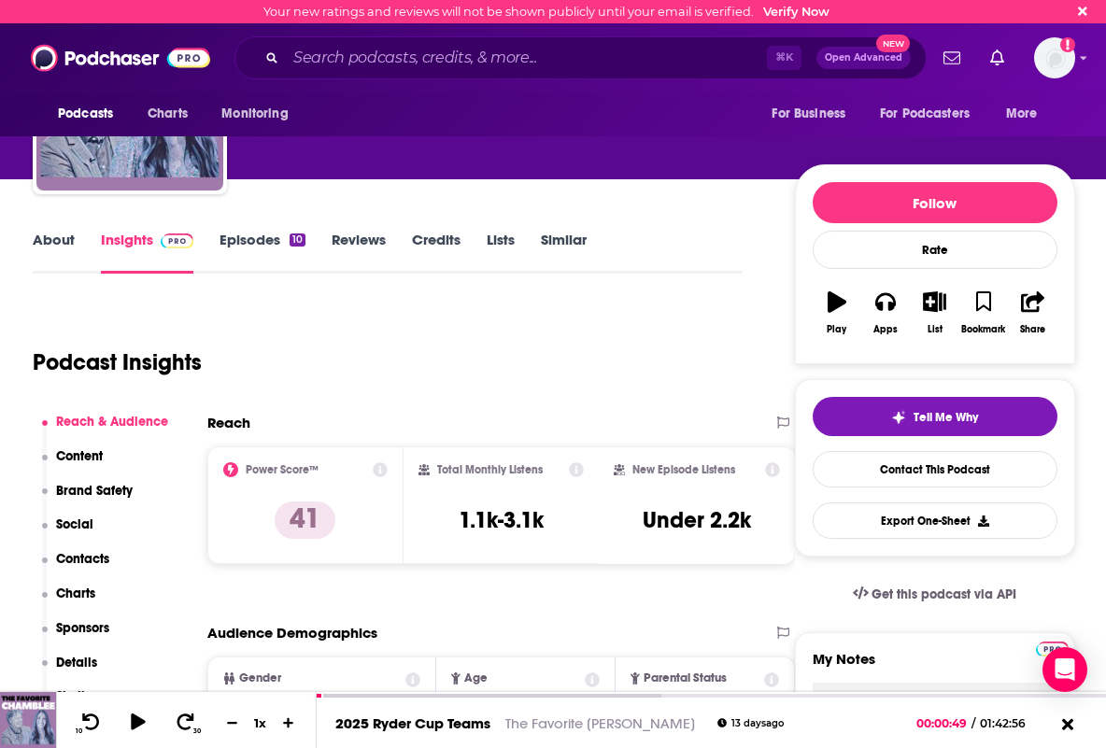
scroll to position [140, 12]
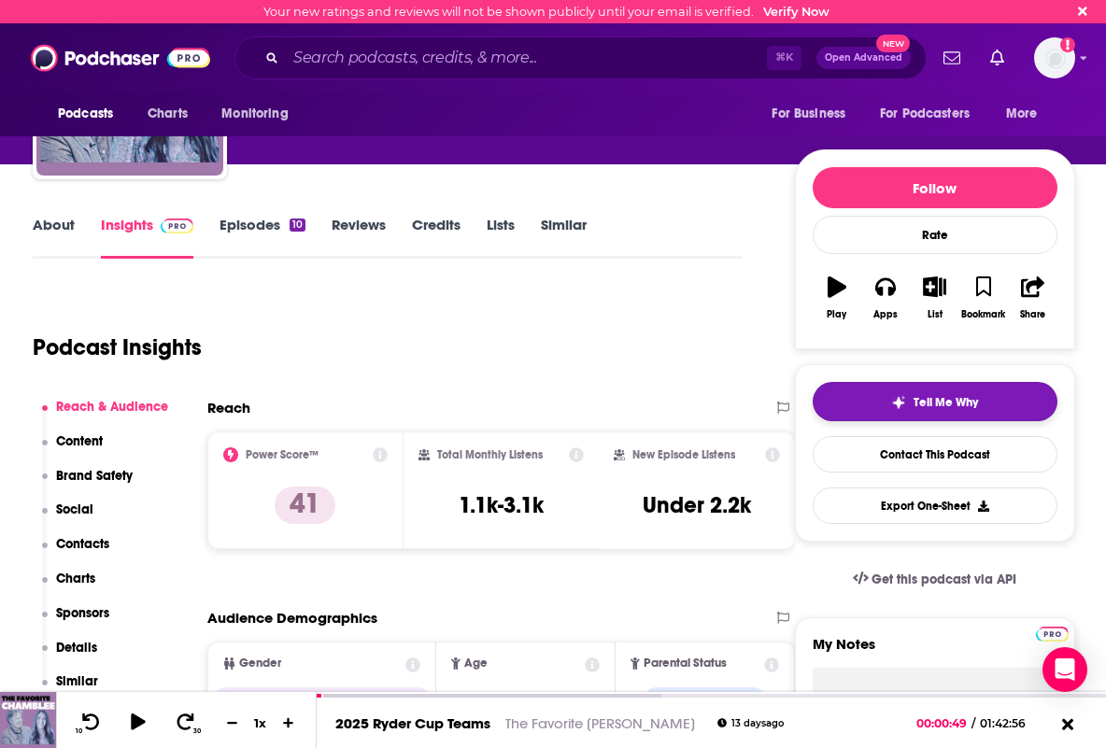
click at [978, 405] on span "Tell Me Why" at bounding box center [946, 402] width 64 height 15
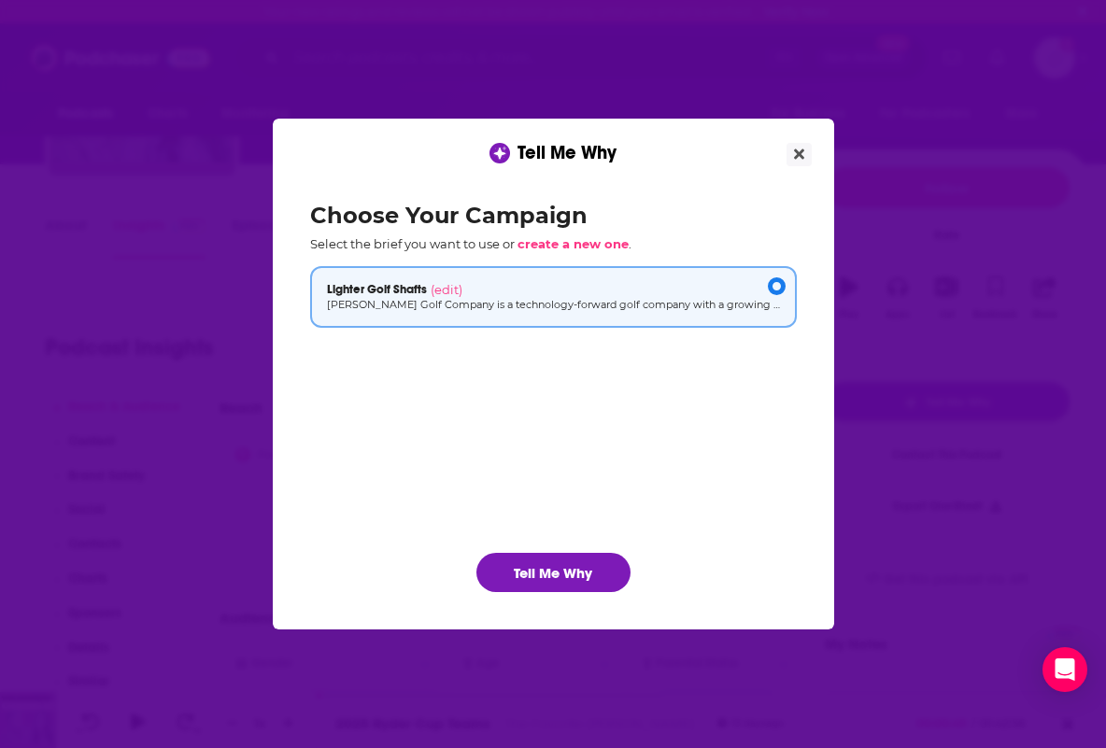
scroll to position [0, 0]
click at [589, 241] on span "create a new one" at bounding box center [573, 243] width 111 height 15
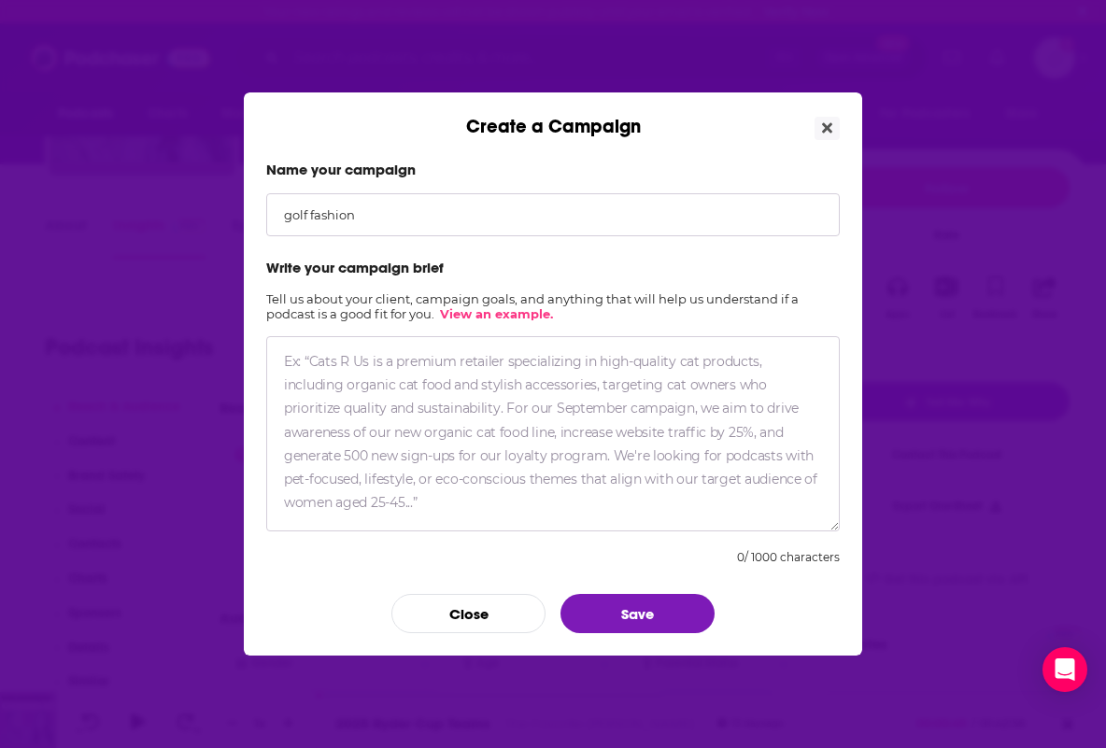
drag, startPoint x: 294, startPoint y: 374, endPoint x: 310, endPoint y: 369, distance: 16.6
click at [295, 374] on textarea "Create a Campaign" at bounding box center [553, 433] width 574 height 195
click at [492, 314] on link "View an example." at bounding box center [496, 314] width 113 height 15
click at [366, 214] on input "golf fashion" at bounding box center [553, 214] width 574 height 43
type input "golf fashion and Ryder Cup"
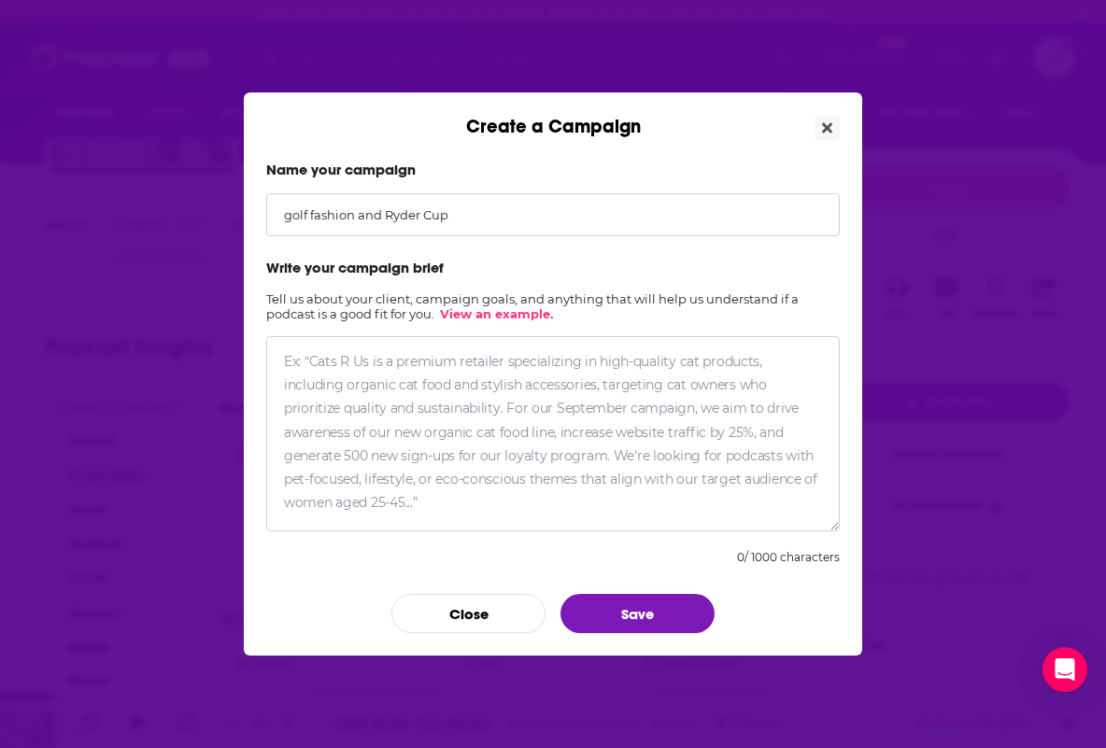
click at [298, 361] on textarea "Create a Campaign" at bounding box center [553, 433] width 574 height 195
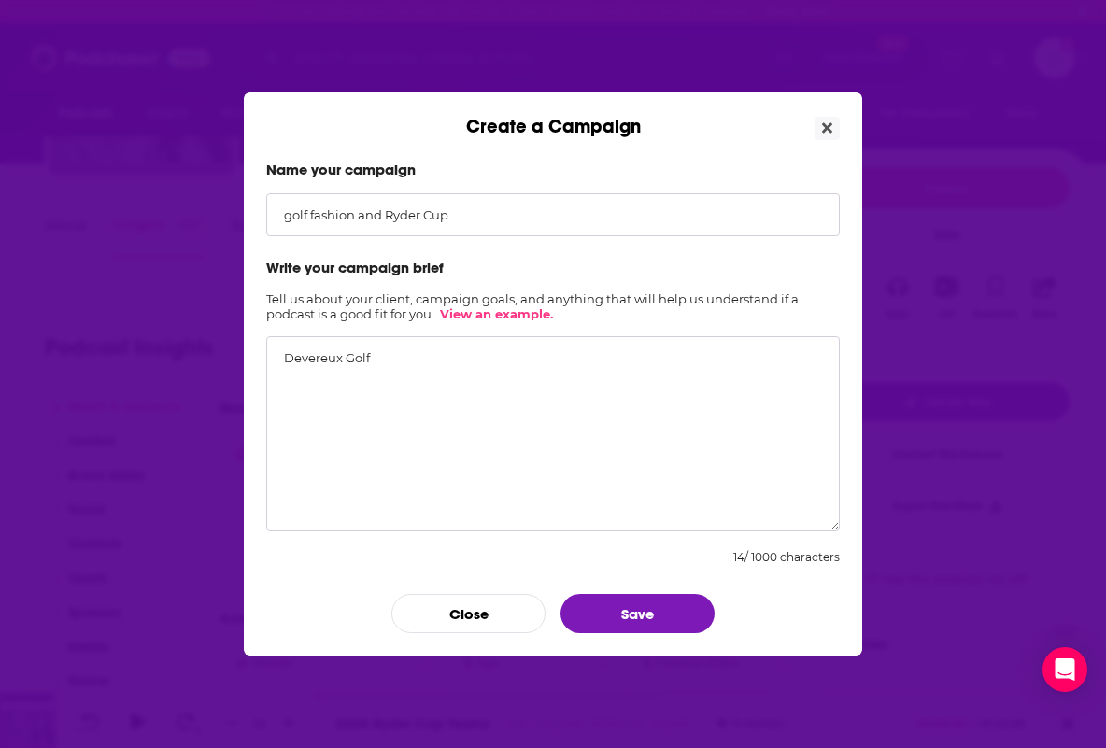
click at [460, 217] on input "golf fashion and Ryder Cup" at bounding box center [553, 214] width 574 height 43
click at [384, 363] on textarea "Devereux Golf" at bounding box center [553, 433] width 574 height 195
click at [456, 374] on textarea "Devereux Golf" at bounding box center [553, 433] width 574 height 195
click at [394, 361] on textarea "Devereux Golf" at bounding box center [553, 433] width 574 height 195
paste textarea "Create a Campaign"
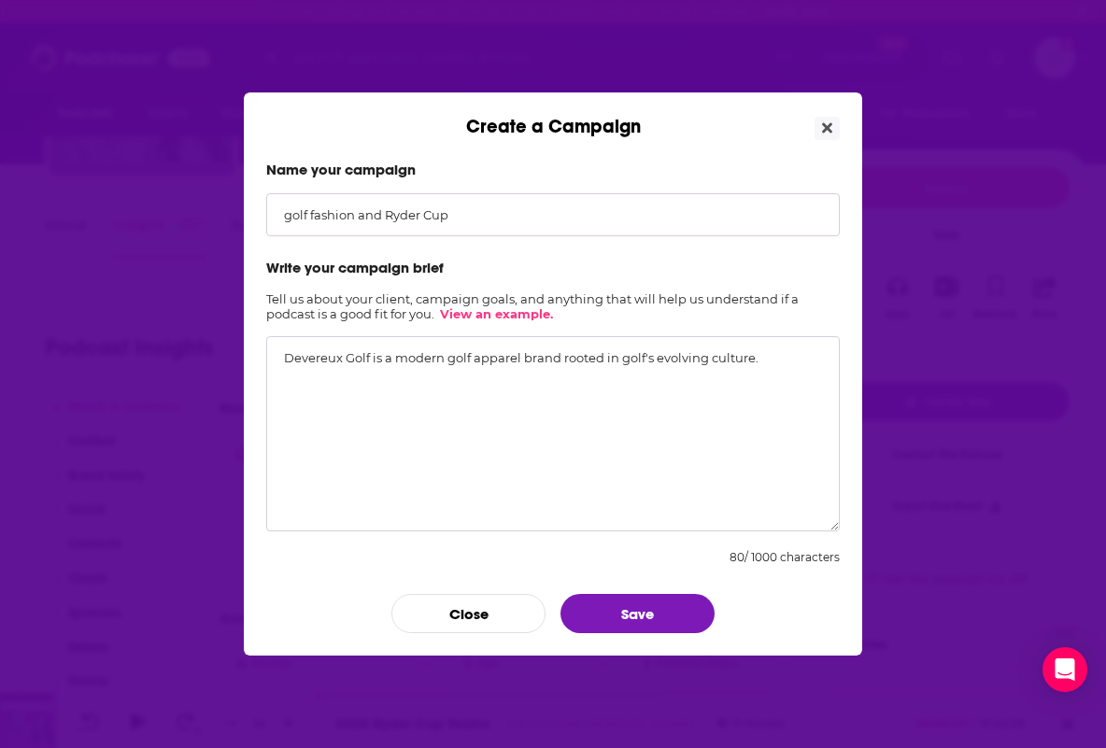
paste textarea "Founded in Arizona by brothers Robert and Will Brunner, Devereux Golf is a mode…"
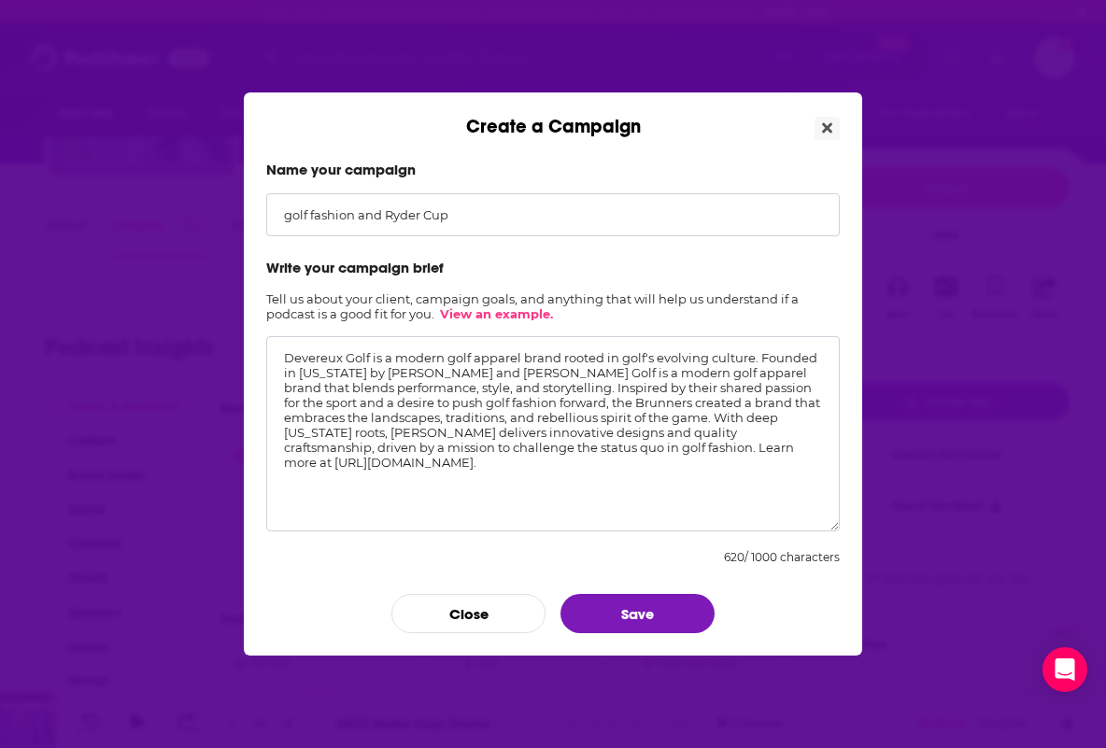
drag, startPoint x: 757, startPoint y: 361, endPoint x: 251, endPoint y: 358, distance: 505.5
click at [251, 358] on div "Name your campaign golf fashion and Ryder Cup Write your campaign brief Tell us…" at bounding box center [553, 397] width 619 height 518
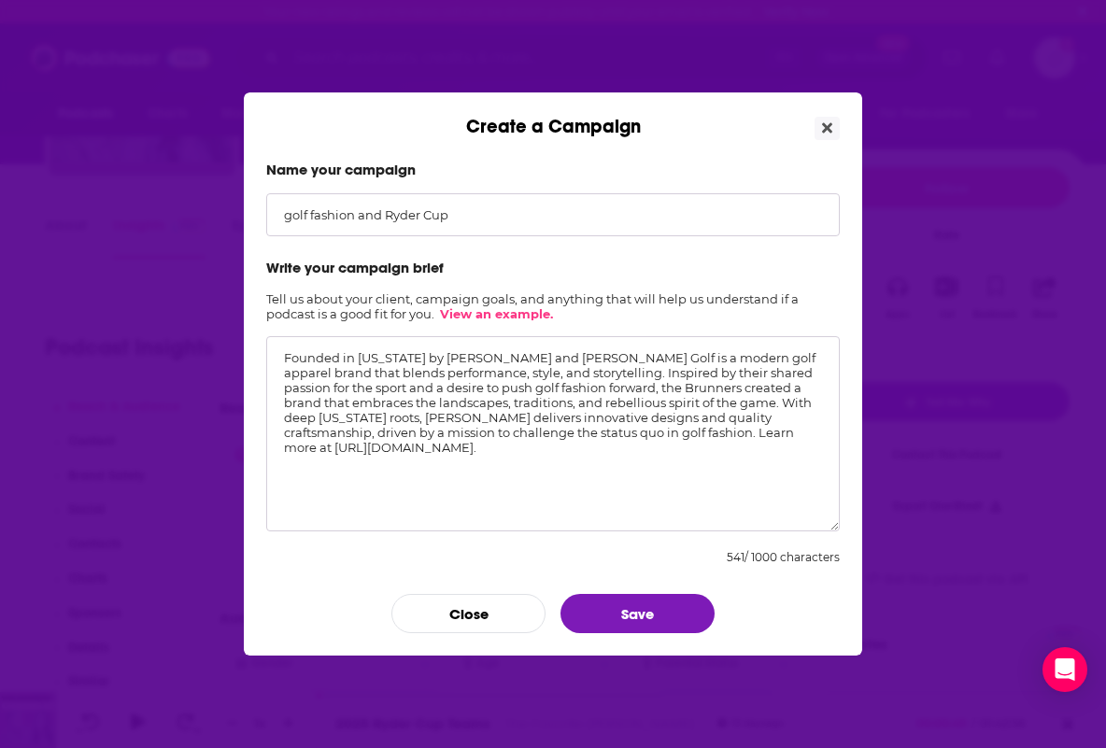
drag, startPoint x: 693, startPoint y: 373, endPoint x: 696, endPoint y: 446, distance: 72.9
click at [696, 446] on textarea "Founded in Arizona by brothers Robert and Will Brunner, Devereux Golf is a mode…" at bounding box center [553, 433] width 574 height 195
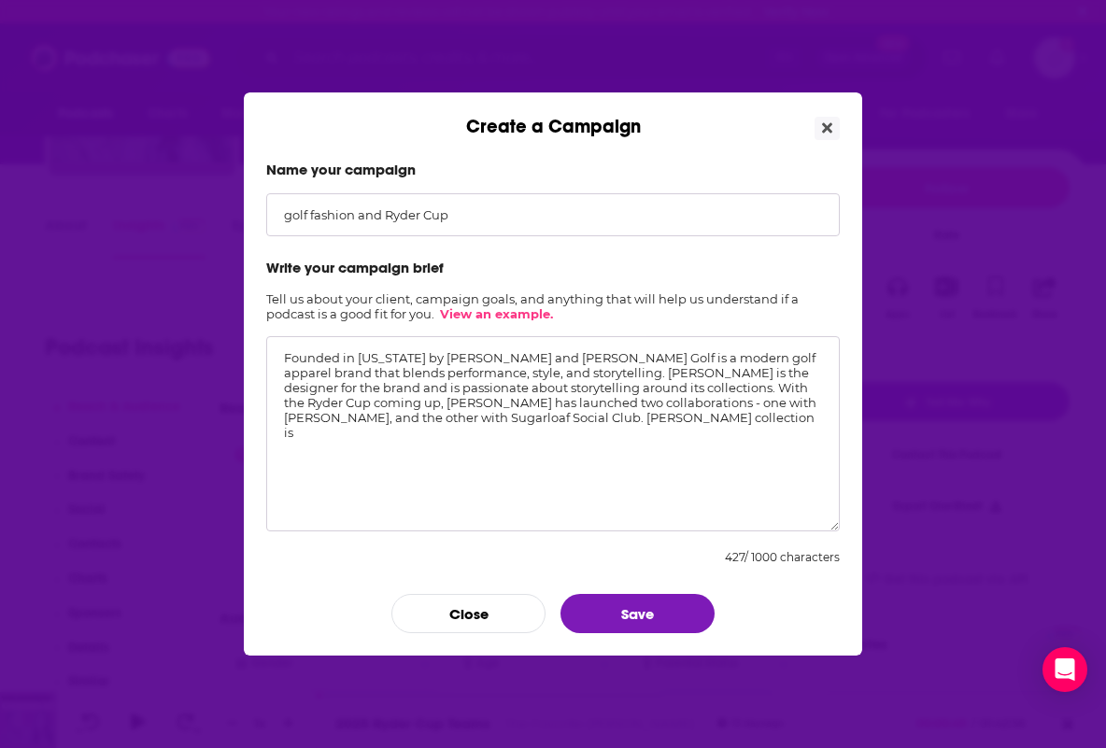
paste textarea "Inspired by the tournament’s rivalry, street style, and the energy of New York …"
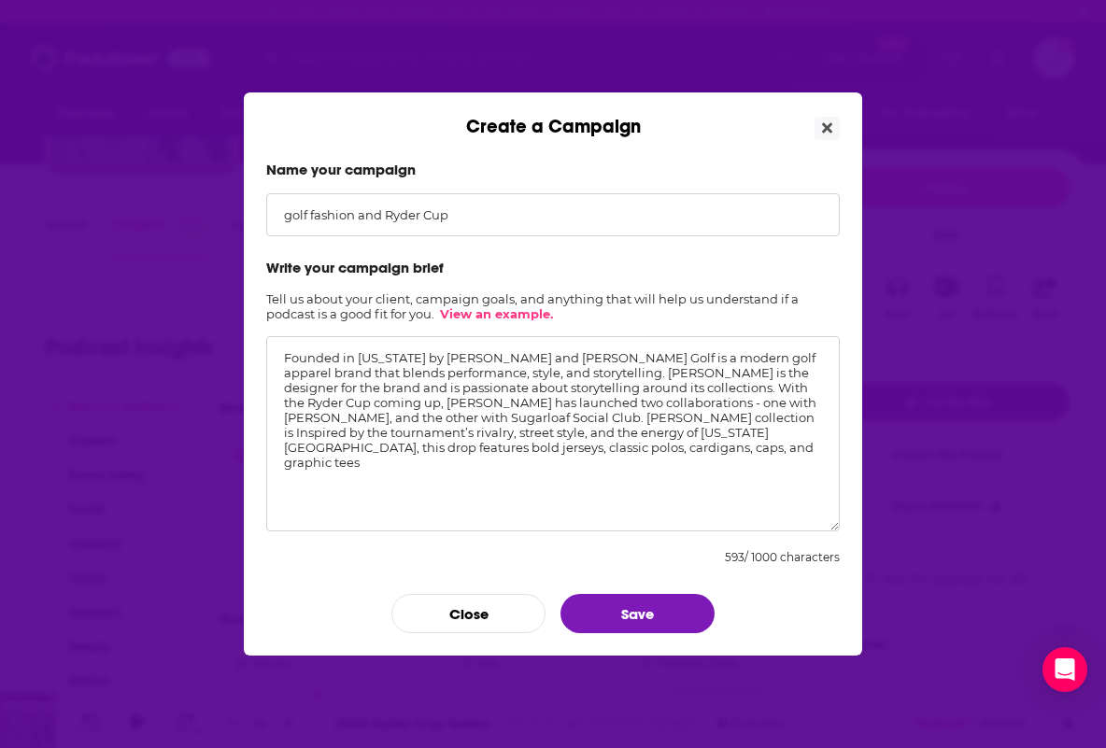
click at [288, 433] on textarea "Founded in Arizona by brothers Robert and Will Brunner, Devereux Golf is a mode…" at bounding box center [553, 433] width 574 height 195
click at [730, 418] on textarea "Founded in Arizona by brothers Robert and Will Brunner, Devereux Golf is a mode…" at bounding box center [553, 433] width 574 height 195
click at [308, 467] on textarea "Founded in Arizona by brothers Robert and Will Brunner, Devereux Golf is a mode…" at bounding box center [553, 433] width 574 height 195
paste textarea "a capsule built on East Coast class, West Coast edge, and the patriotic fire of…"
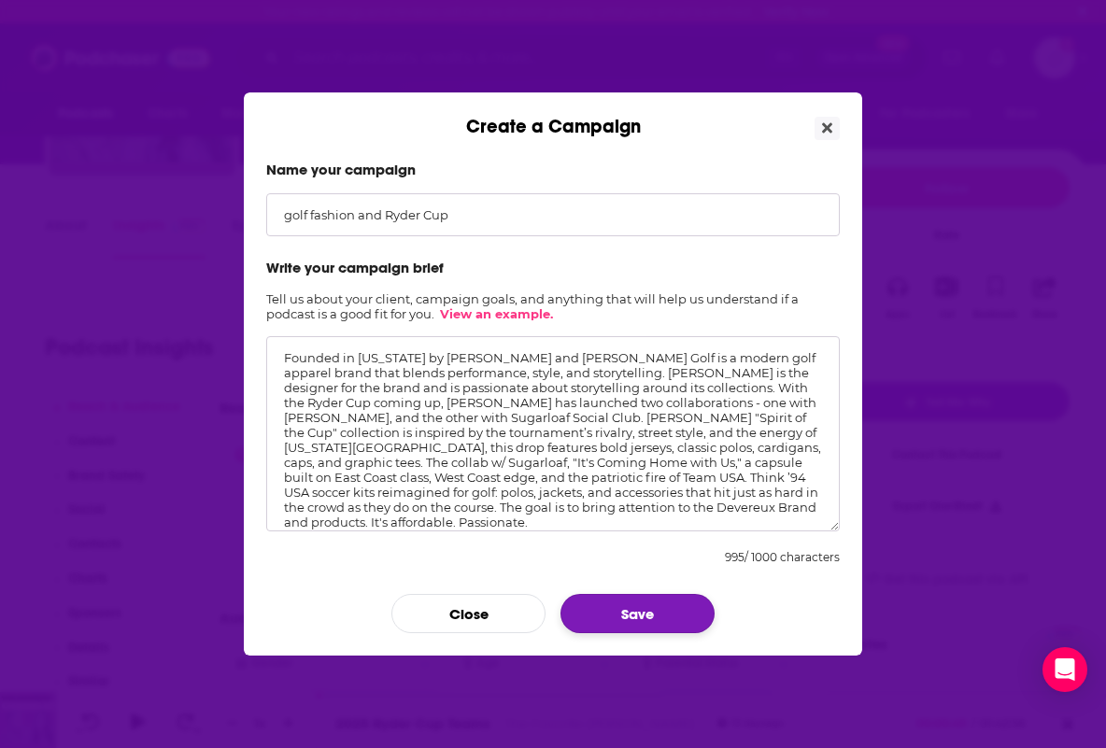
type textarea "Founded in Arizona by brothers Robert and Will Brunner, Devereux Golf is a mode…"
click at [643, 606] on button "Save" at bounding box center [638, 613] width 154 height 39
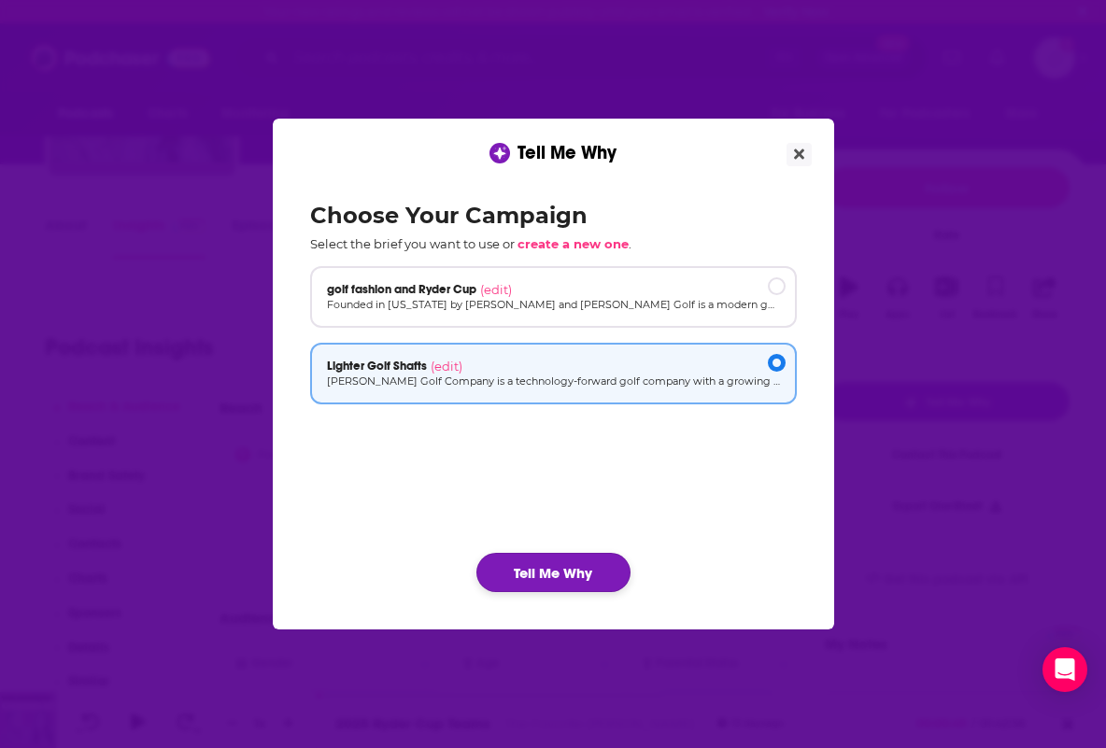
click at [535, 562] on button "Tell Me Why" at bounding box center [554, 572] width 154 height 39
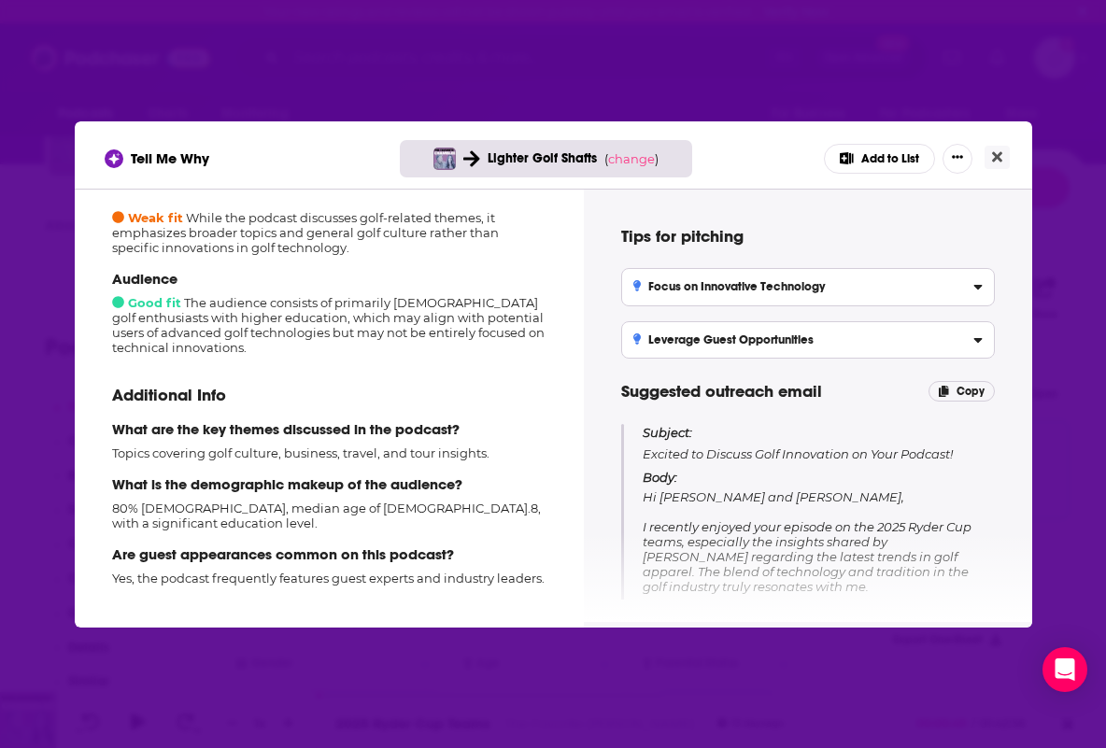
scroll to position [79, 0]
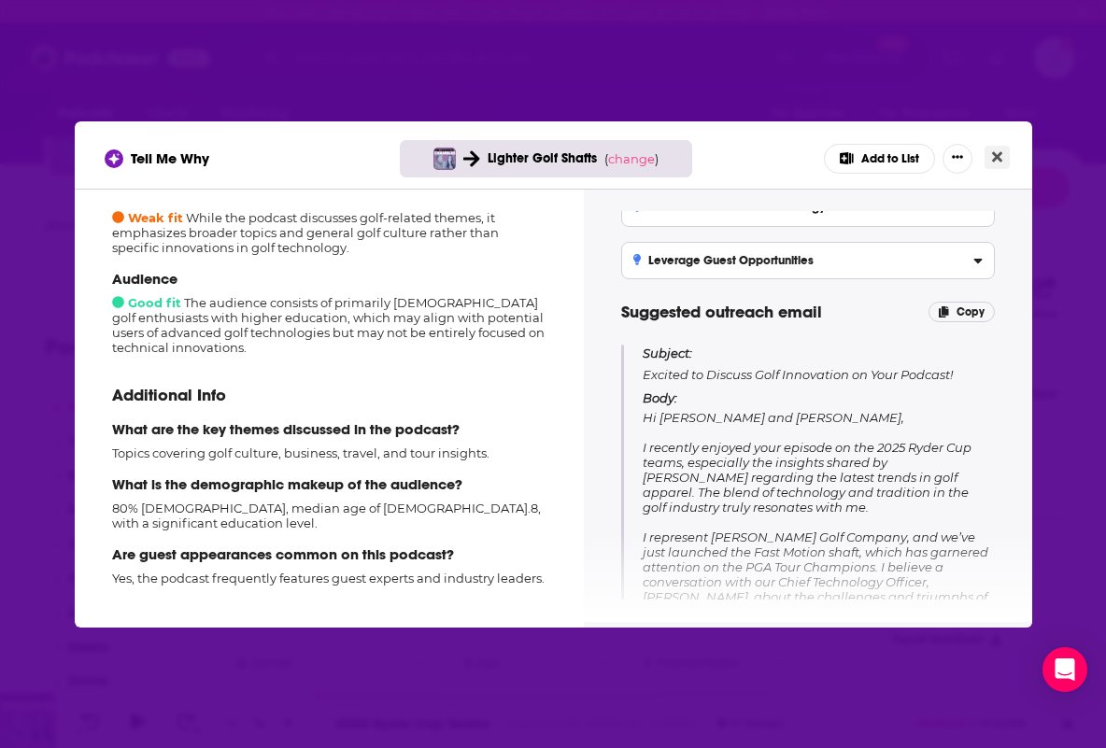
click at [992, 156] on icon "Close" at bounding box center [997, 157] width 10 height 15
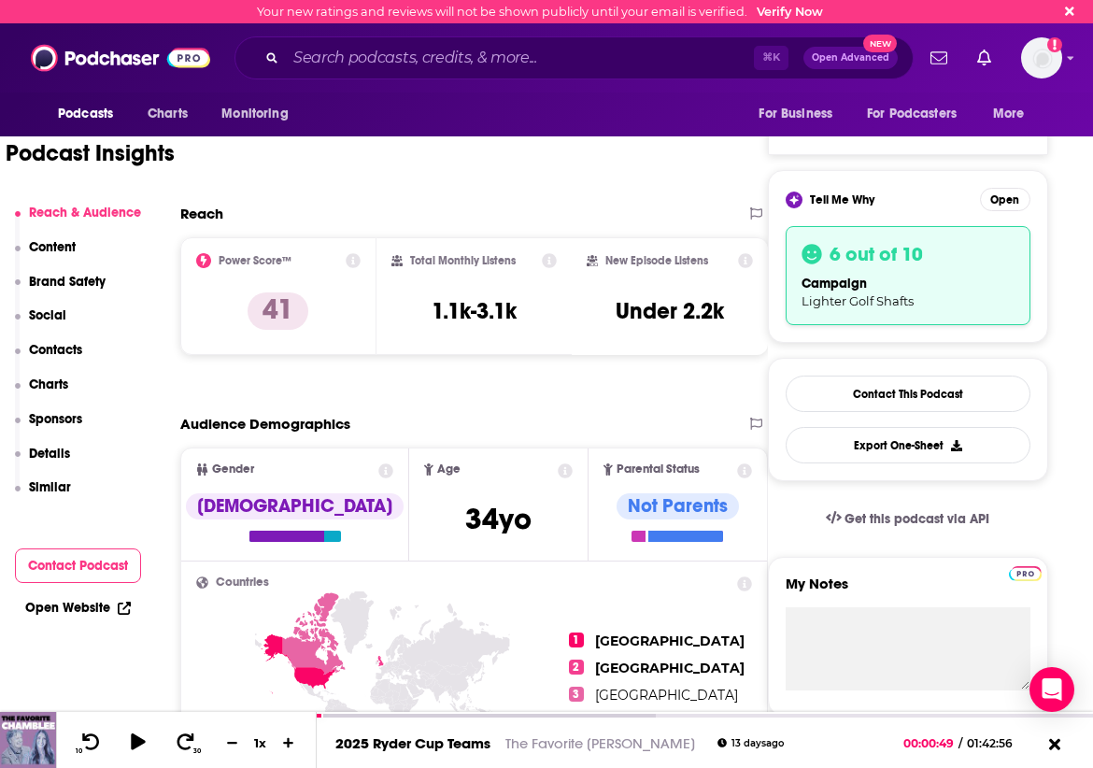
scroll to position [332, 56]
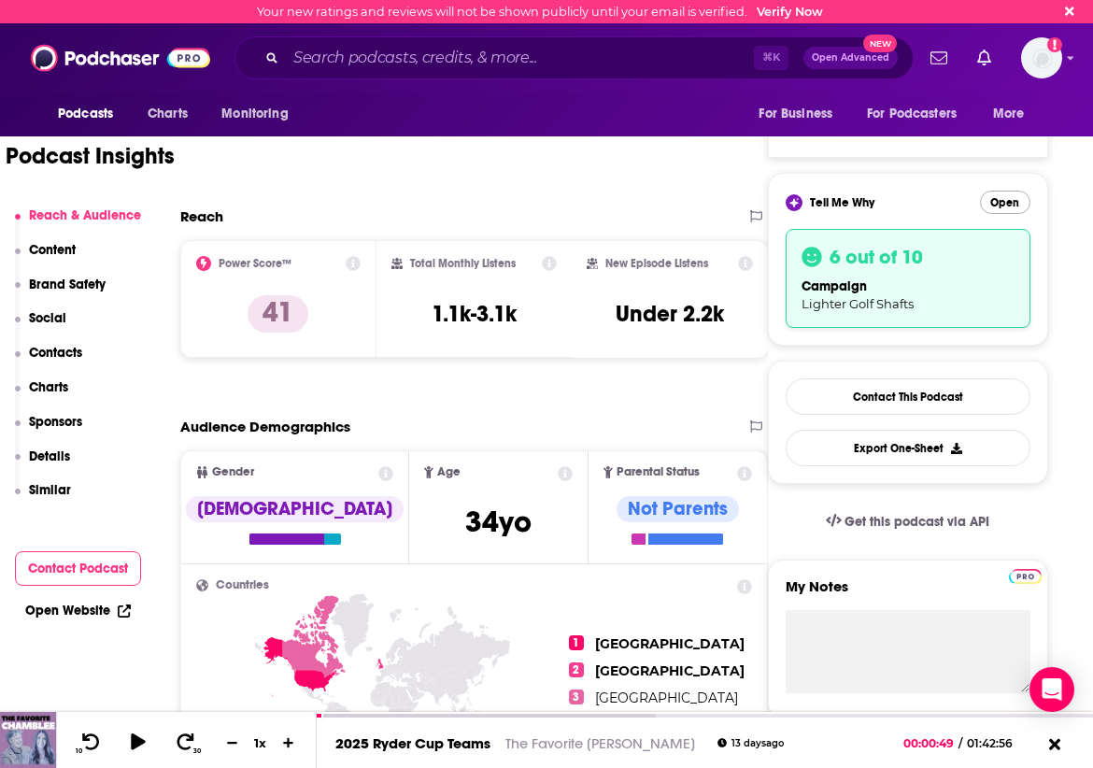
click at [1031, 197] on button "Open" at bounding box center [1005, 202] width 50 height 23
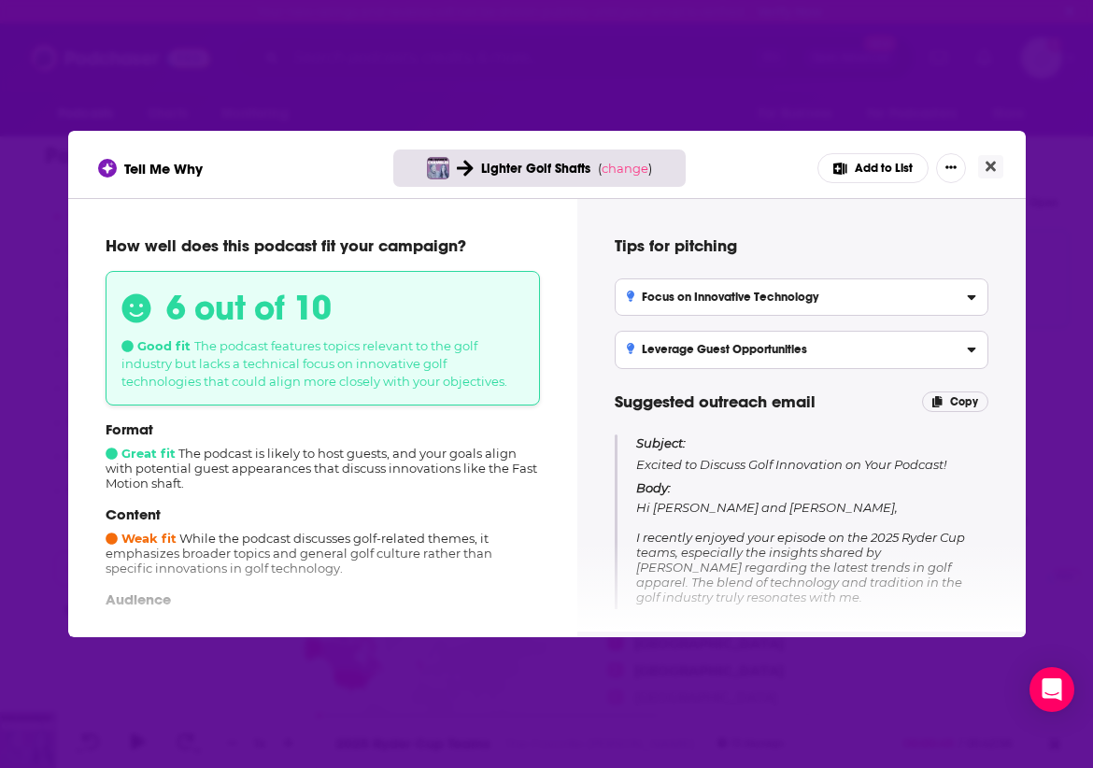
scroll to position [0, 0]
click at [995, 164] on icon "Close" at bounding box center [991, 167] width 10 height 10
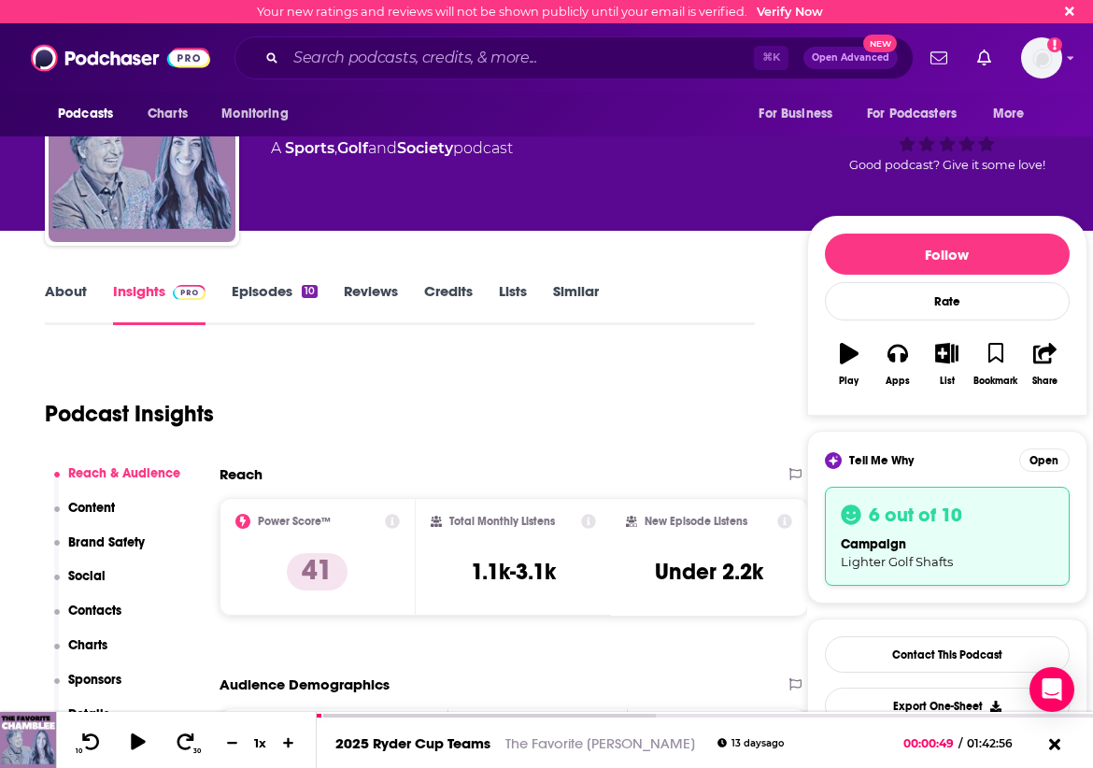
scroll to position [77, 0]
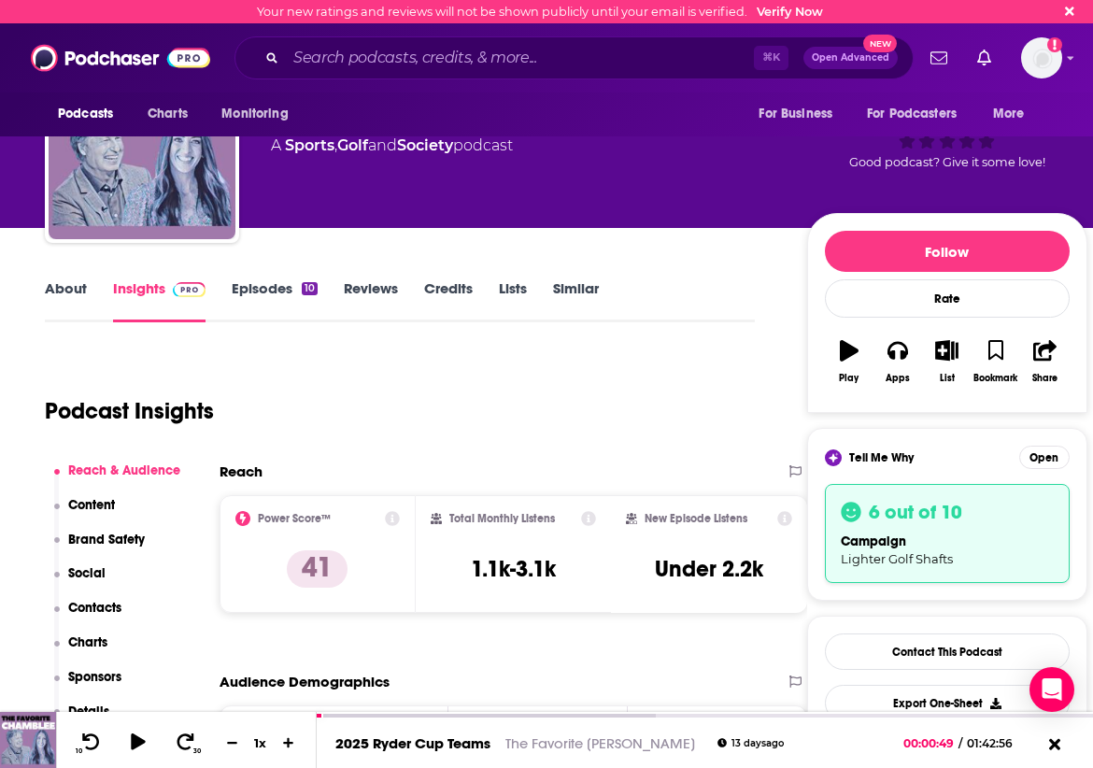
click at [914, 451] on span "Tell Me Why" at bounding box center [881, 457] width 64 height 15
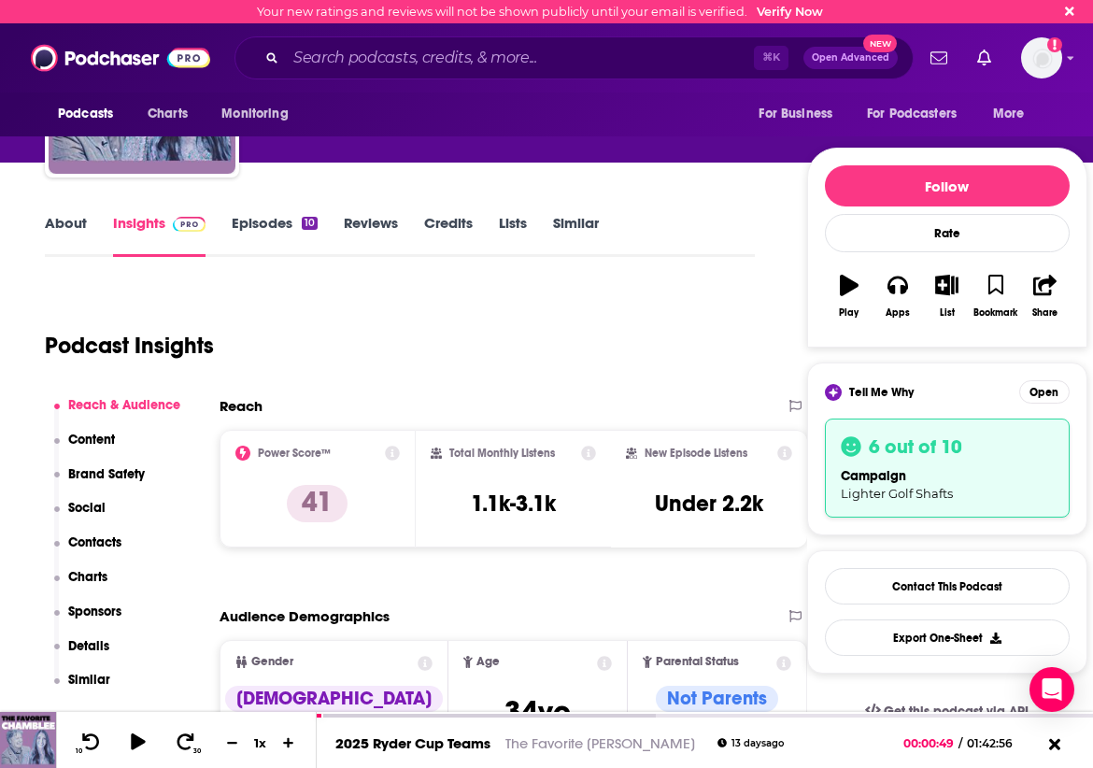
scroll to position [189, 0]
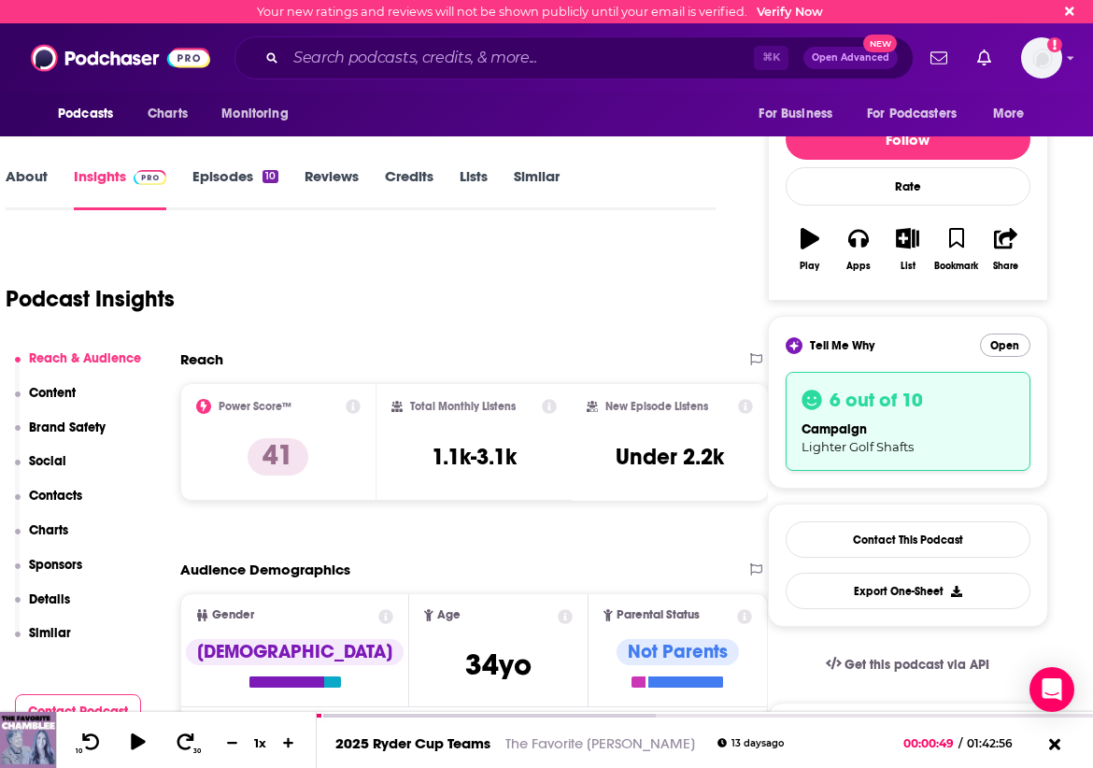
click at [997, 349] on button "Open" at bounding box center [1005, 345] width 50 height 23
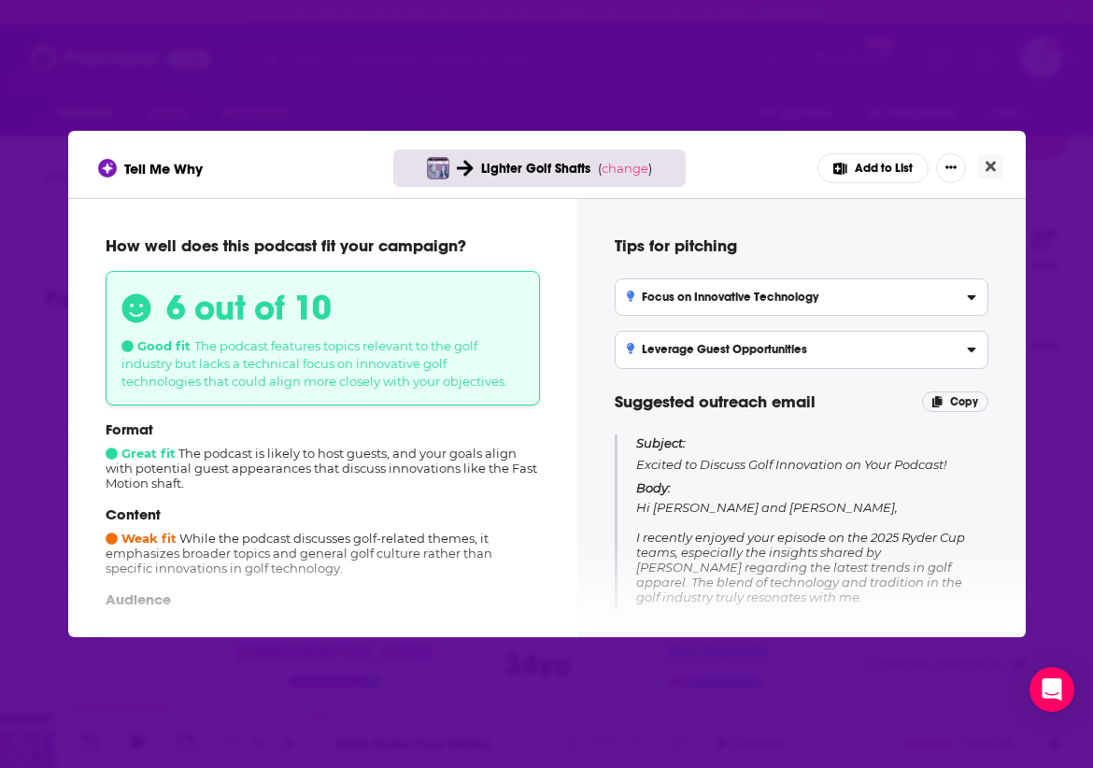
click at [952, 349] on div "Leverage Guest Opportunities" at bounding box center [801, 349] width 349 height 13
click at [0, 0] on input "Leverage Guest Opportunities Propose a specific guest appearance for Aki Yorihi…" at bounding box center [0, 0] width 0 height 0
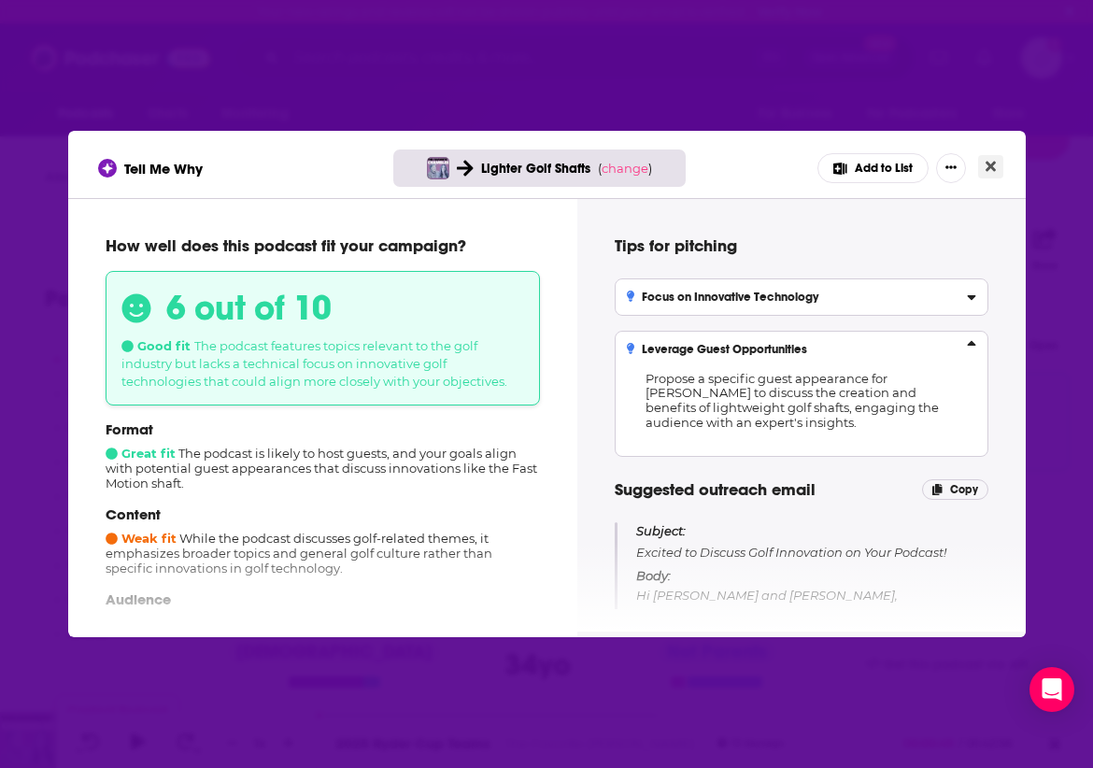
click at [992, 168] on icon "Close" at bounding box center [991, 167] width 10 height 10
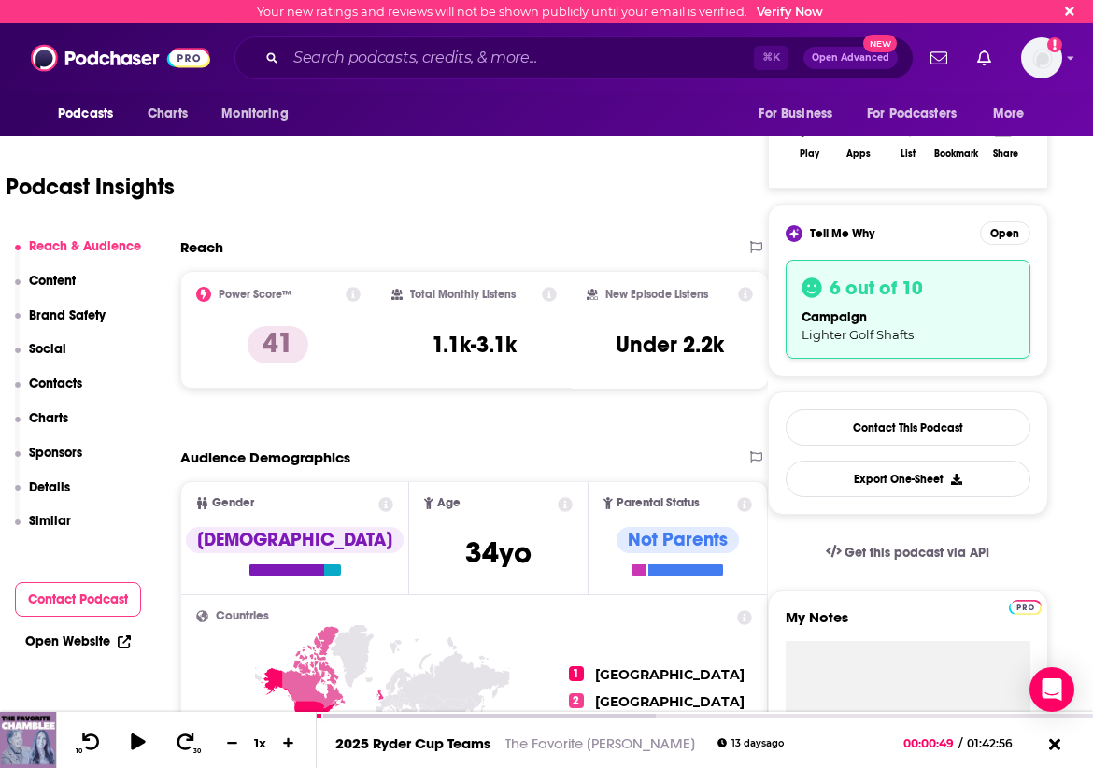
scroll to position [298, 95]
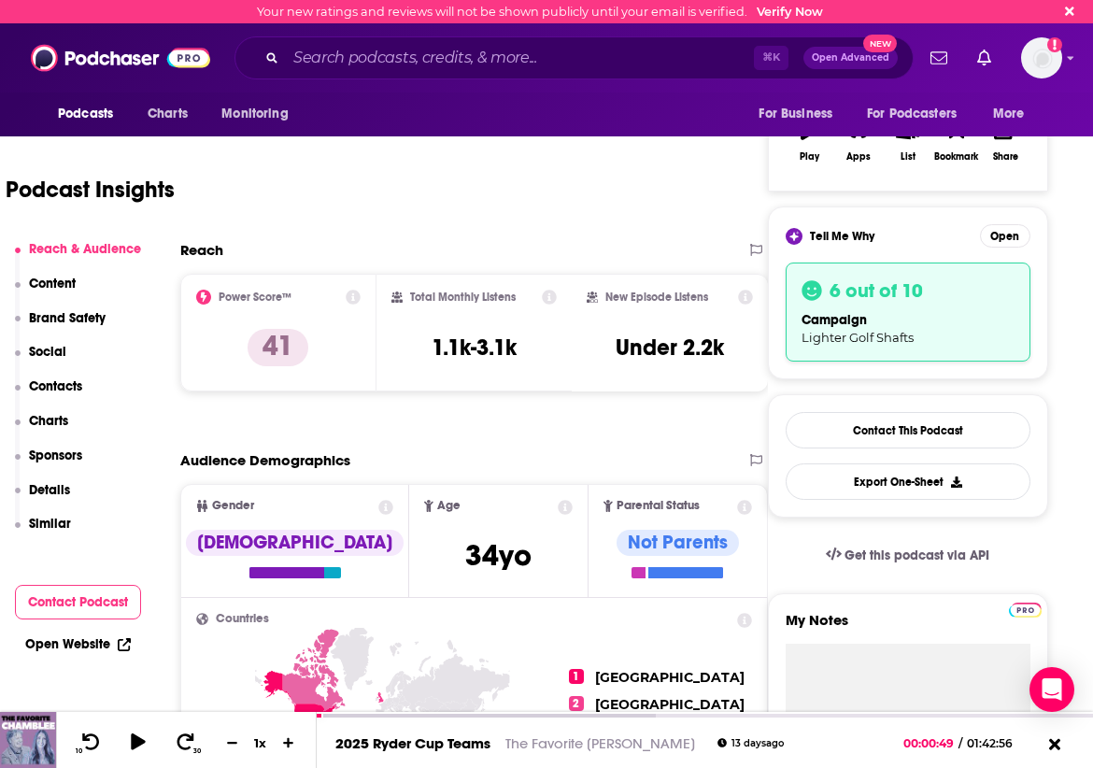
click at [856, 307] on div "6 out of 10 campaign Lighter Golf Shafts" at bounding box center [908, 312] width 245 height 99
click at [1006, 235] on button "Open" at bounding box center [1005, 235] width 50 height 23
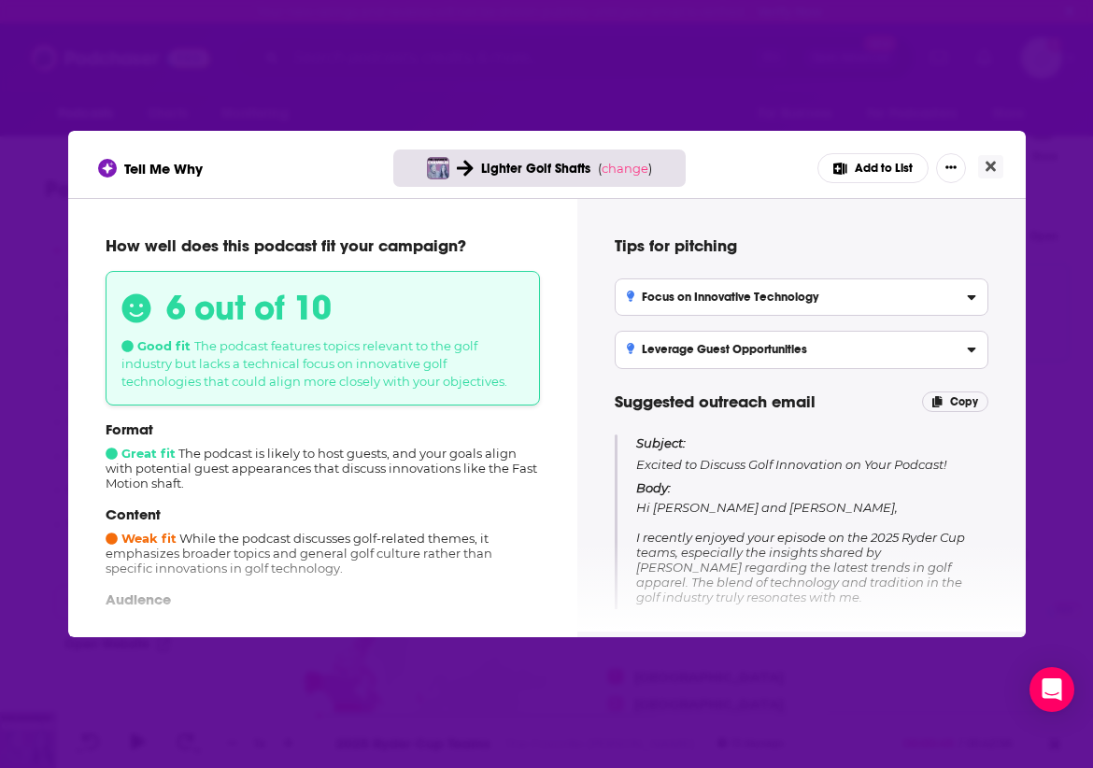
click at [869, 167] on button "Add to List" at bounding box center [873, 168] width 111 height 30
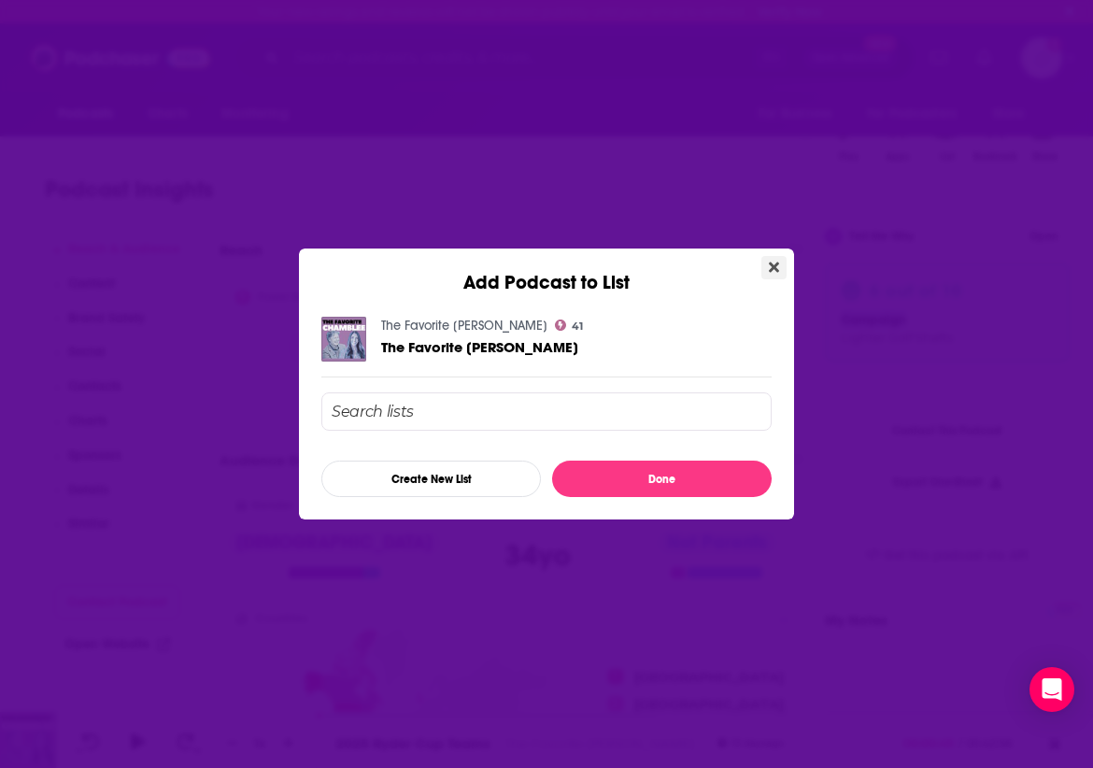
click at [778, 257] on button "Close" at bounding box center [774, 267] width 25 height 23
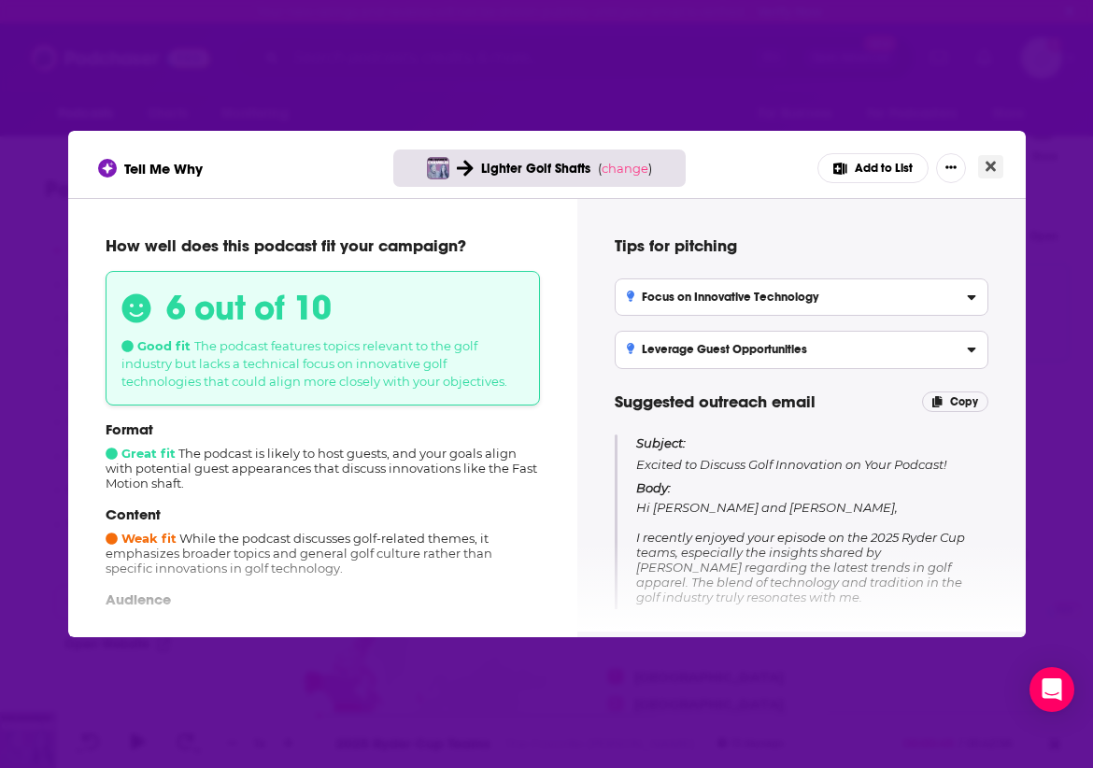
click at [989, 172] on icon "Close" at bounding box center [991, 166] width 10 height 15
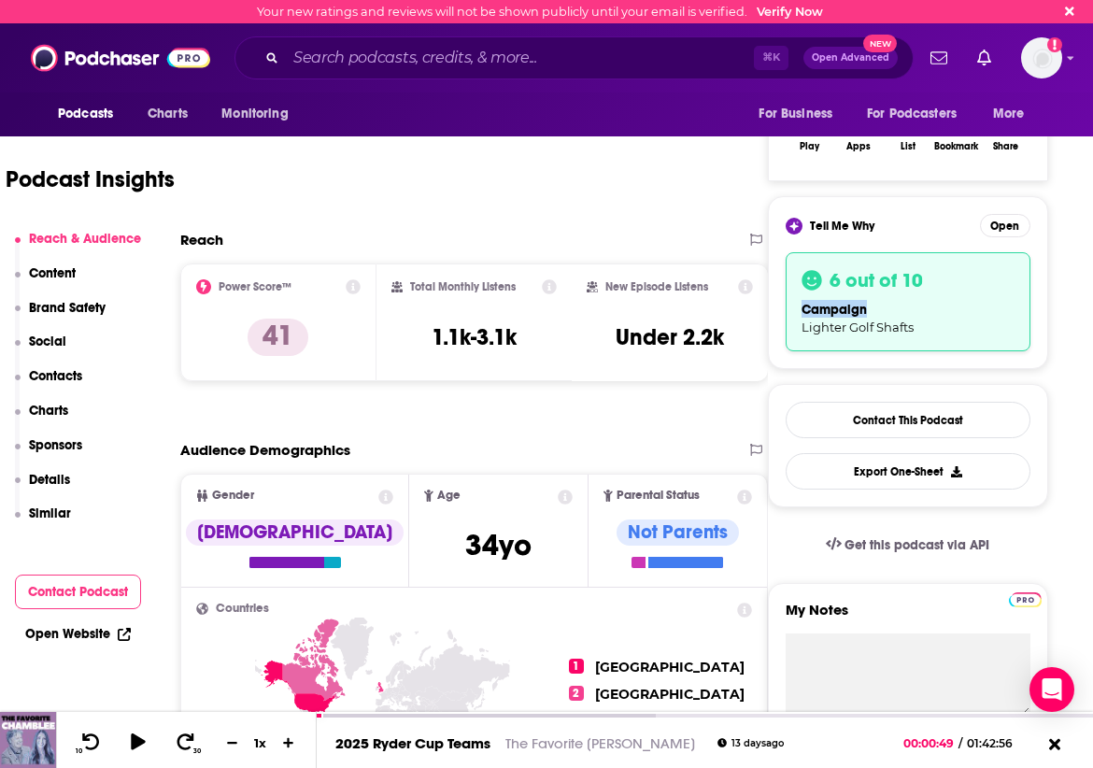
scroll to position [309, 95]
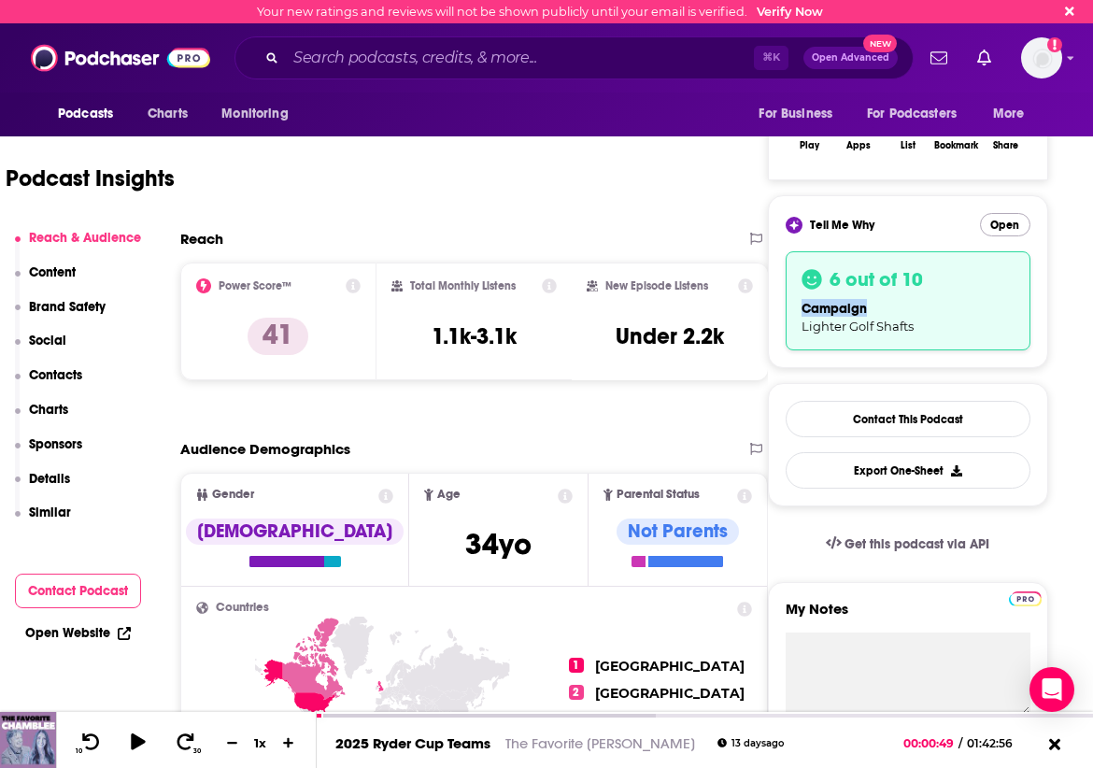
click at [1005, 225] on button "Open" at bounding box center [1005, 224] width 50 height 23
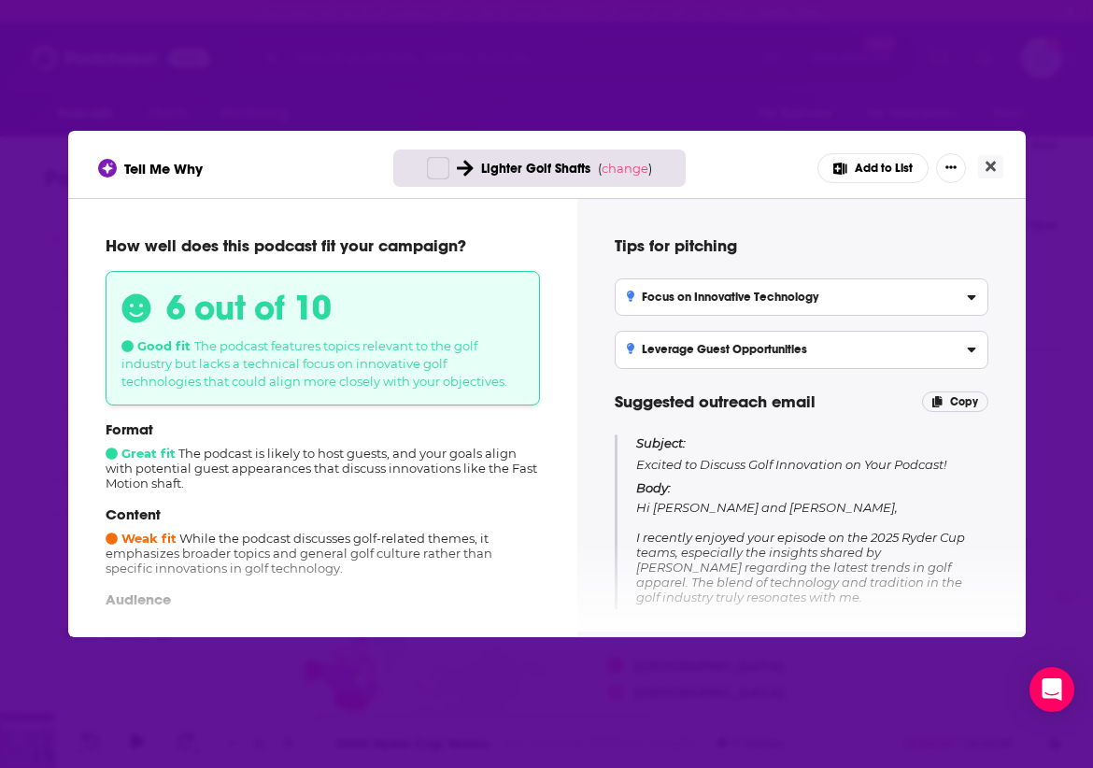
scroll to position [0, 0]
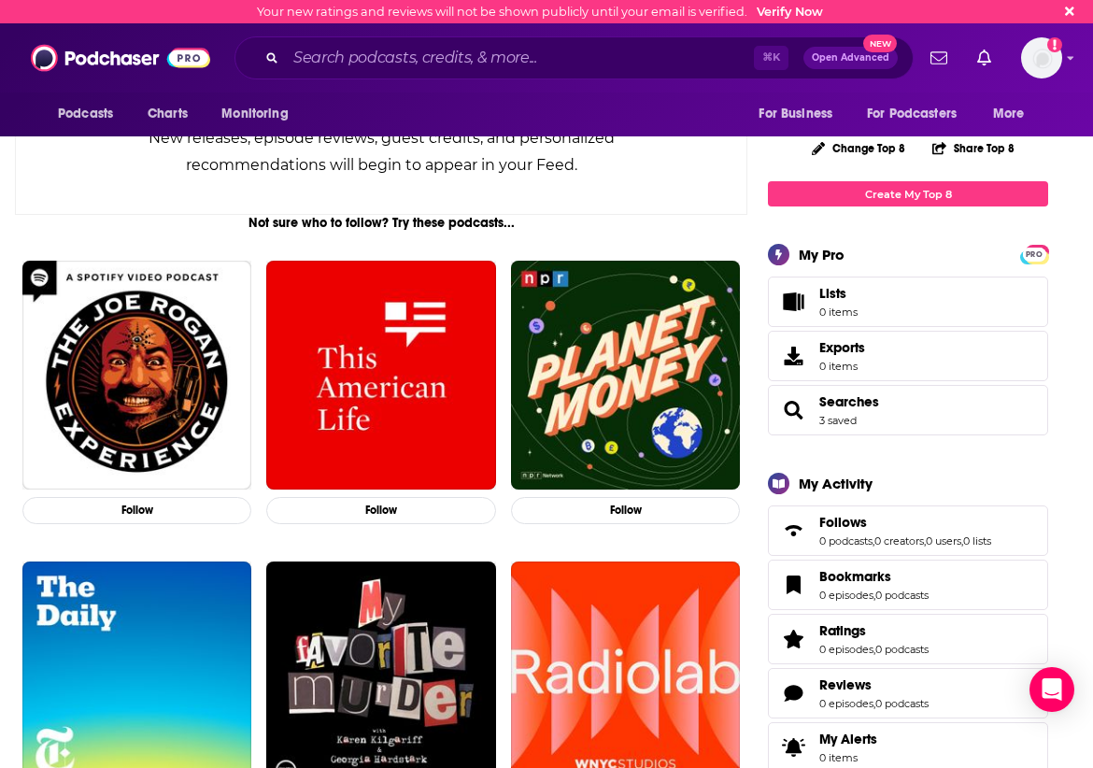
scroll to position [186, 0]
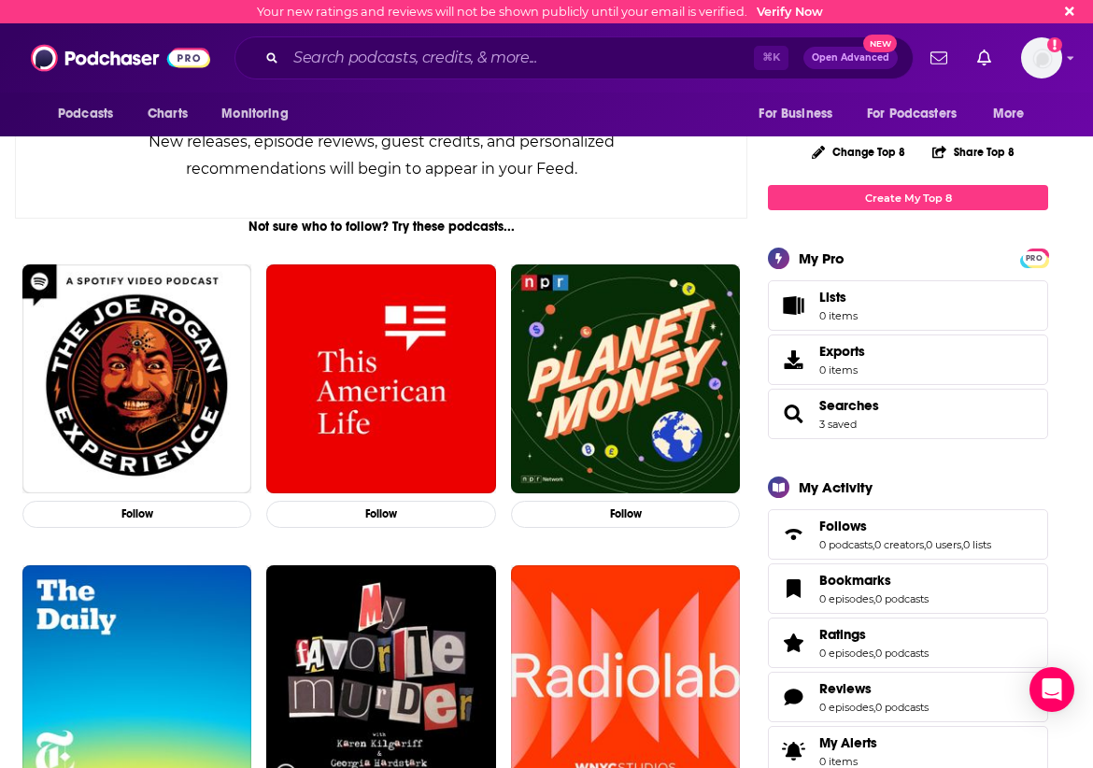
click at [844, 403] on span "Searches" at bounding box center [850, 405] width 60 height 17
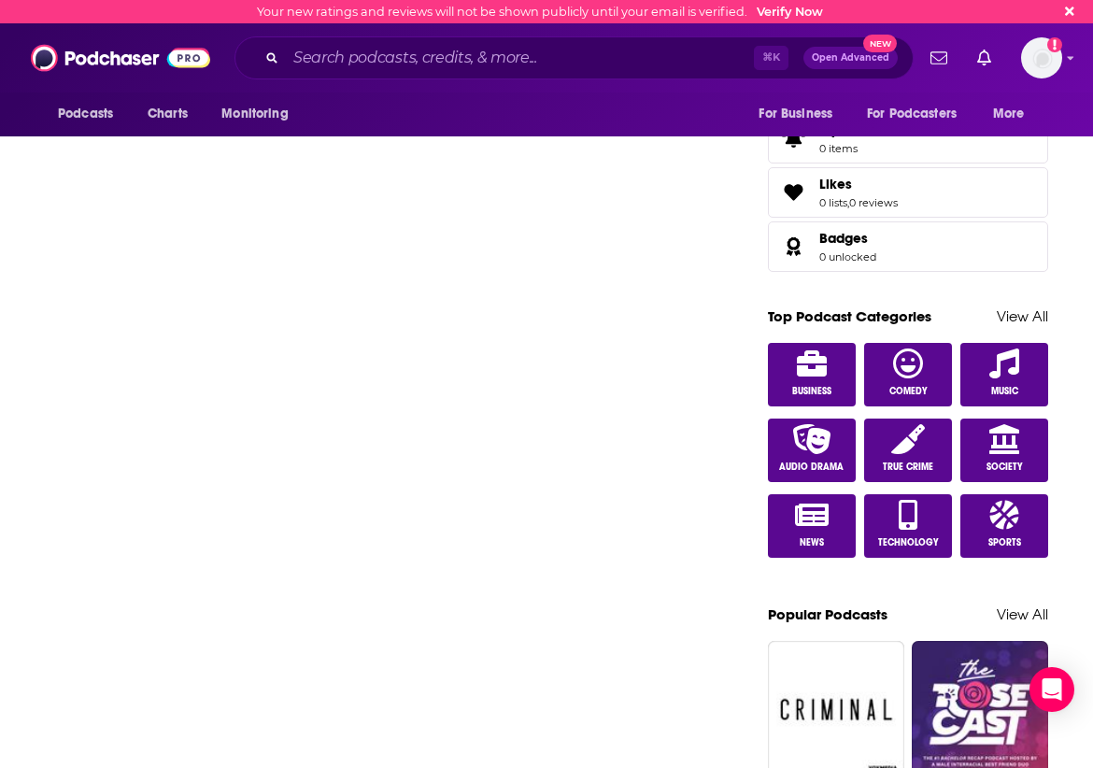
scroll to position [819, 0]
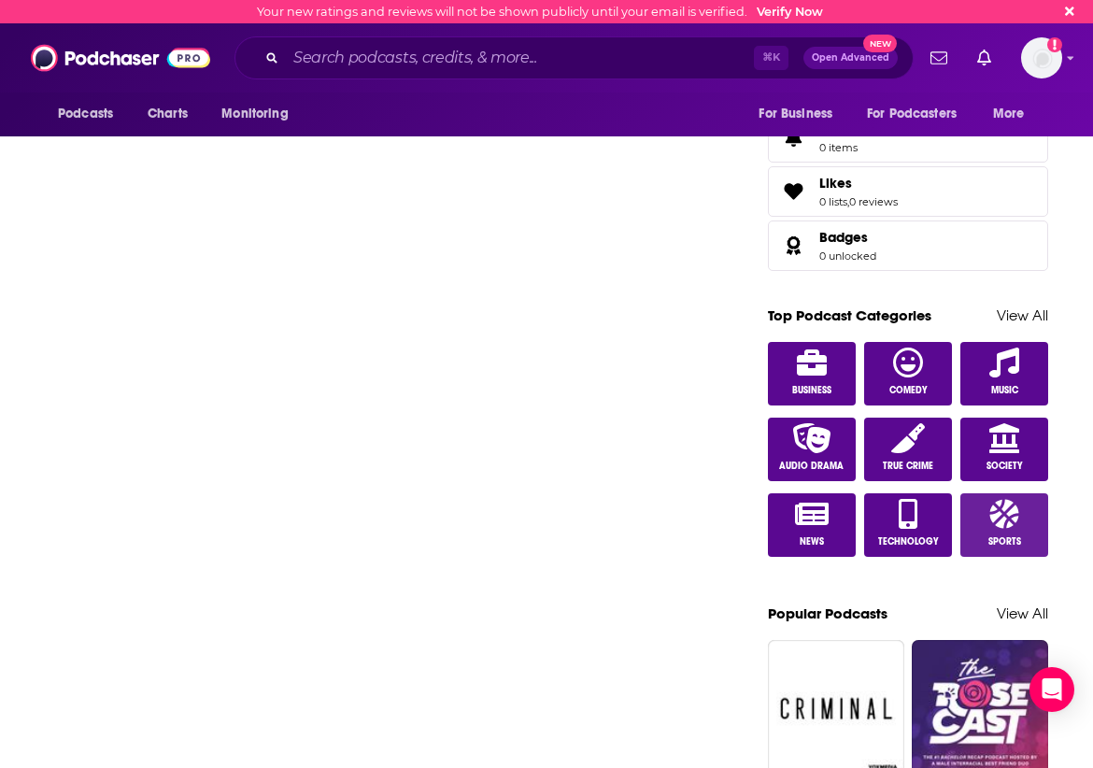
click at [1005, 521] on icon at bounding box center [1005, 513] width 29 height 29
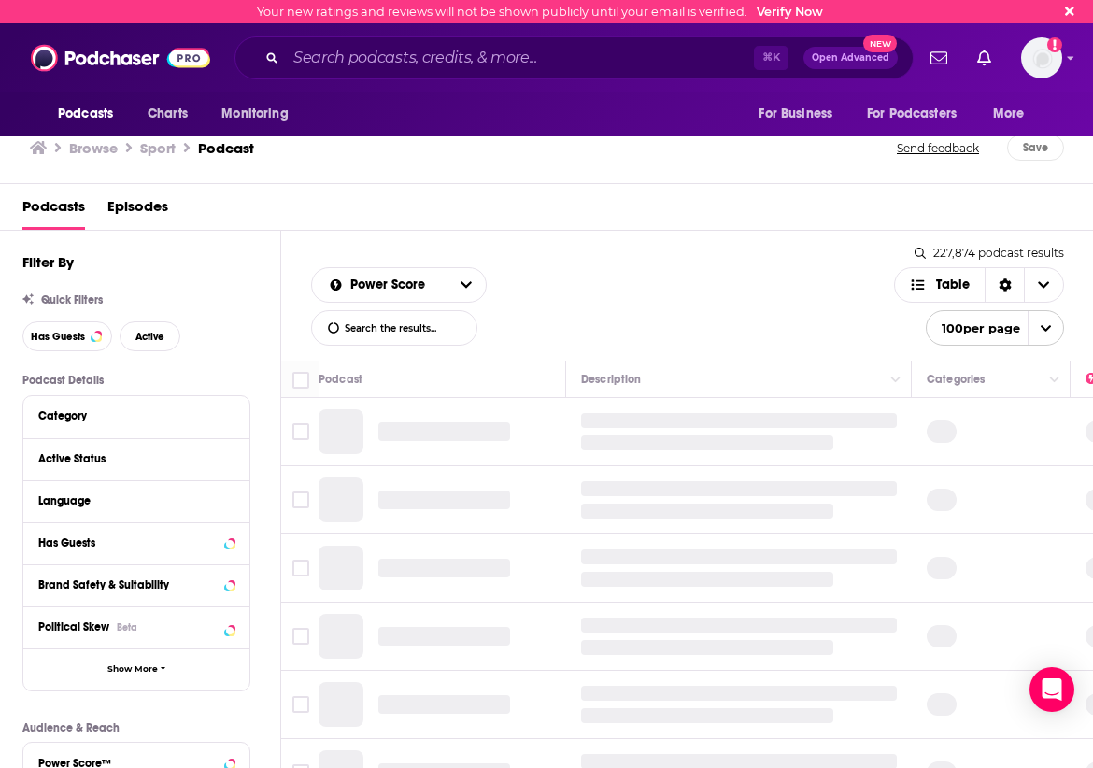
scroll to position [0, 1]
click at [229, 416] on icon at bounding box center [229, 415] width 8 height 5
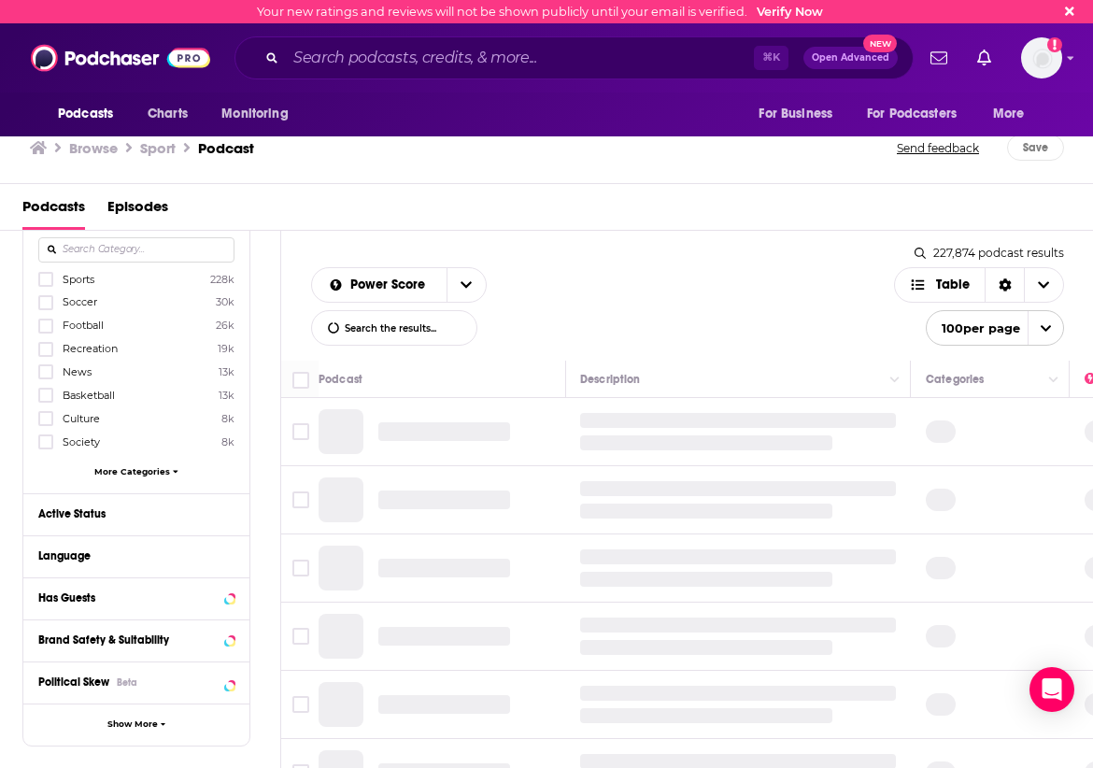
scroll to position [218, 0]
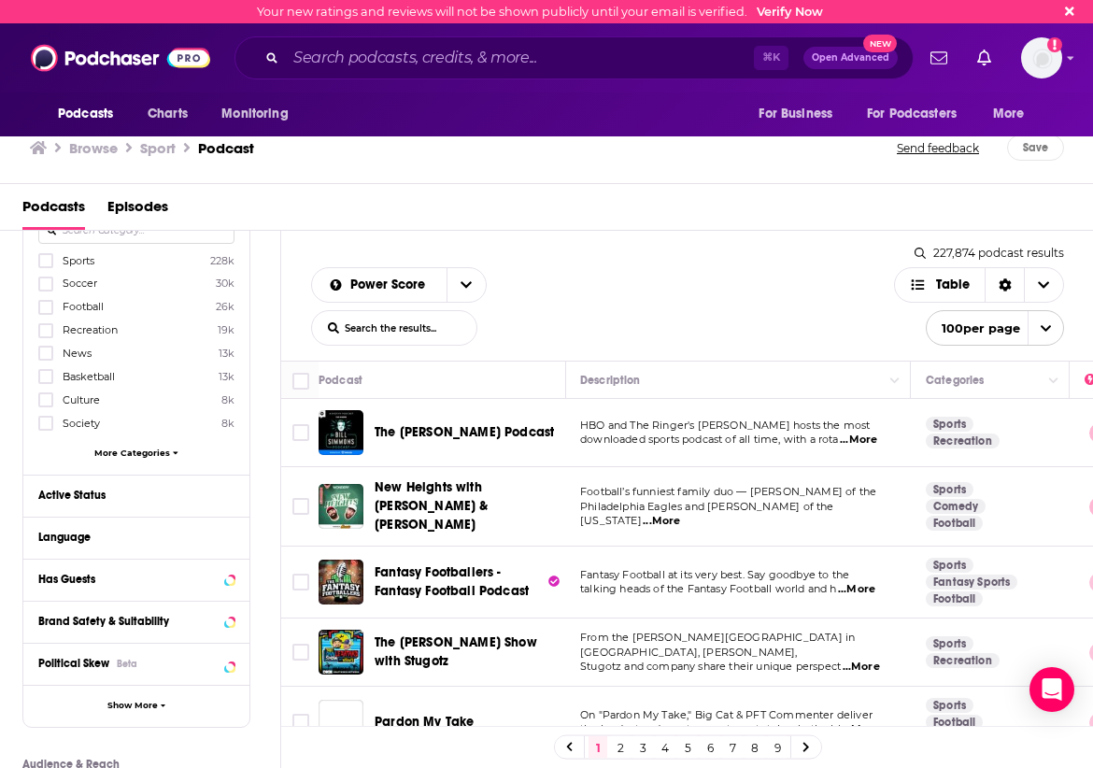
click at [147, 449] on span "More Categories" at bounding box center [132, 453] width 76 height 10
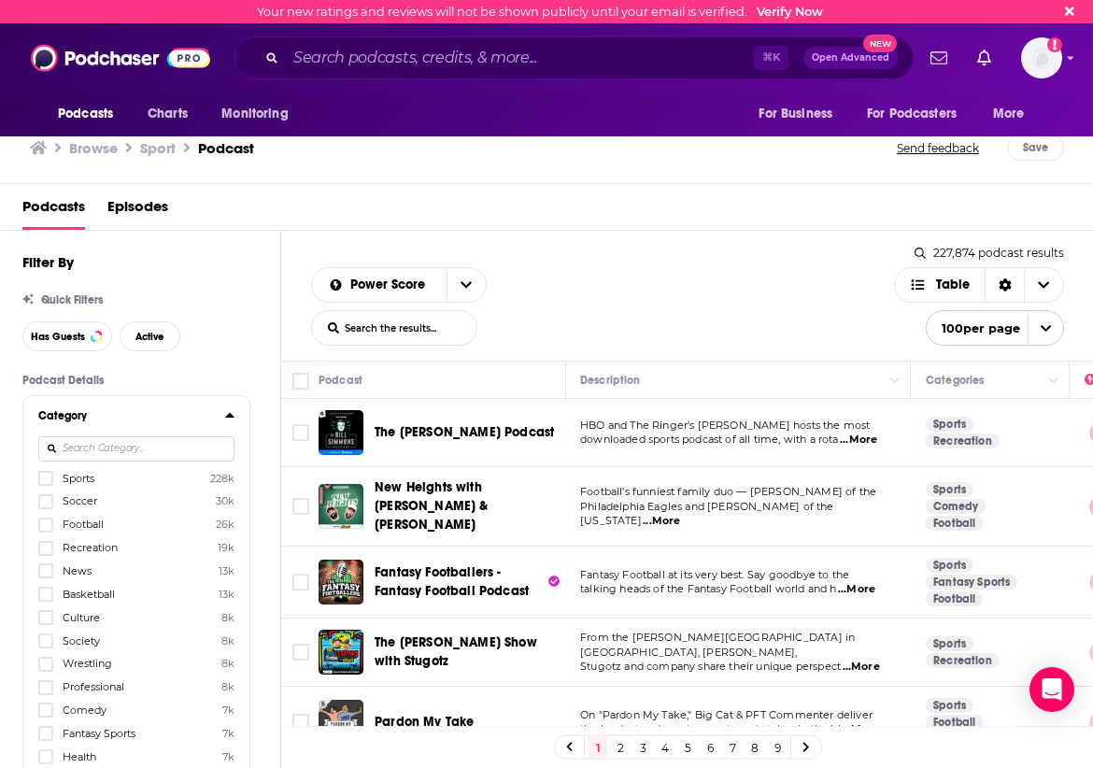
scroll to position [0, 0]
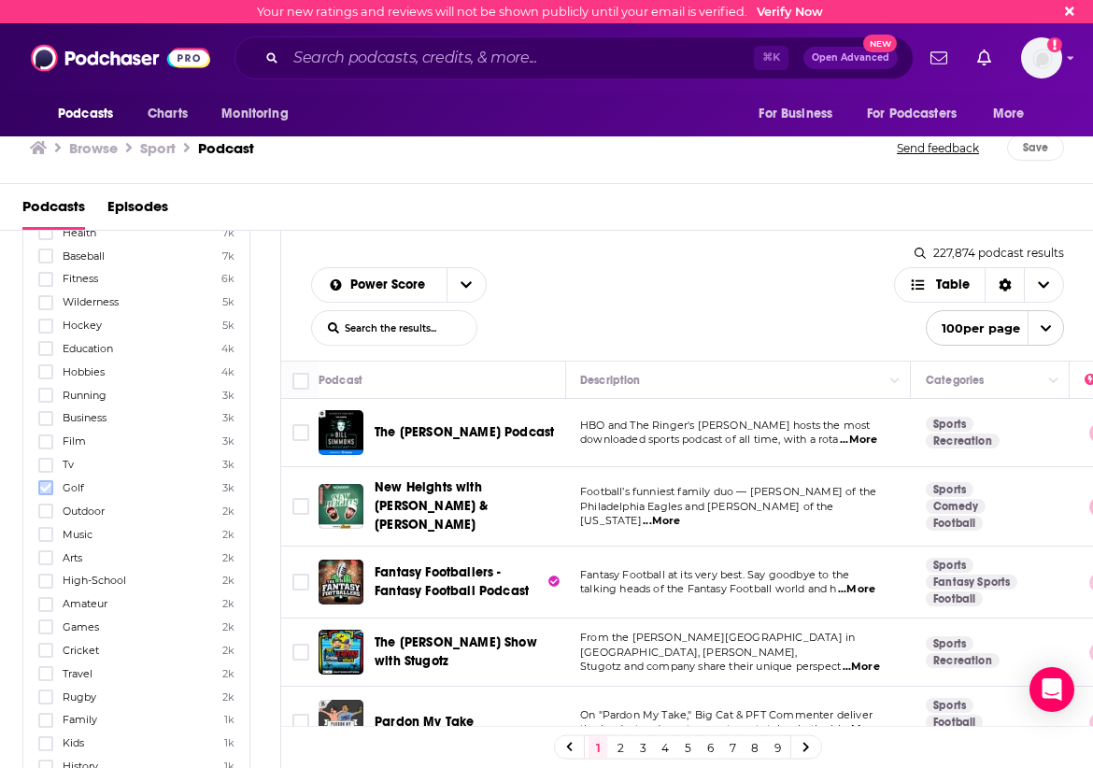
click at [50, 486] on icon at bounding box center [45, 488] width 11 height 8
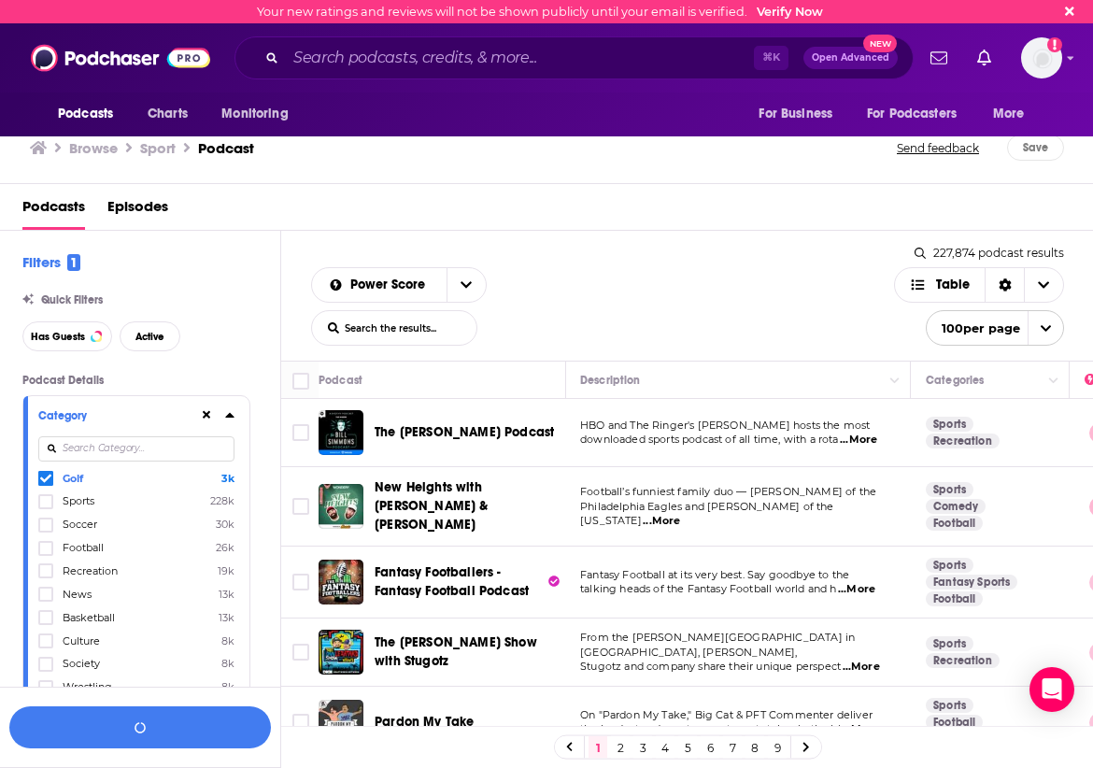
click at [89, 442] on input at bounding box center [136, 448] width 196 height 25
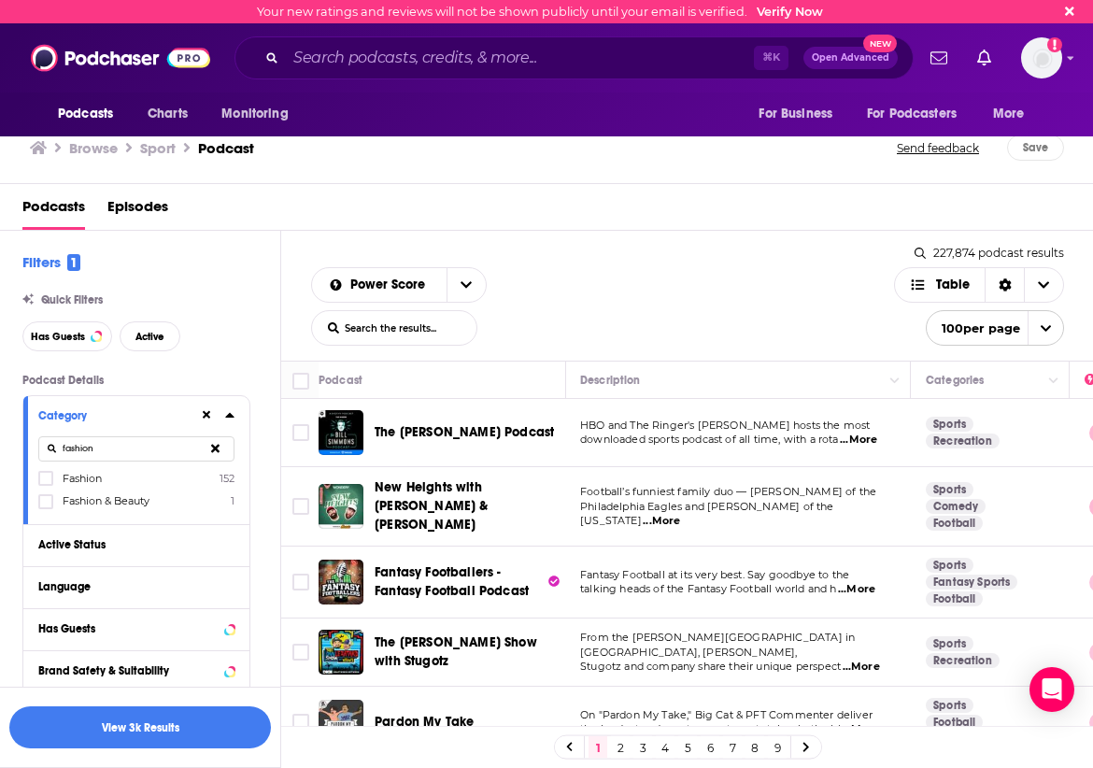
type input "fashion"
click at [41, 478] on icon at bounding box center [44, 478] width 11 height 11
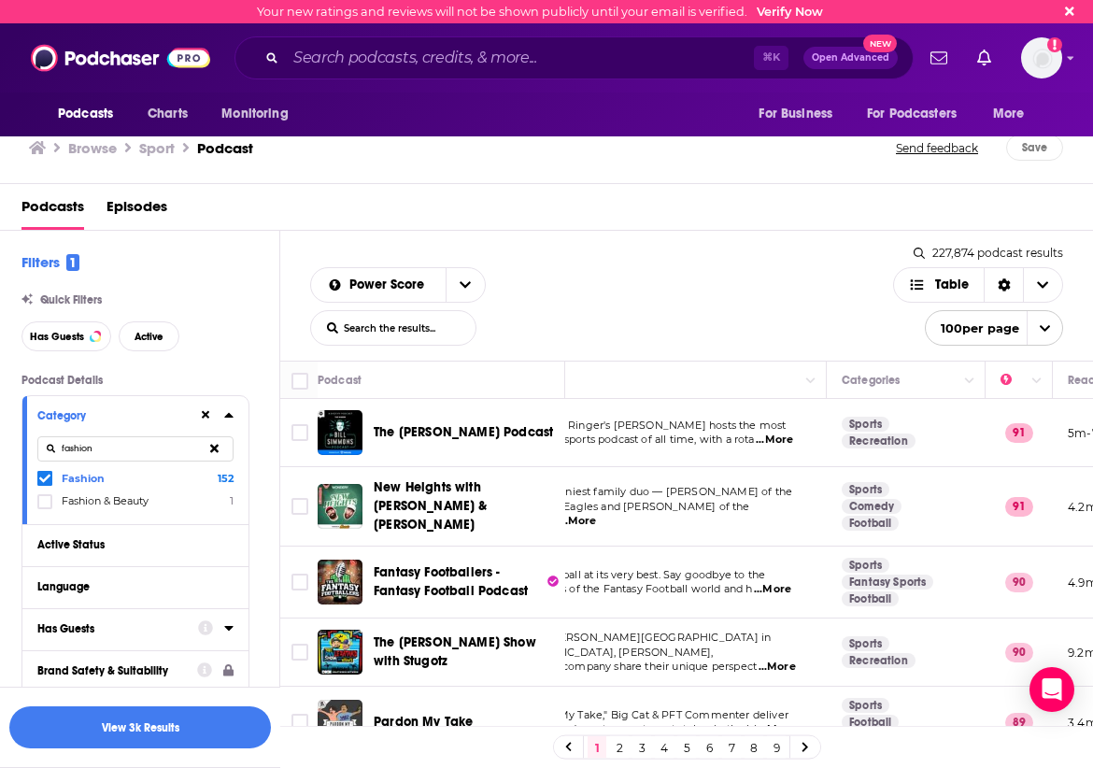
scroll to position [0, 0]
click at [215, 445] on icon at bounding box center [214, 448] width 8 height 12
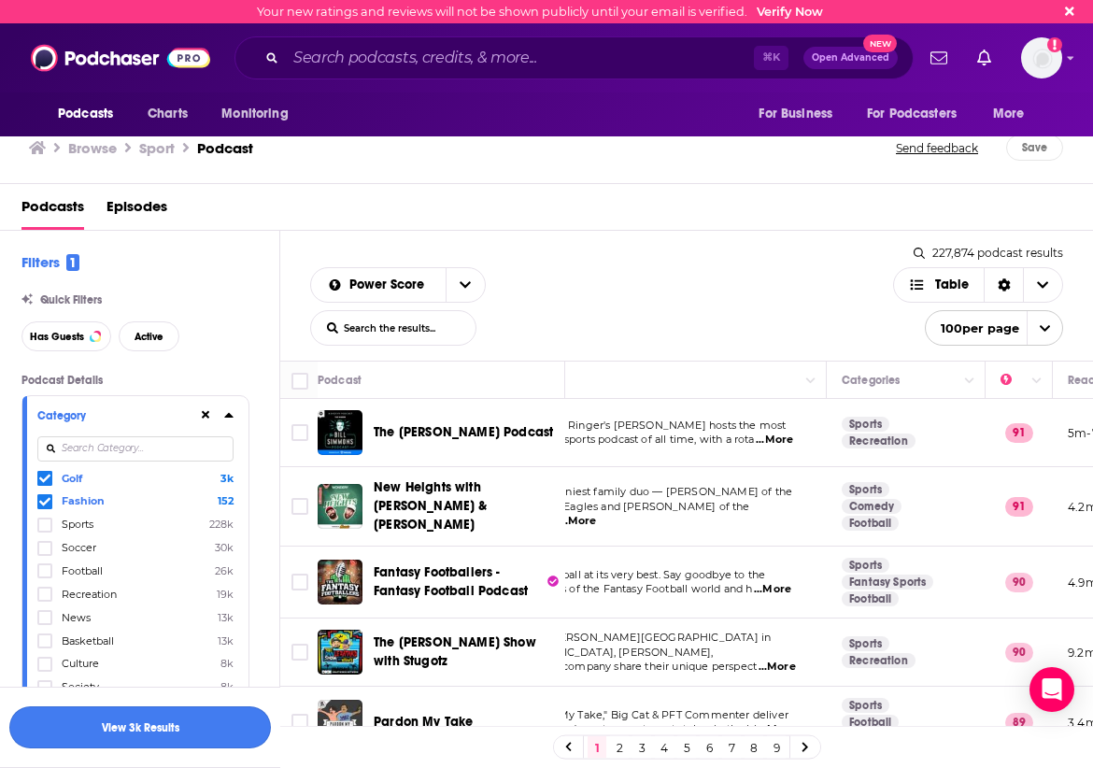
click at [125, 732] on button "View 3k Results" at bounding box center [140, 727] width 262 height 42
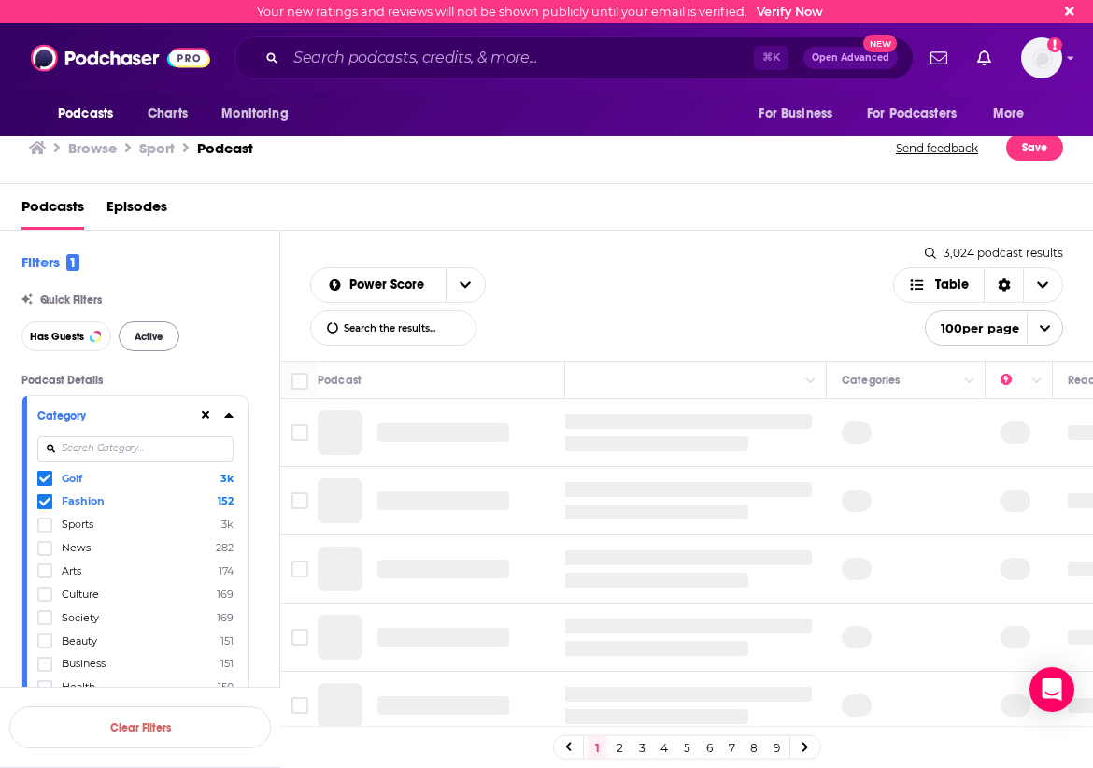
click at [152, 339] on span "Active" at bounding box center [149, 337] width 29 height 10
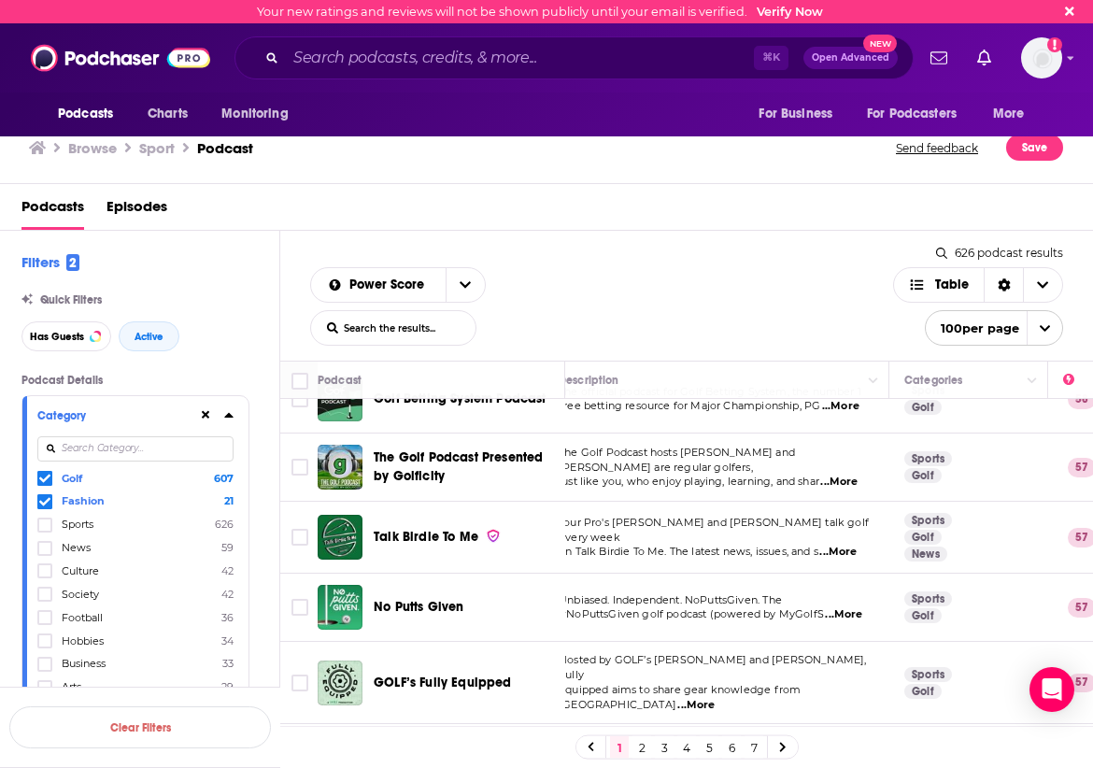
scroll to position [2404, 24]
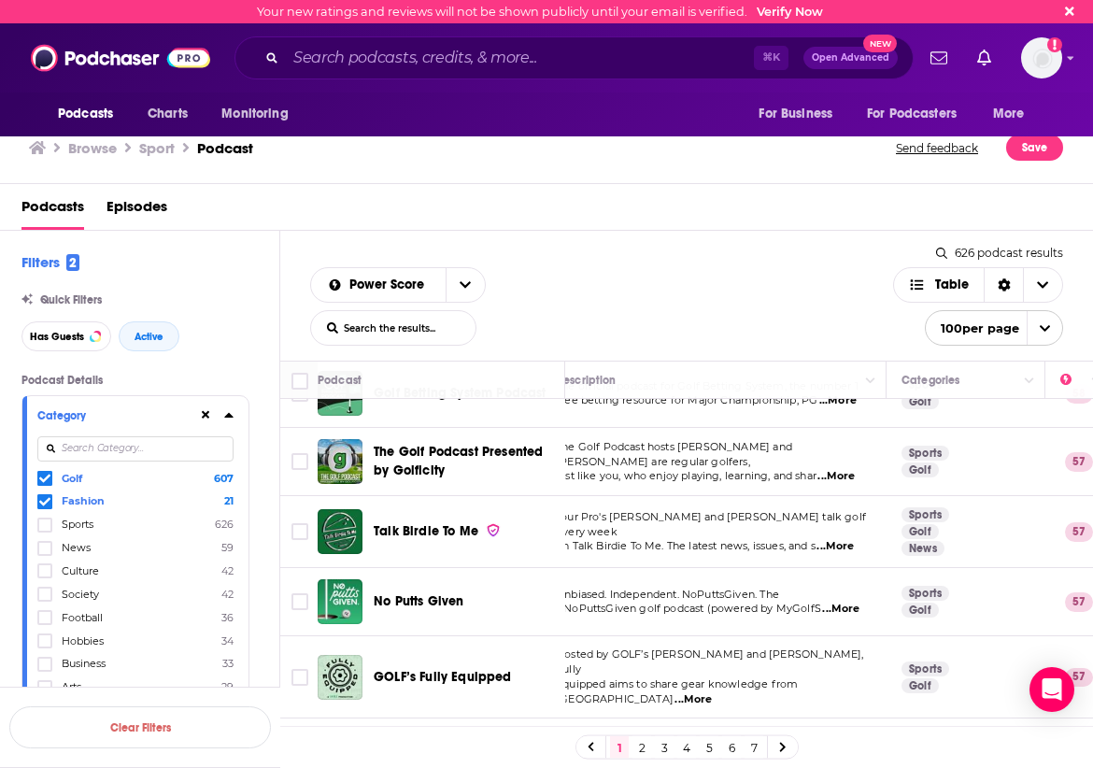
click at [712, 692] on span "...More" at bounding box center [693, 699] width 37 height 15
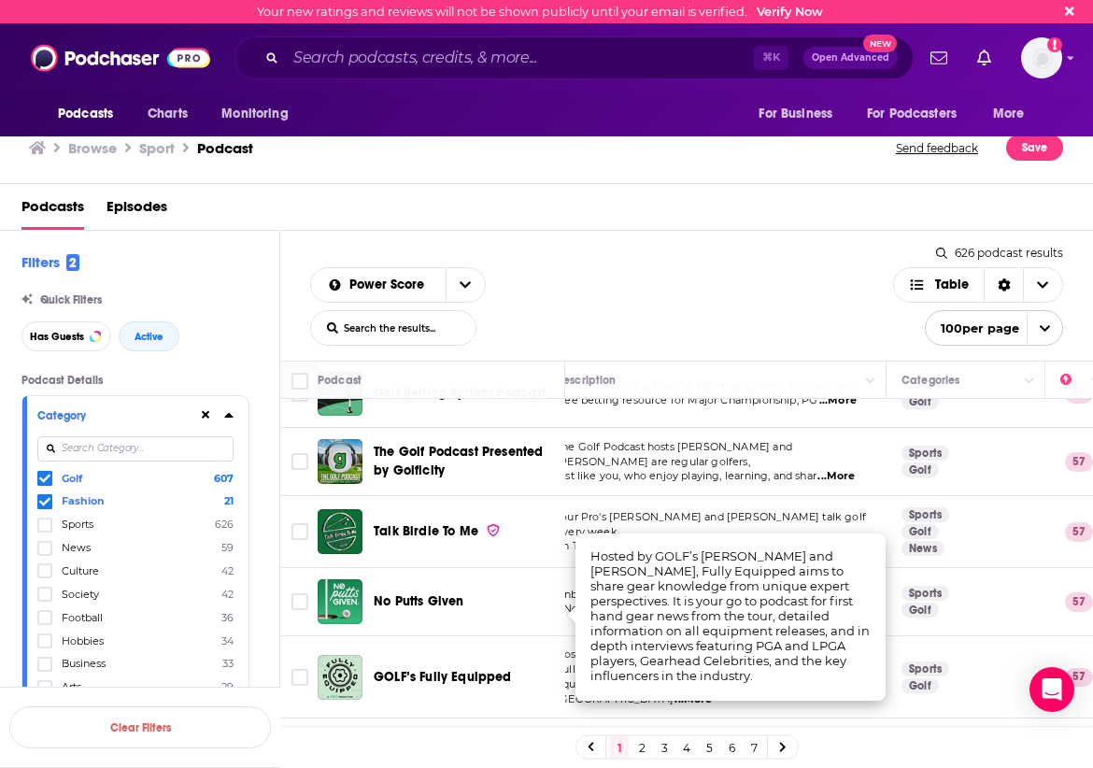
scroll to position [2409, 24]
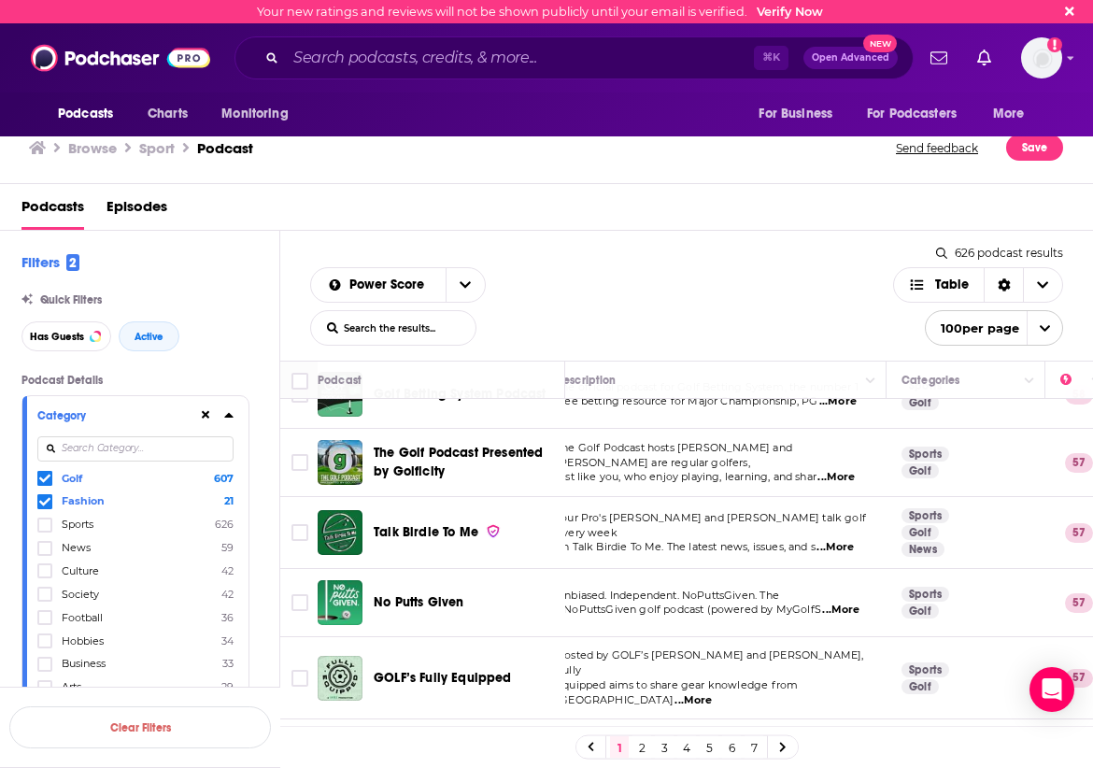
click at [535, 580] on div "No Putts Given" at bounding box center [471, 602] width 194 height 45
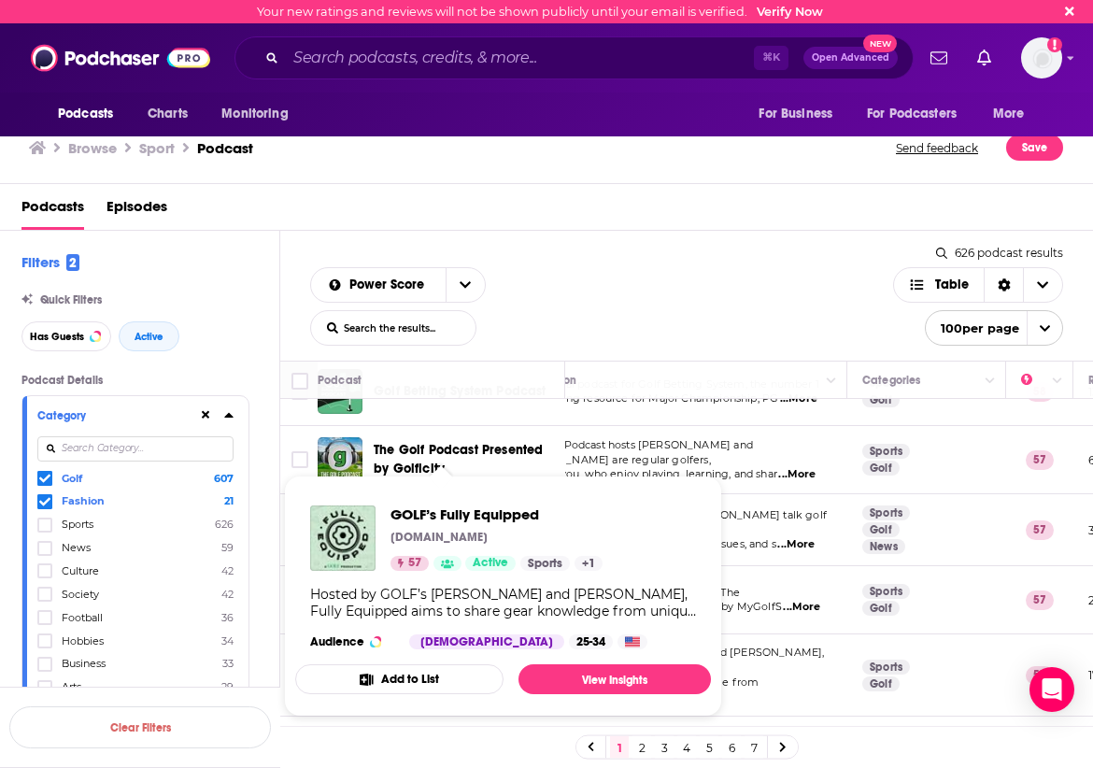
scroll to position [2408, 64]
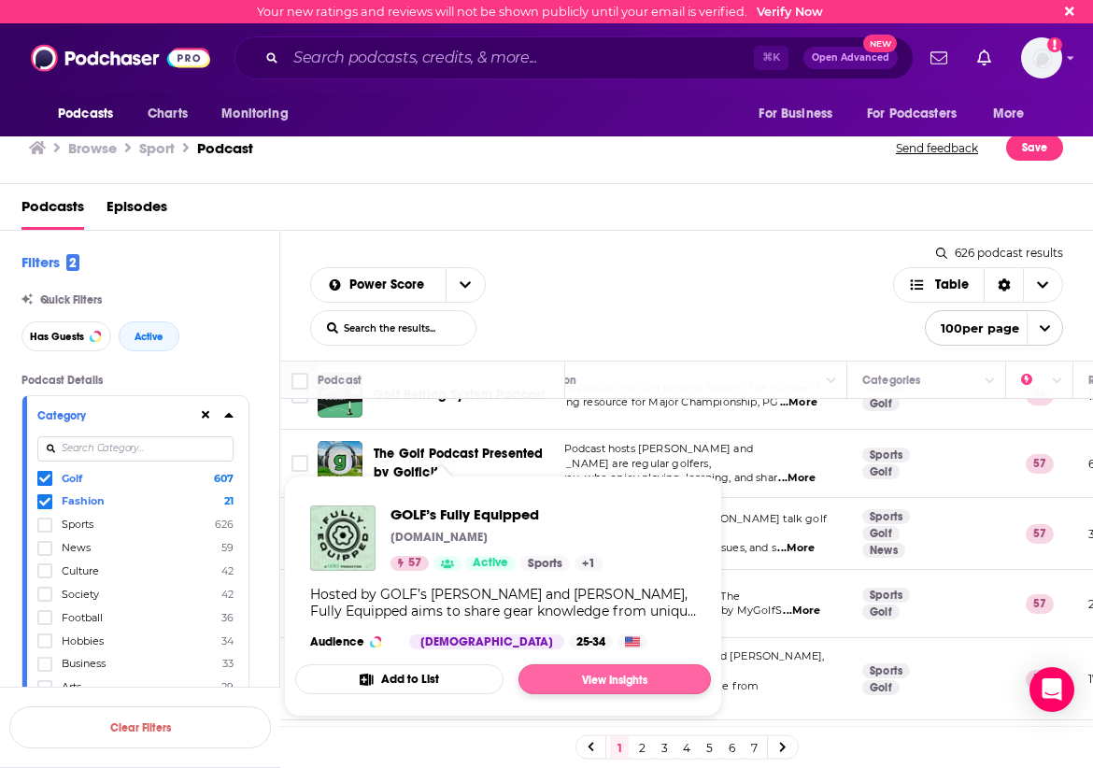
click at [594, 679] on link "View Insights" at bounding box center [615, 679] width 192 height 30
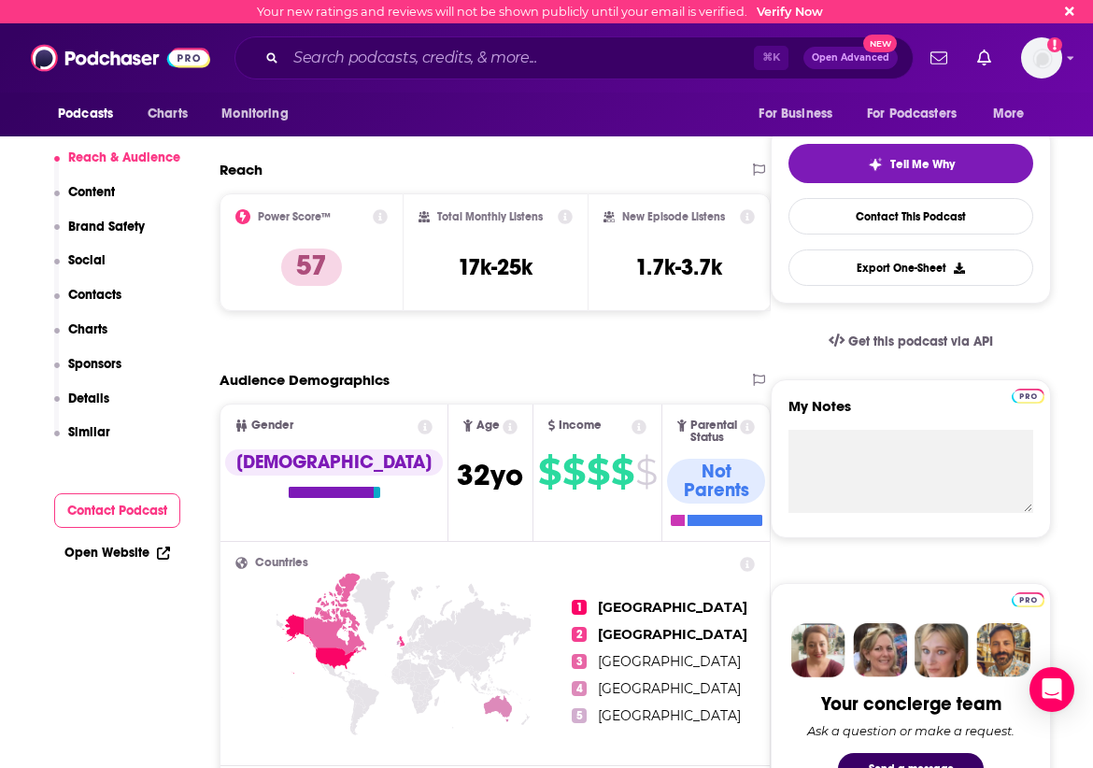
scroll to position [253, 0]
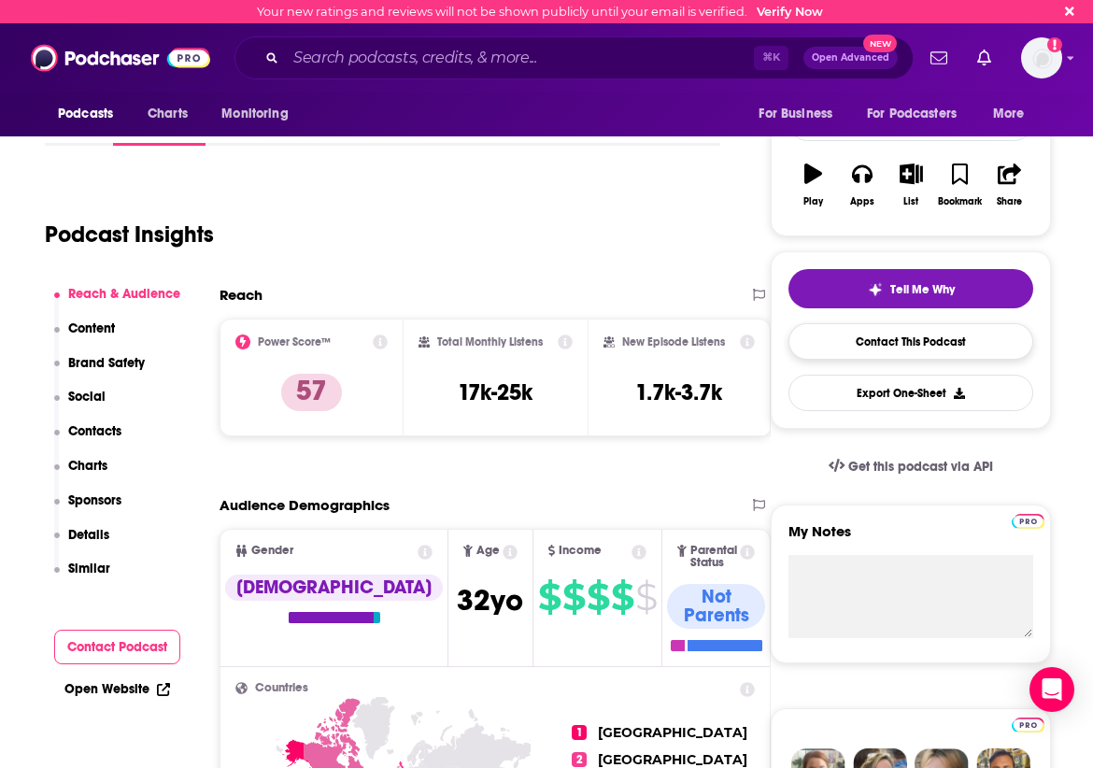
click at [886, 341] on link "Contact This Podcast" at bounding box center [911, 341] width 245 height 36
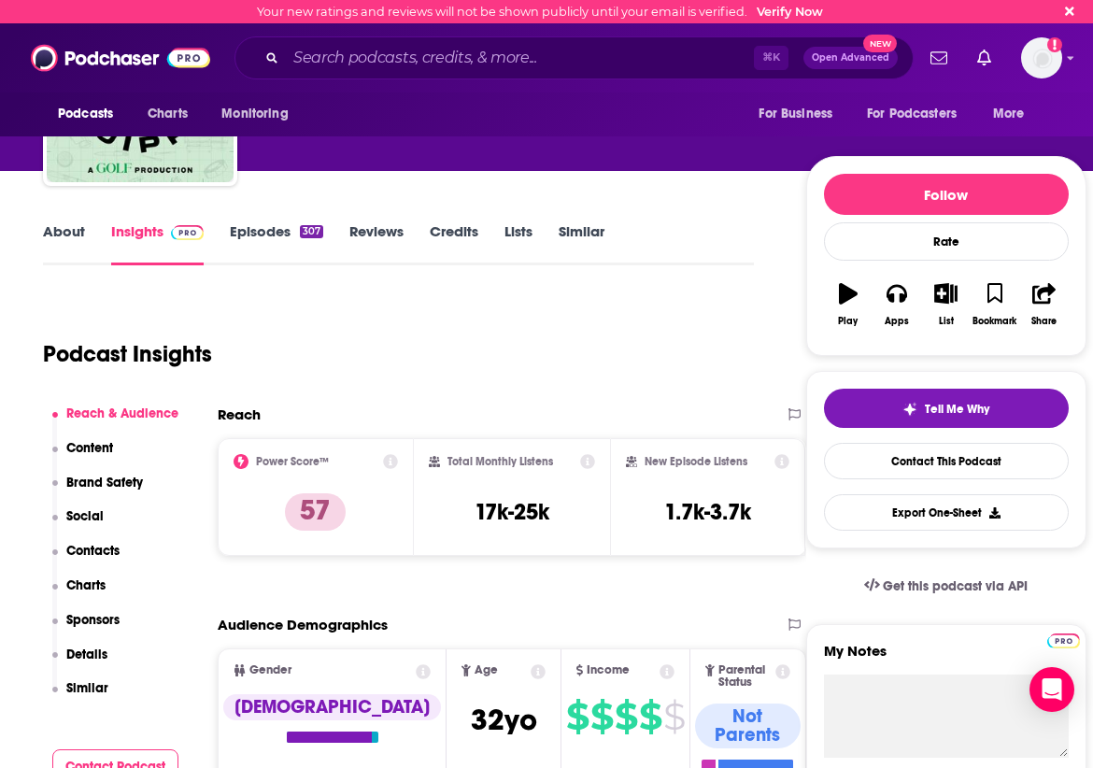
scroll to position [131, 2]
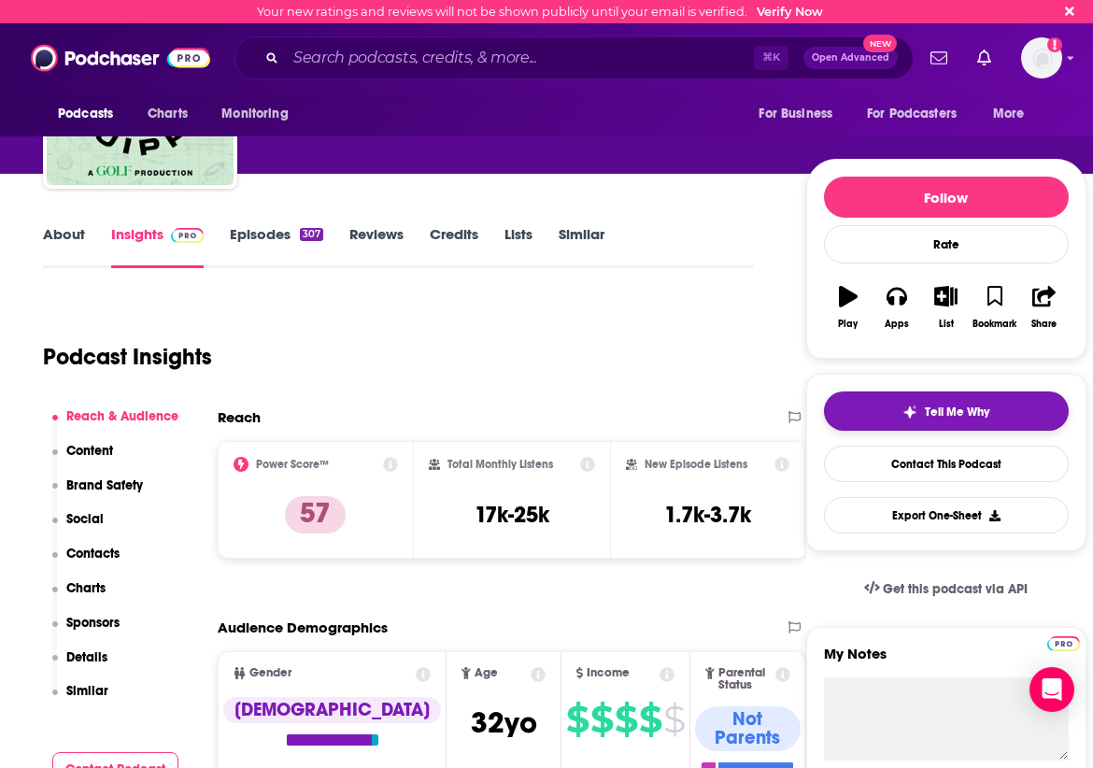
click at [978, 409] on div "Tell Me Why" at bounding box center [946, 412] width 87 height 15
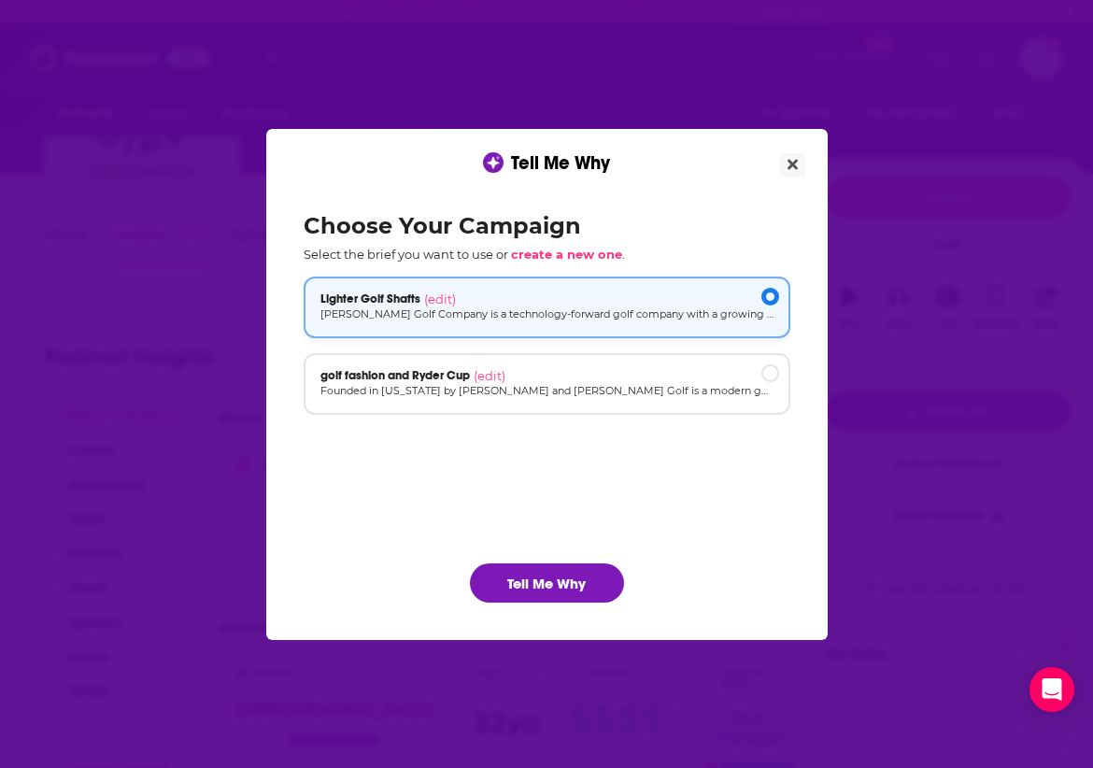
click at [582, 294] on div "Lighter Golf Shafts (edit)" at bounding box center [547, 299] width 453 height 15
click at [529, 588] on button "Tell Me Why" at bounding box center [547, 582] width 154 height 39
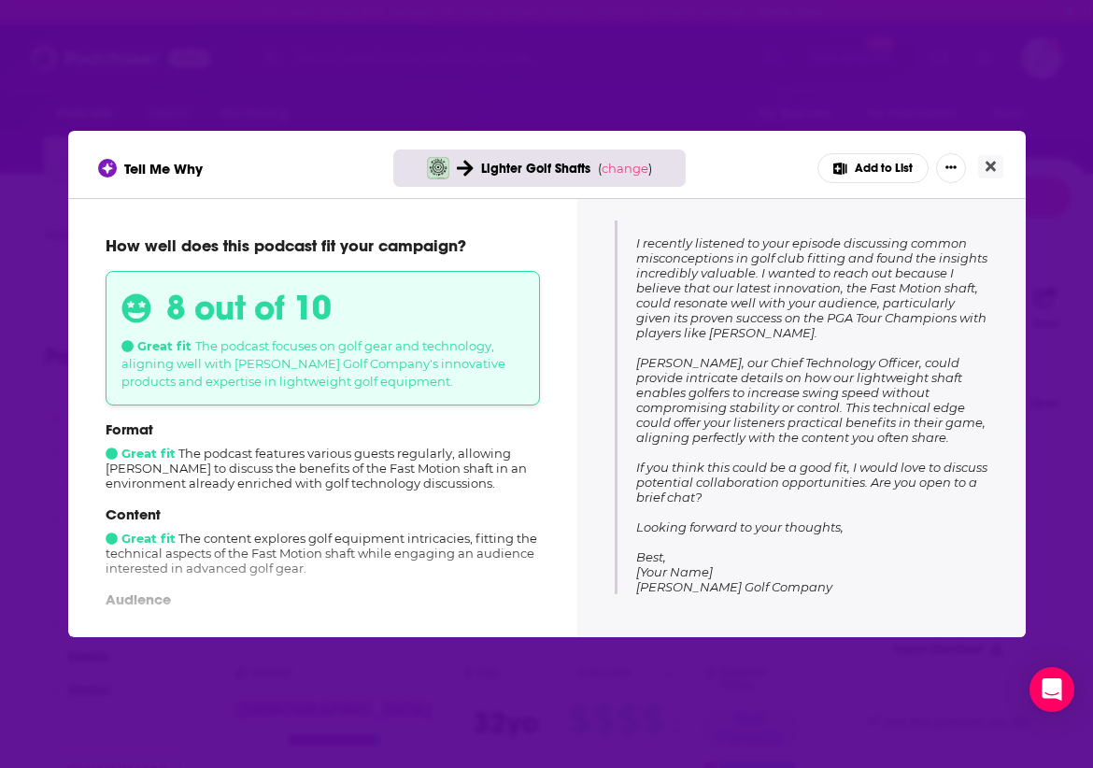
scroll to position [311, 0]
click at [988, 161] on icon "Close" at bounding box center [991, 166] width 10 height 15
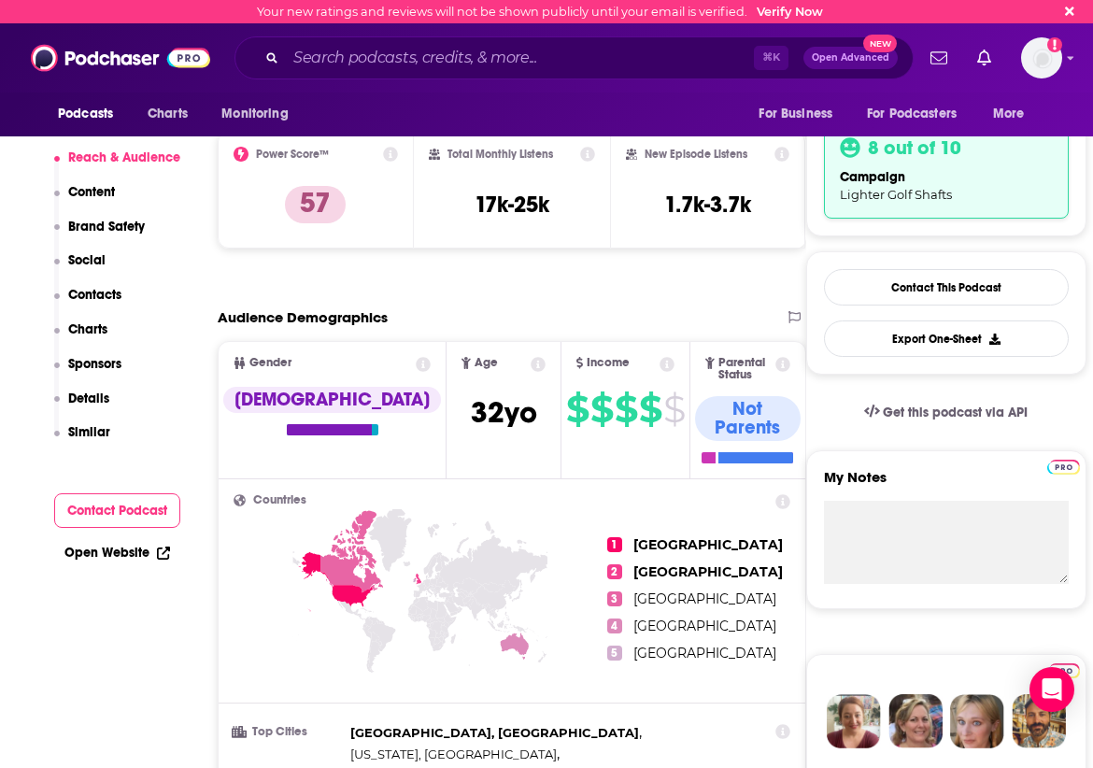
scroll to position [444, 2]
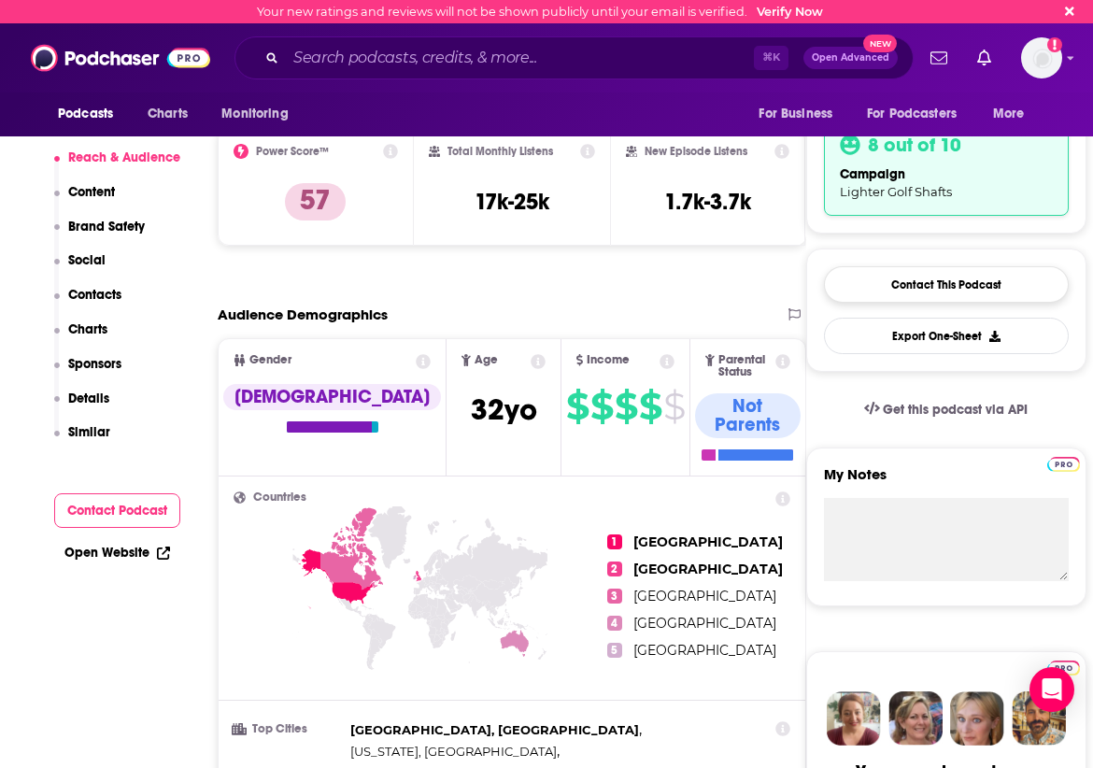
click at [957, 275] on link "Contact This Podcast" at bounding box center [946, 284] width 245 height 36
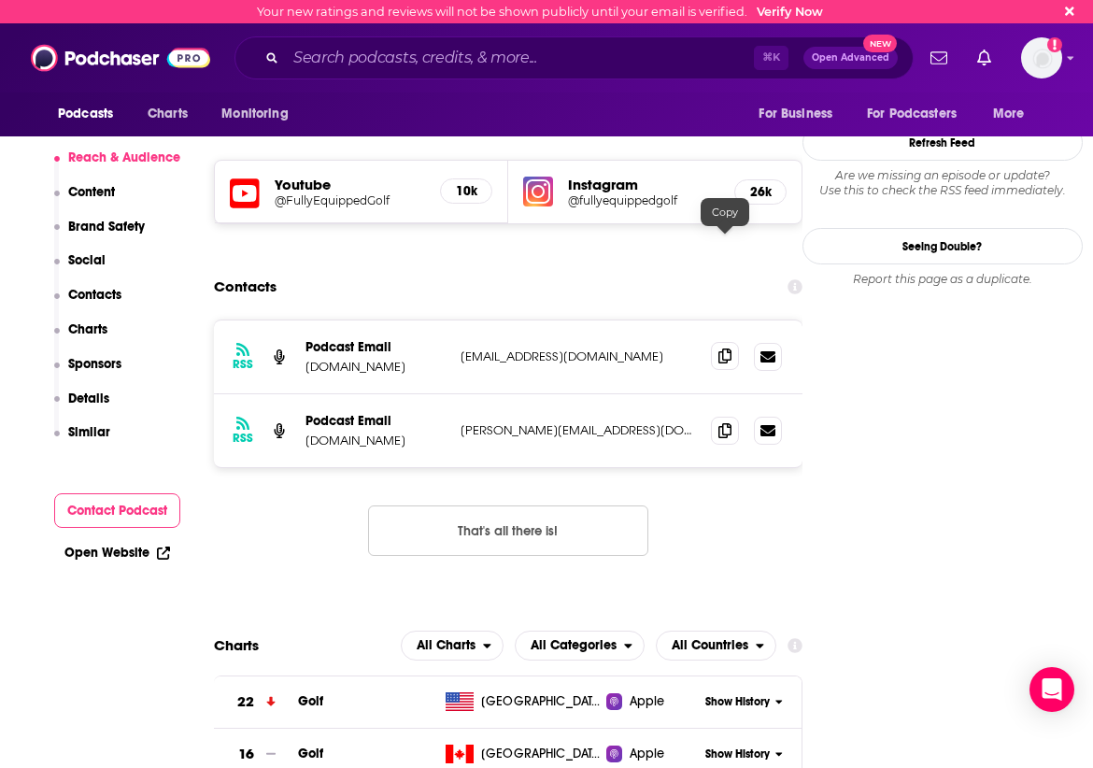
click at [730, 349] on icon at bounding box center [725, 356] width 13 height 15
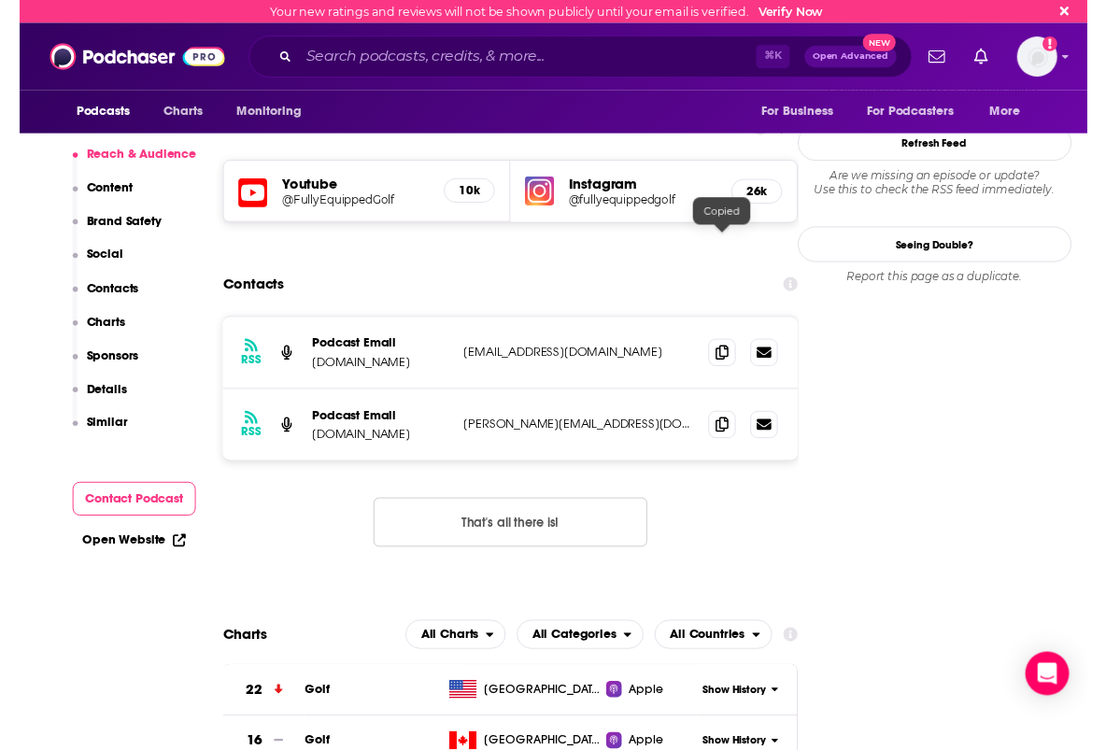
scroll to position [1839, 11]
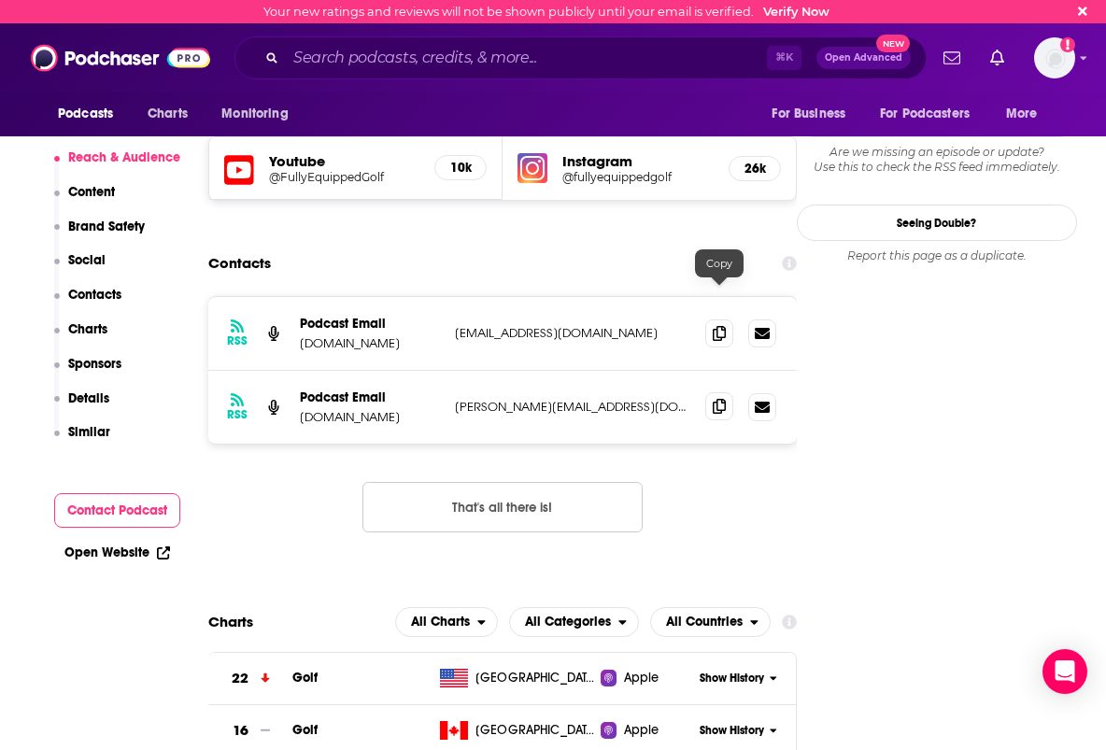
click at [721, 399] on icon at bounding box center [719, 406] width 13 height 15
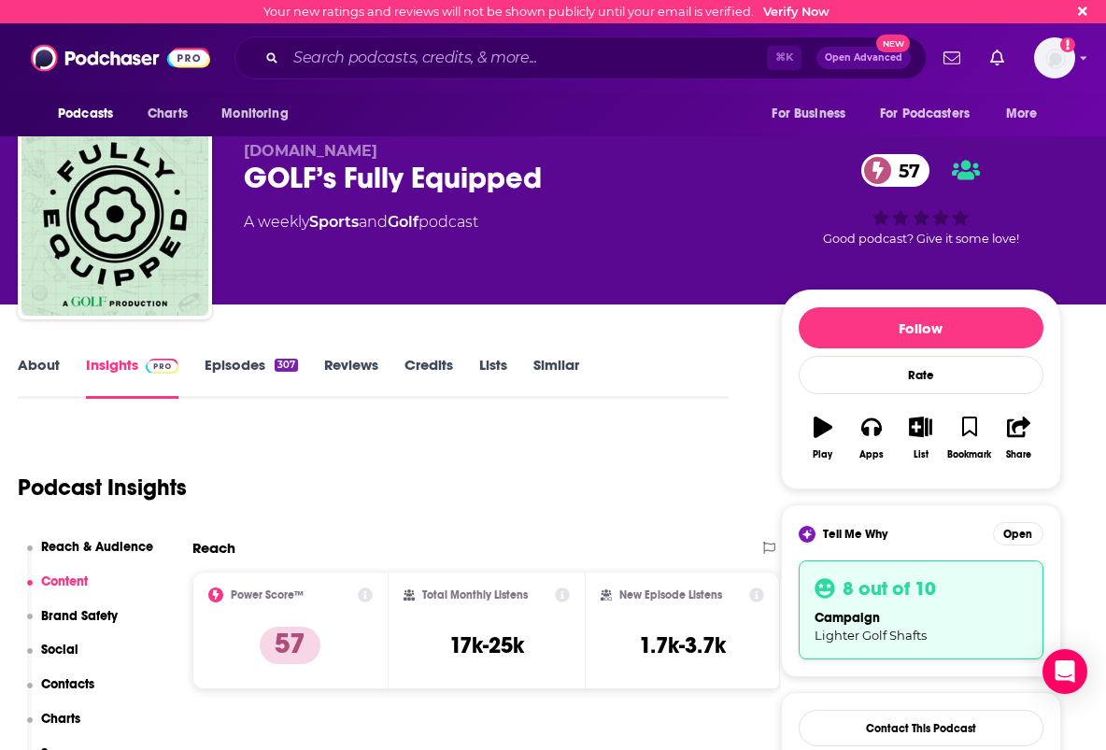
scroll to position [0, 32]
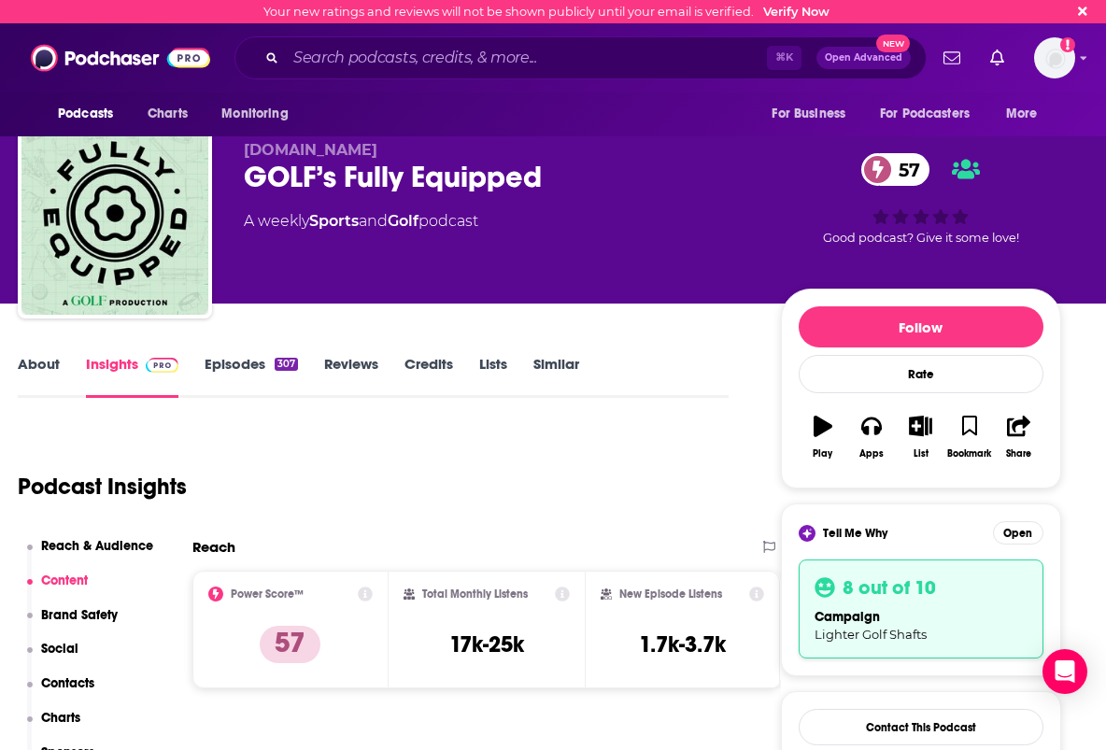
click at [45, 364] on link "About" at bounding box center [39, 376] width 42 height 43
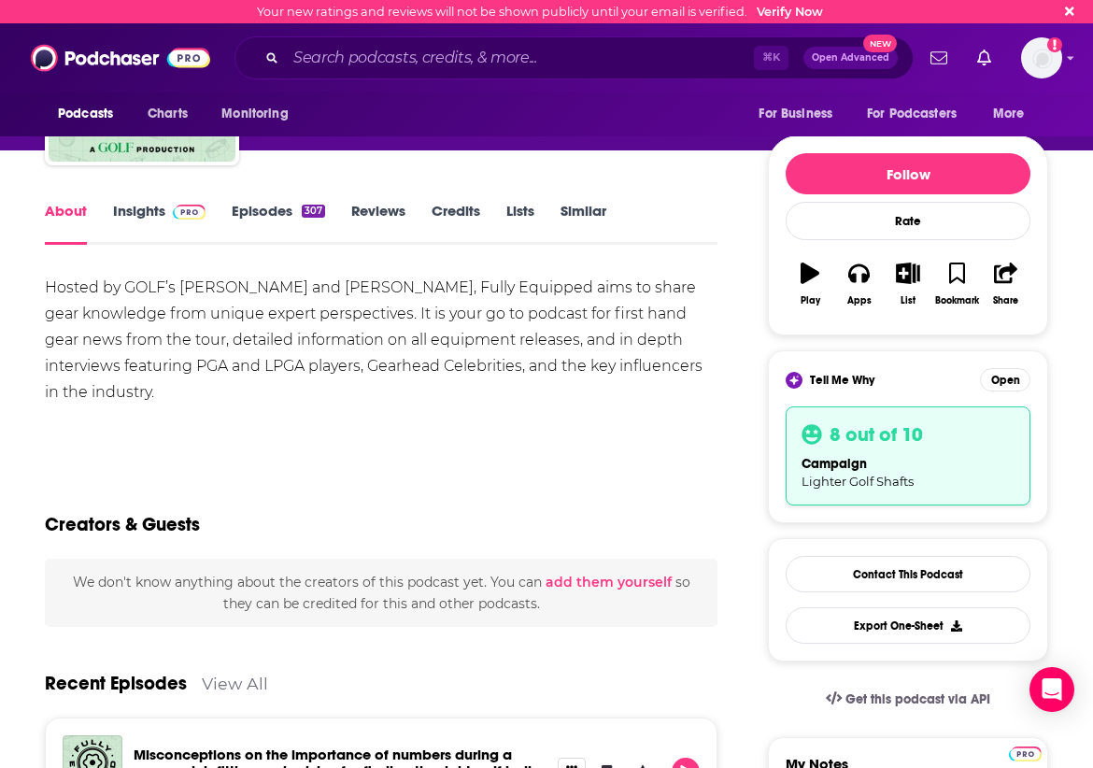
scroll to position [228, 0]
